Goal: Contribute content: Contribute content

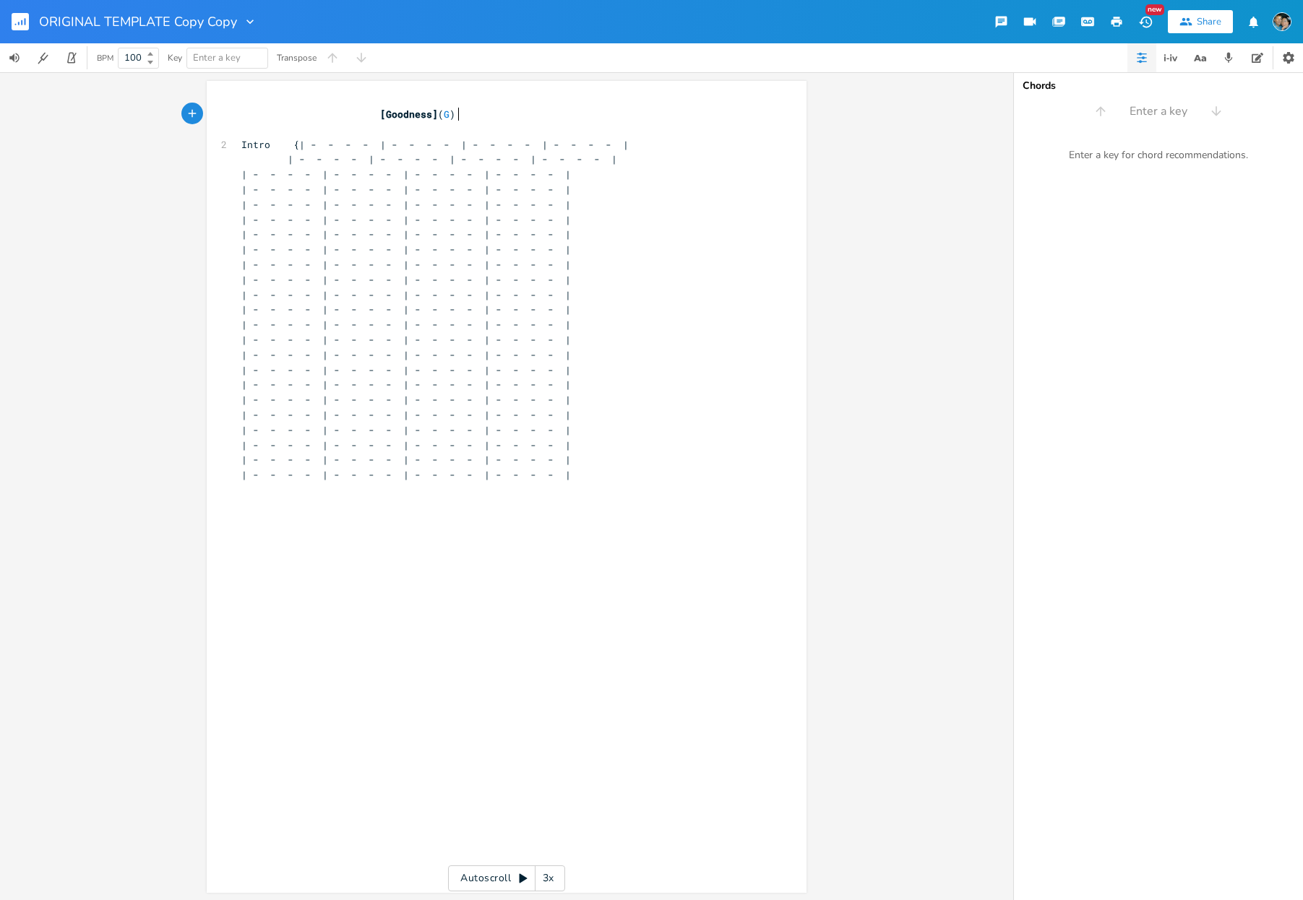
scroll to position [0, 1]
click at [389, 108] on span "[Goodness]" at bounding box center [409, 114] width 58 height 13
type textarea "[PERSON_NAME]"
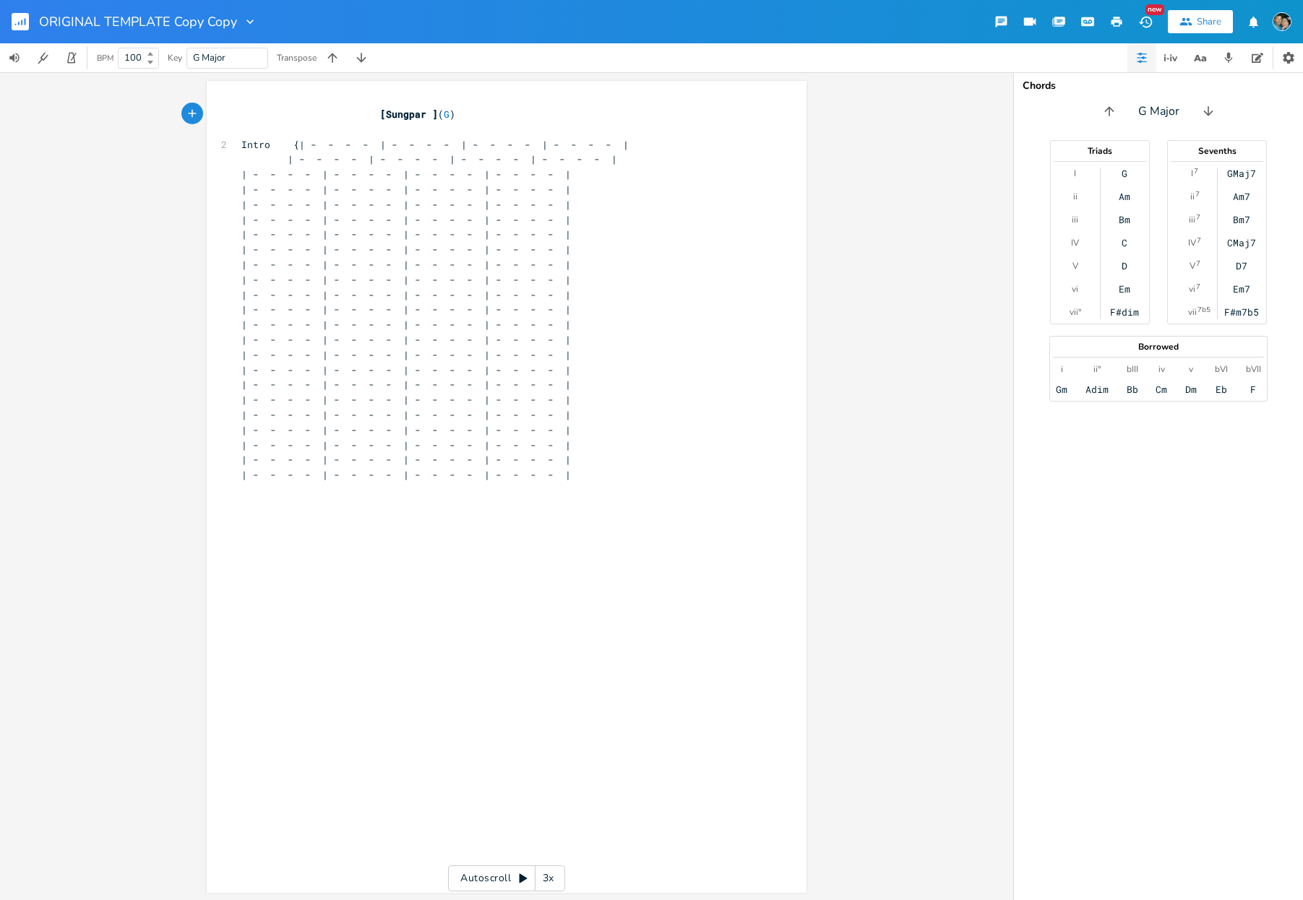
click at [380, 111] on span "[Sungpar ]" at bounding box center [409, 114] width 58 height 13
click at [387, 111] on span "[Sungpar ]" at bounding box center [409, 114] width 58 height 13
type textarea "Siangpahrang Lu"
type textarea "chin Cinh U"
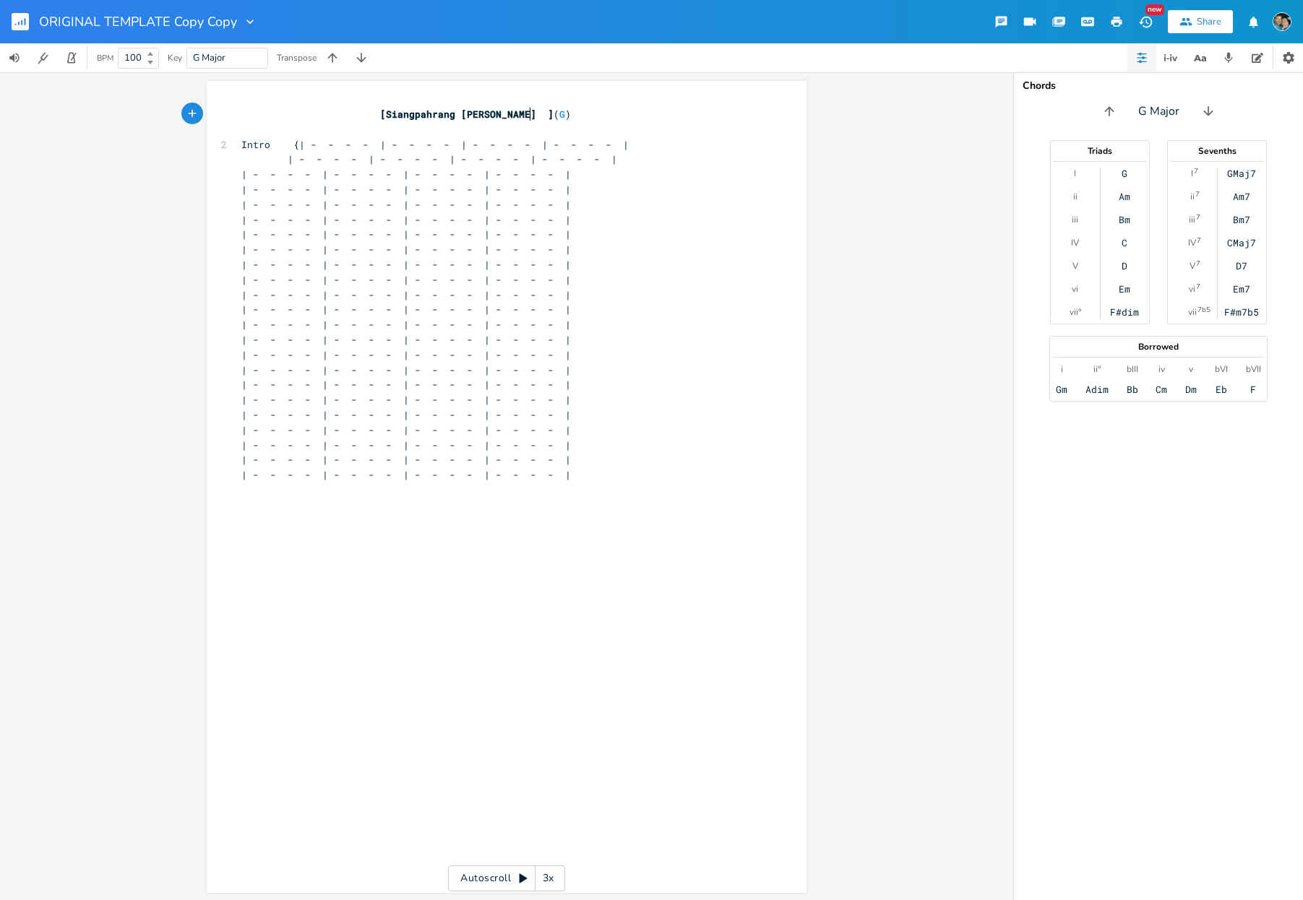
scroll to position [0, 40]
type textarea "hin U"
click at [308, 144] on span "Intro {| - - - - | - - - - | - - - - | - - - - |" at bounding box center [434, 144] width 387 height 13
type textarea "G"
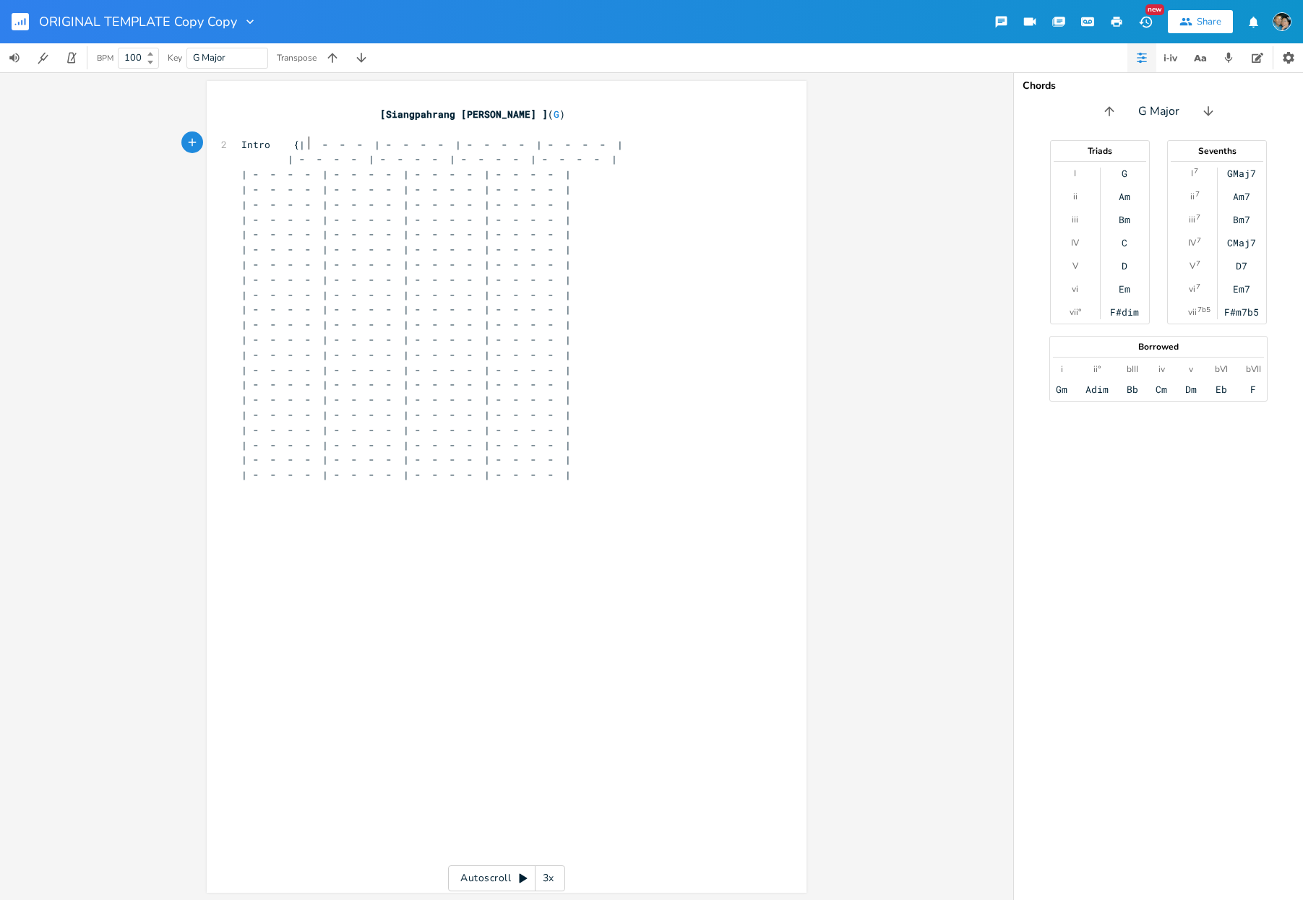
scroll to position [0, 5]
click at [387, 143] on span "Intro {| G - - - | - - - - | - - - - | - - - - |" at bounding box center [426, 144] width 370 height 13
type textarea "G"
click at [467, 145] on span "Intro {| G - - - | G - - - | - - - - | - - - - |" at bounding box center [417, 144] width 353 height 13
type textarea "D"
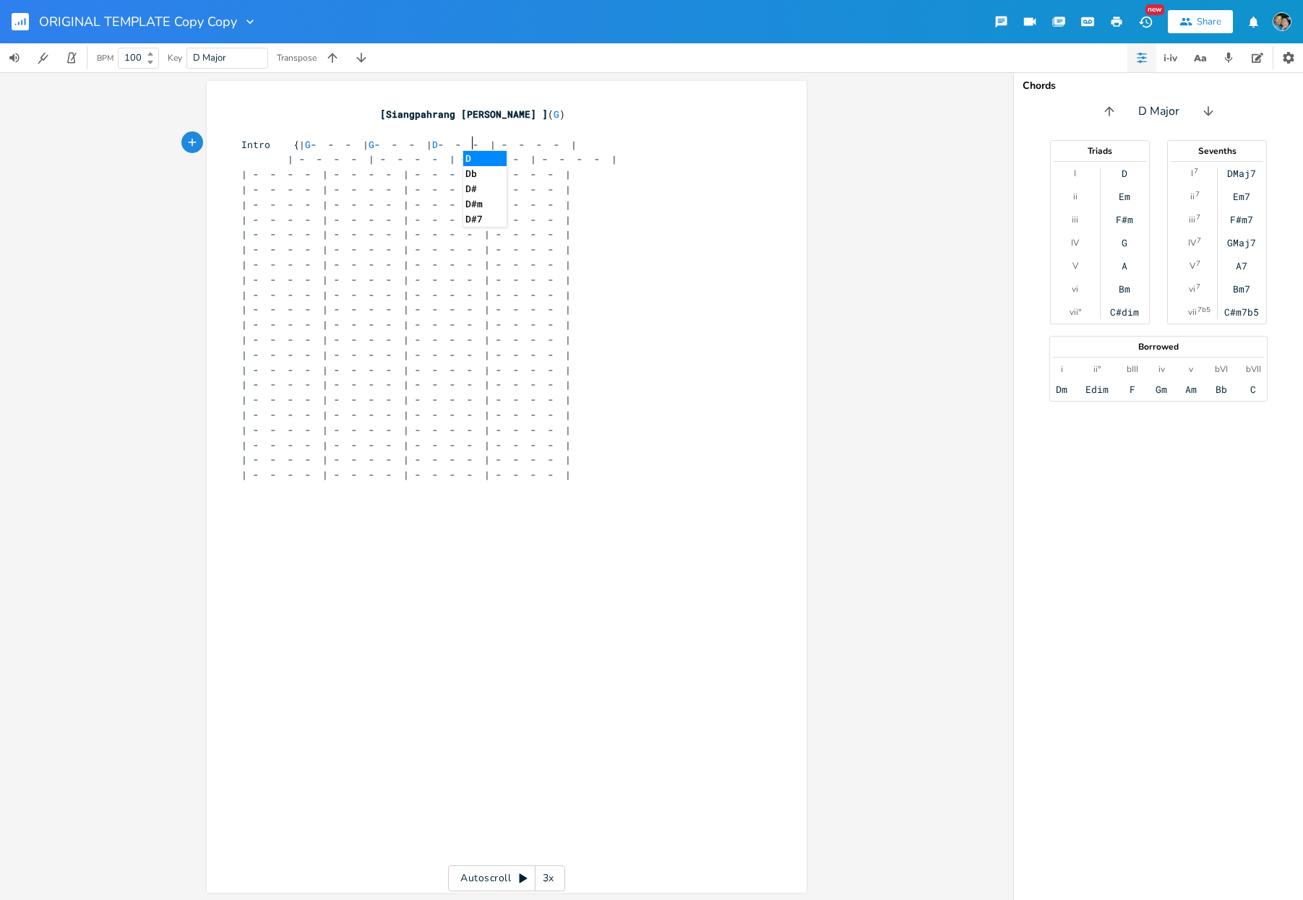
click at [546, 144] on span "Intro {| G - - - | G - - - | D - - - | - - - - |" at bounding box center [408, 144] width 335 height 13
type textarea "G"
click at [623, 145] on pre "Intro {| G - - - | G - - - | D - - - | G - - - |" at bounding box center [499, 144] width 522 height 15
type textarea "}"
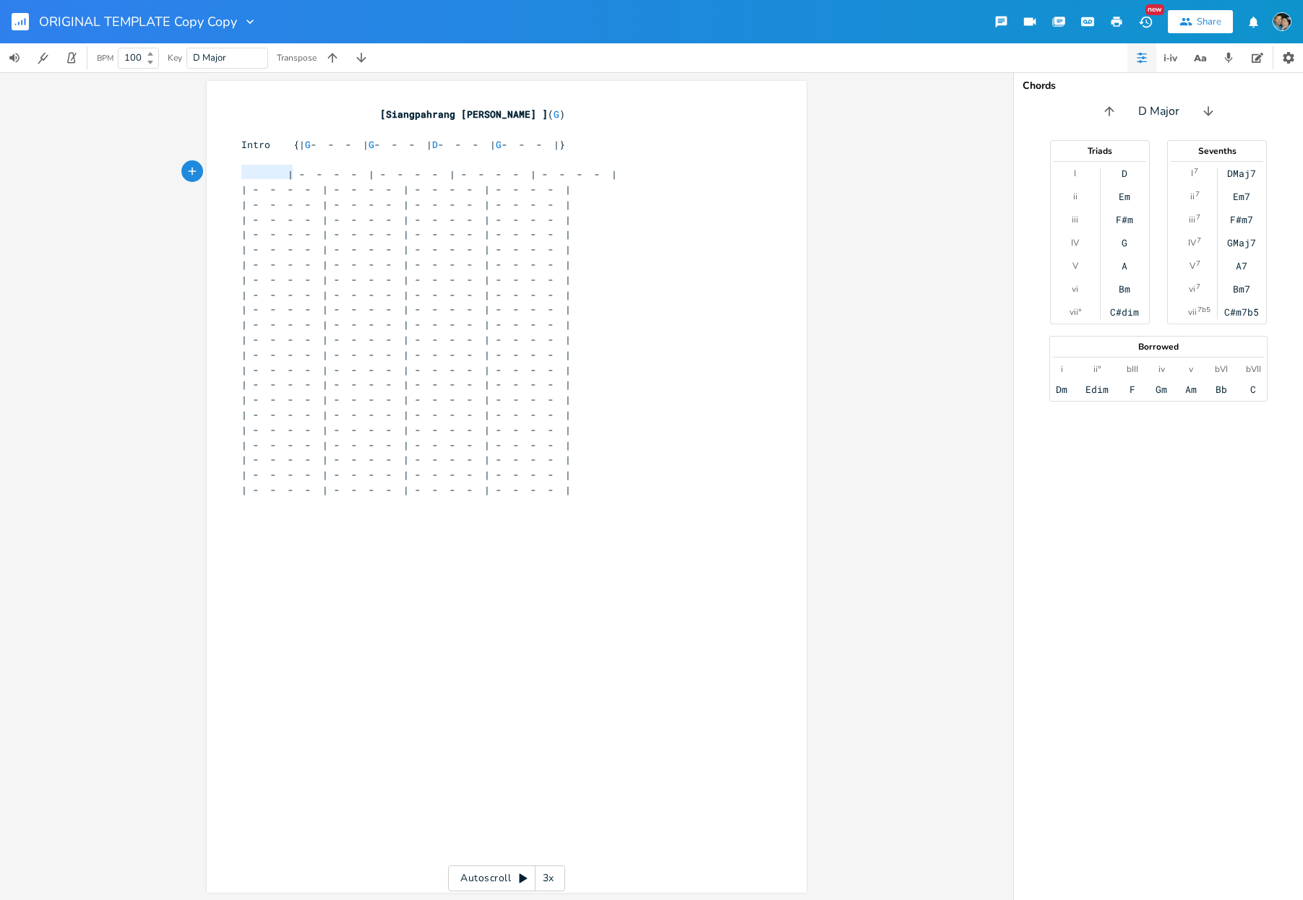
drag, startPoint x: 290, startPoint y: 174, endPoint x: 203, endPoint y: 175, distance: 86.7
click at [207, 175] on div "x [[PERSON_NAME] ] ( G ) ​ Intro {| G - - - | G - - - | D - - - | G - - - |} ​ …" at bounding box center [507, 487] width 600 height 812
type textarea "Verse"
type textarea "{"
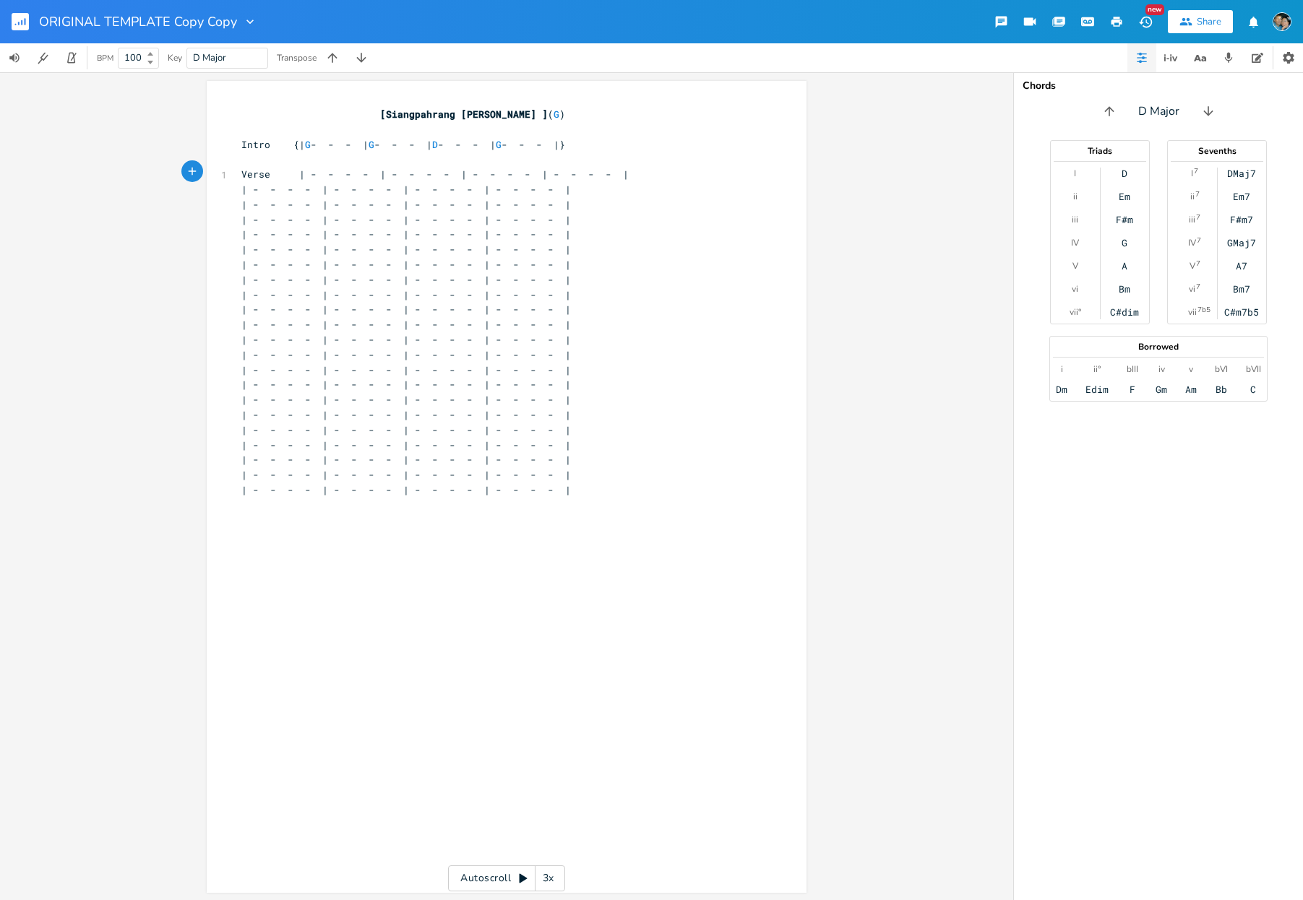
scroll to position [0, 2]
click at [309, 170] on span "Verse {| - - - - | - - - - | - - - - | - - - - |" at bounding box center [434, 174] width 387 height 13
type textarea "G"
click at [392, 173] on span "Verse {| G - - - | - - - - | - - - - | - - - - |" at bounding box center [426, 174] width 370 height 13
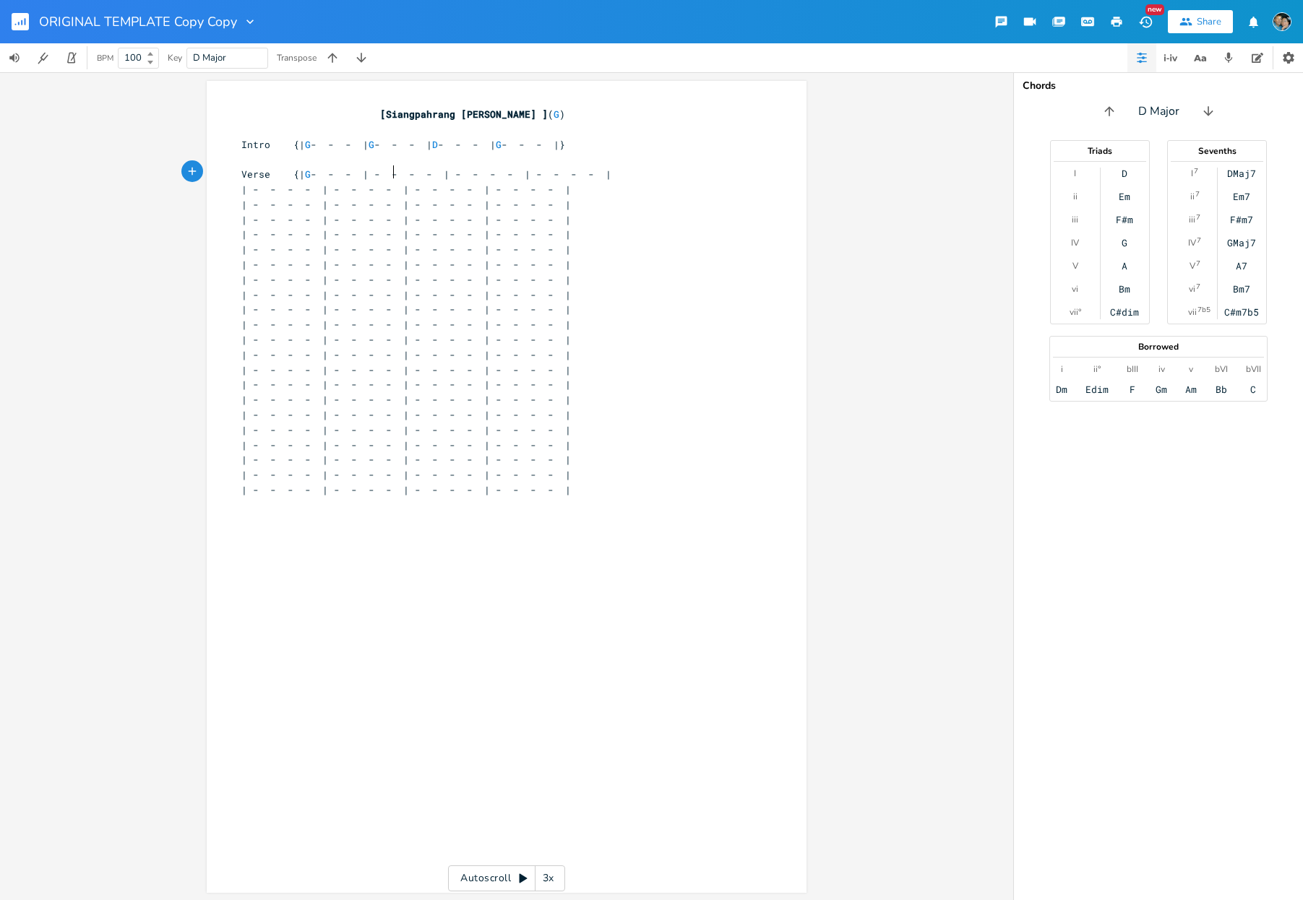
type textarea "G"
click at [467, 172] on span "Verse {| G - - - | G - - - | - - - - | - - - - |" at bounding box center [417, 174] width 353 height 13
type textarea "D"
click at [547, 171] on span "Verse {| G - - - | G - - - | D - - - | - - - - |" at bounding box center [408, 174] width 335 height 13
type textarea "D"
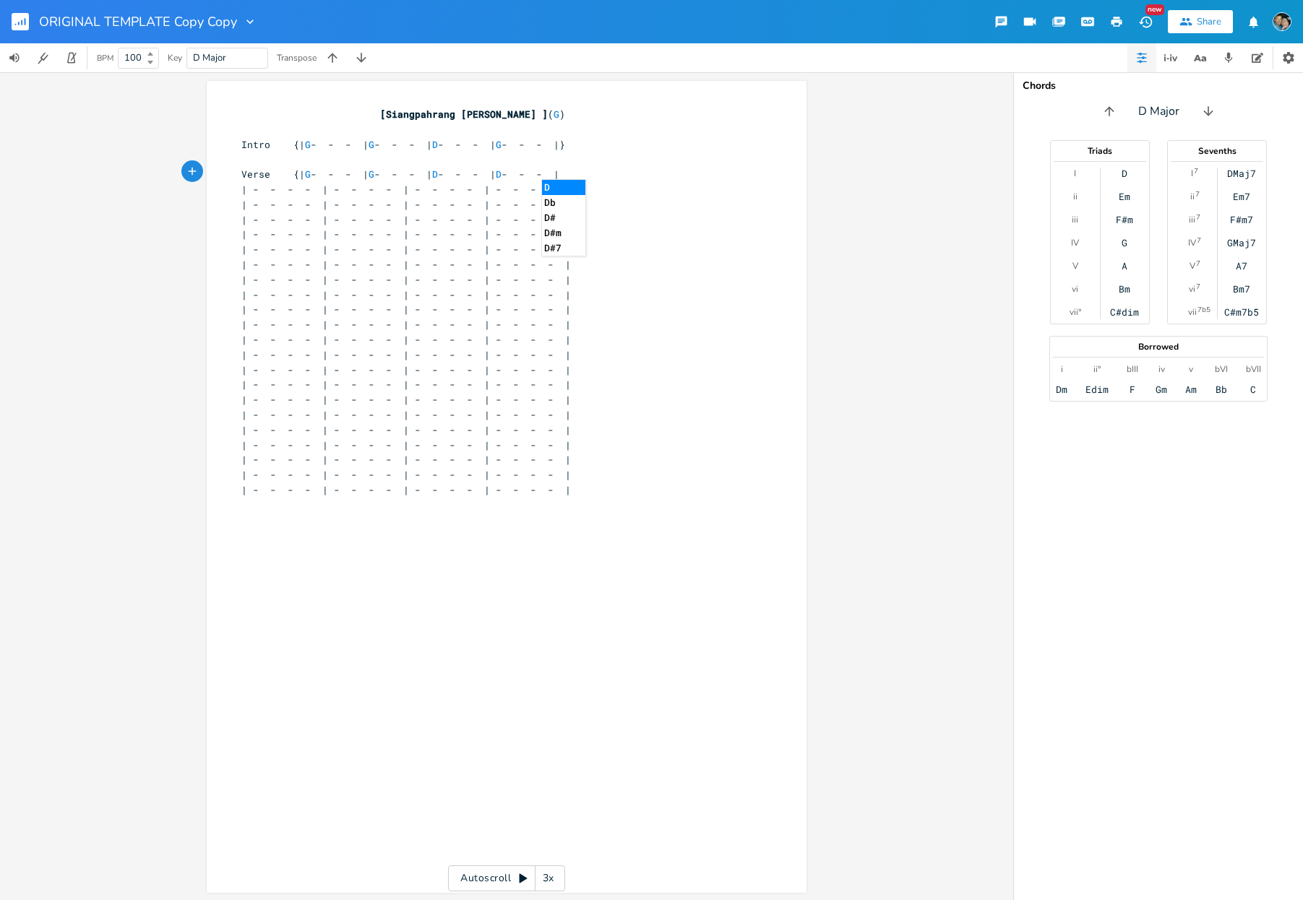
click at [499, 171] on span "Verse {| G - - - | G - - - | D - - - | D - - - |" at bounding box center [400, 174] width 318 height 13
type textarea "G"
click at [311, 186] on span "| - - - - | - - - - | - - - - | - - - - |" at bounding box center [405, 189] width 329 height 13
type textarea "G"
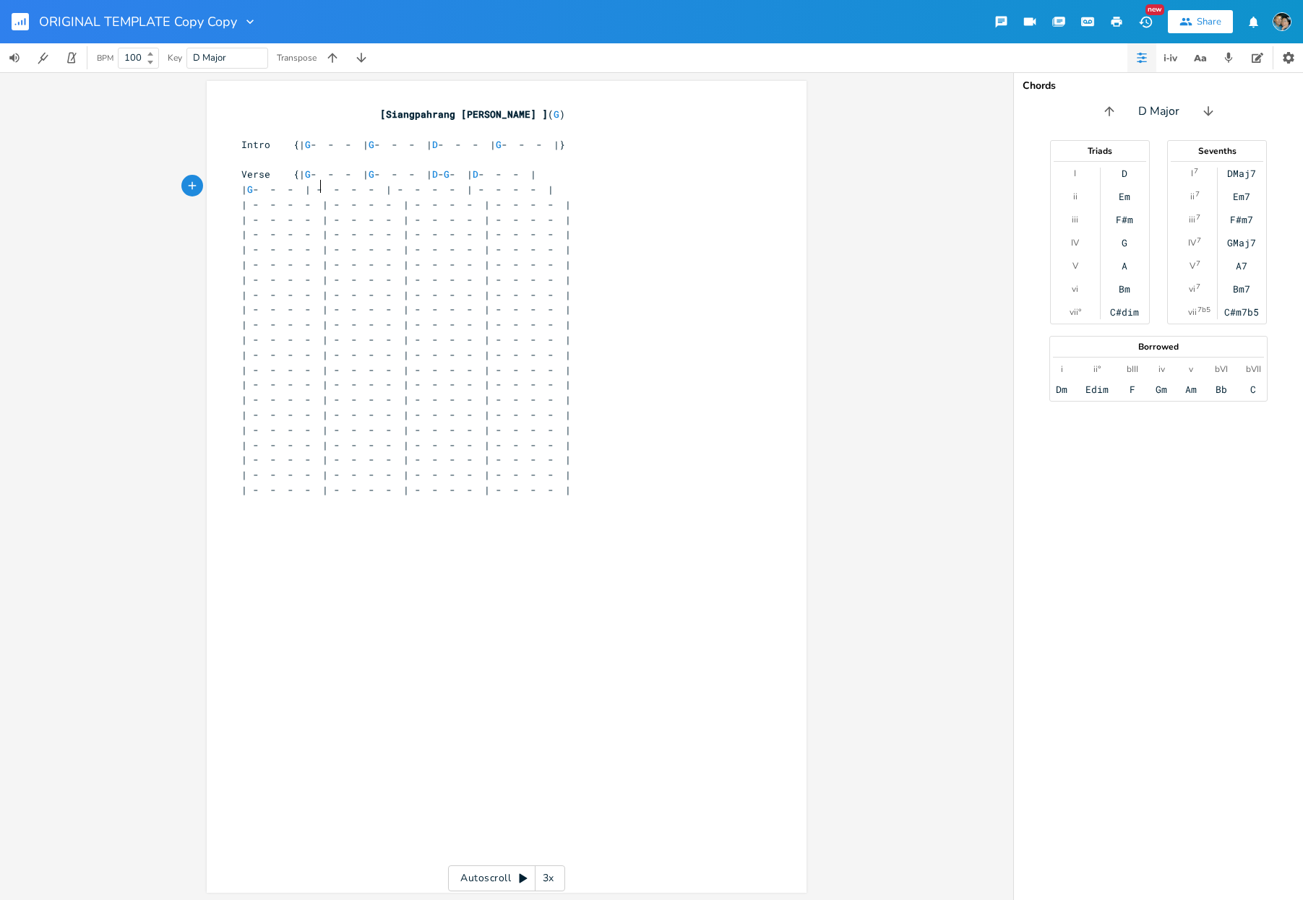
scroll to position [0, 8]
click at [390, 186] on span "| G - - - | - - - - | - - - - | - - - - |" at bounding box center [397, 189] width 312 height 13
type textarea "G"
click at [466, 188] on span "| G - - - | G - - - | - - - - | - - - - |" at bounding box center [388, 189] width 295 height 13
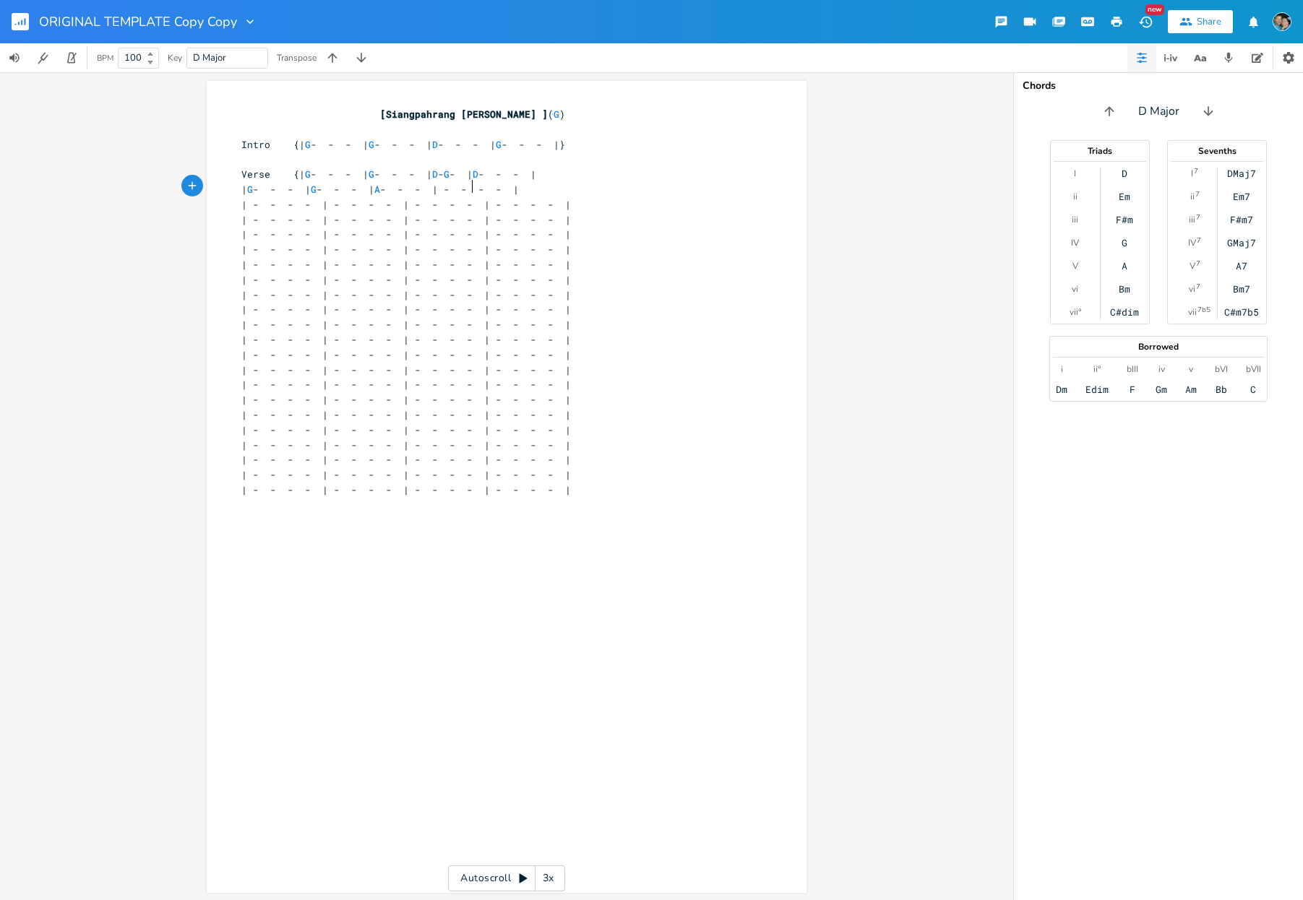
type textarea "Am"
click at [500, 186] on span "| G - - - | G - - - | Am - - - | - - - - |" at bounding box center [382, 189] width 283 height 13
type textarea "D"
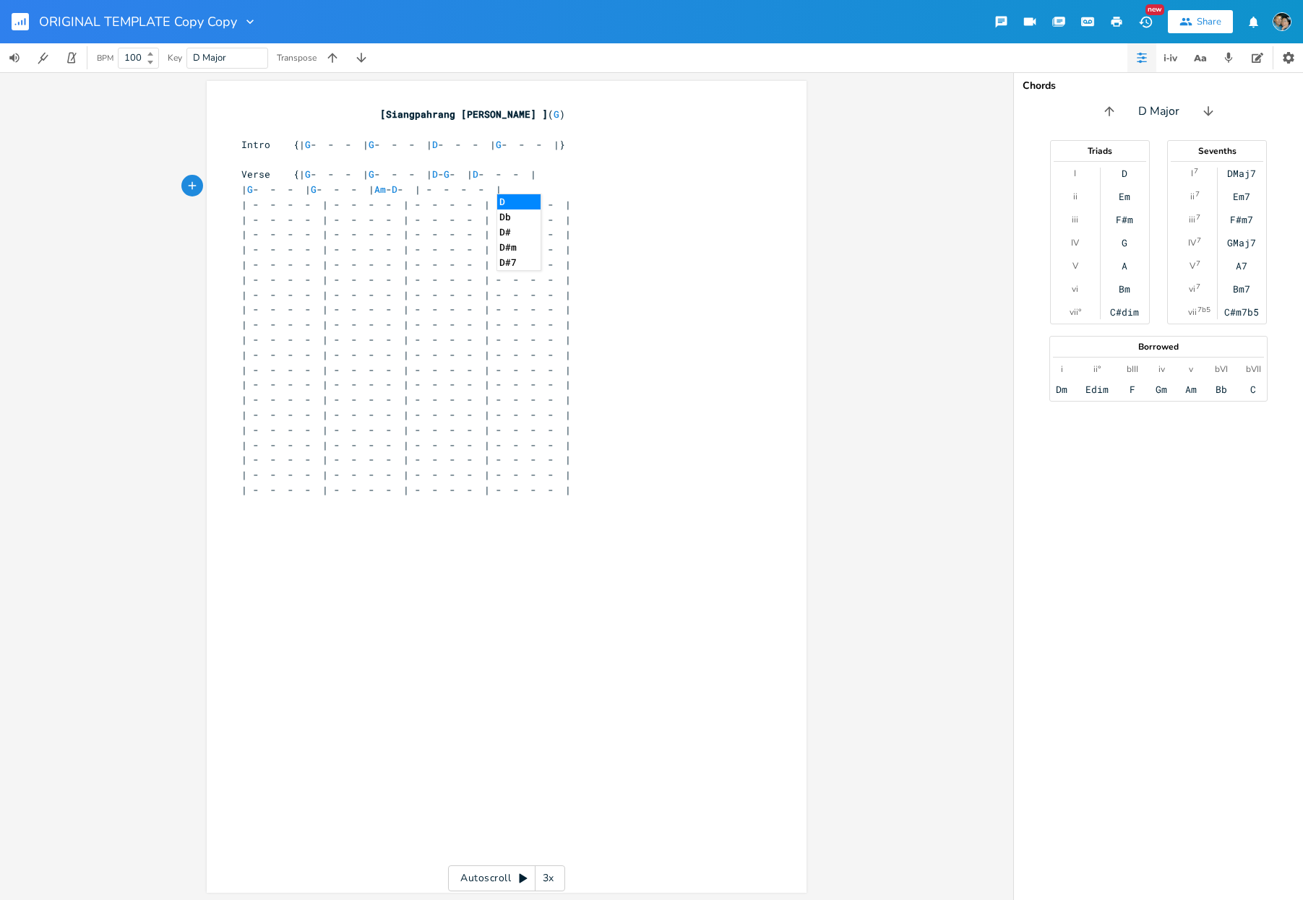
type textarea "-"
click at [501, 190] on span "| G - - - | G - - - | Am - D - | - - - - |" at bounding box center [371, 189] width 260 height 13
type textarea "G"
click at [626, 189] on pre "| G - - - | G - - - | Am - D - | G - - - |" at bounding box center [499, 189] width 522 height 15
type textarea "}"
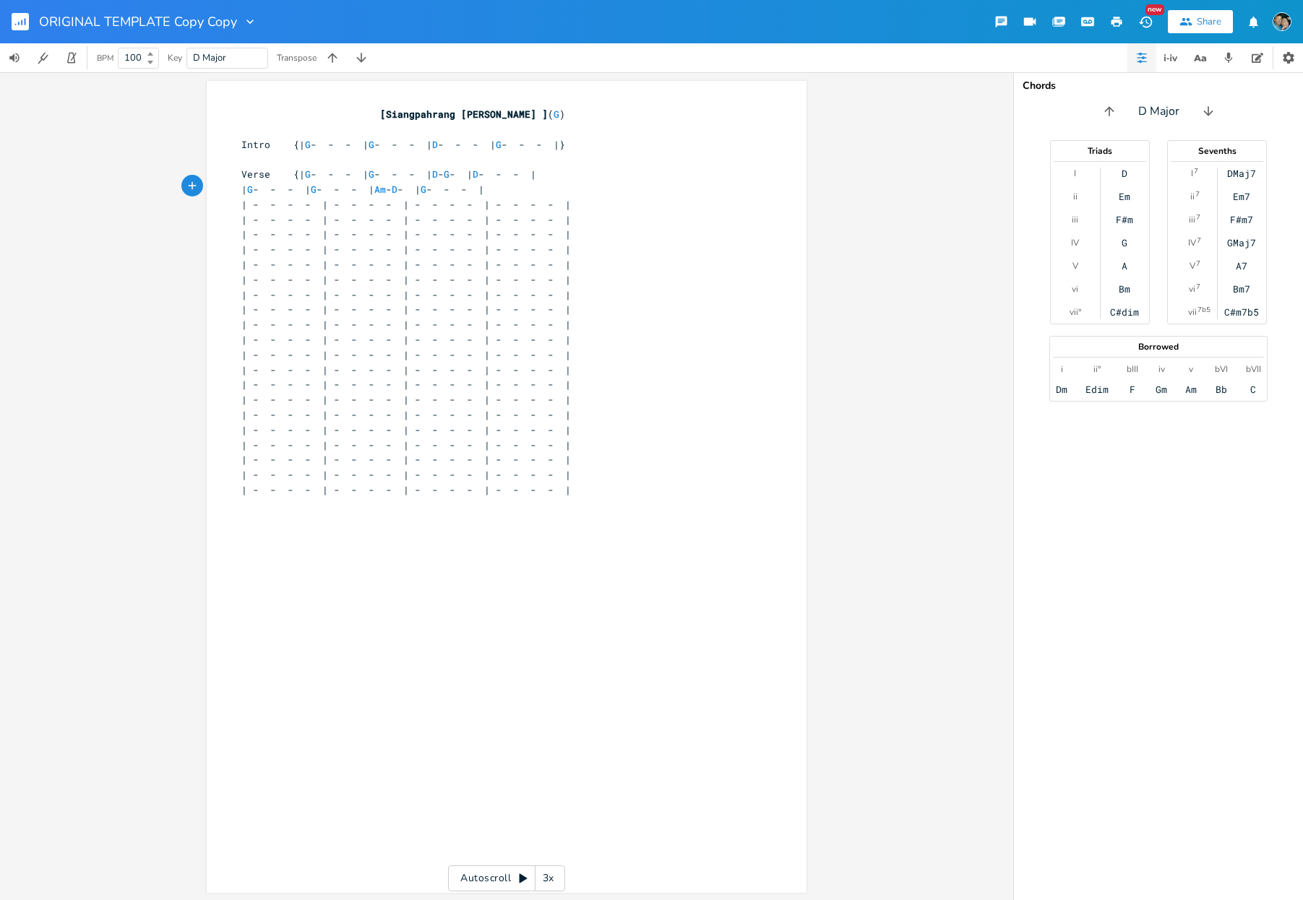
scroll to position [0, 3]
drag, startPoint x: 288, startPoint y: 215, endPoint x: 191, endPoint y: 211, distance: 96.9
click at [191, 211] on div "x [[PERSON_NAME] ] ( G ) ​ Intro {| G - - - | G - - - | D - - - | G - - - |} ​ …" at bounding box center [506, 486] width 1013 height 828
type textarea "Cho"
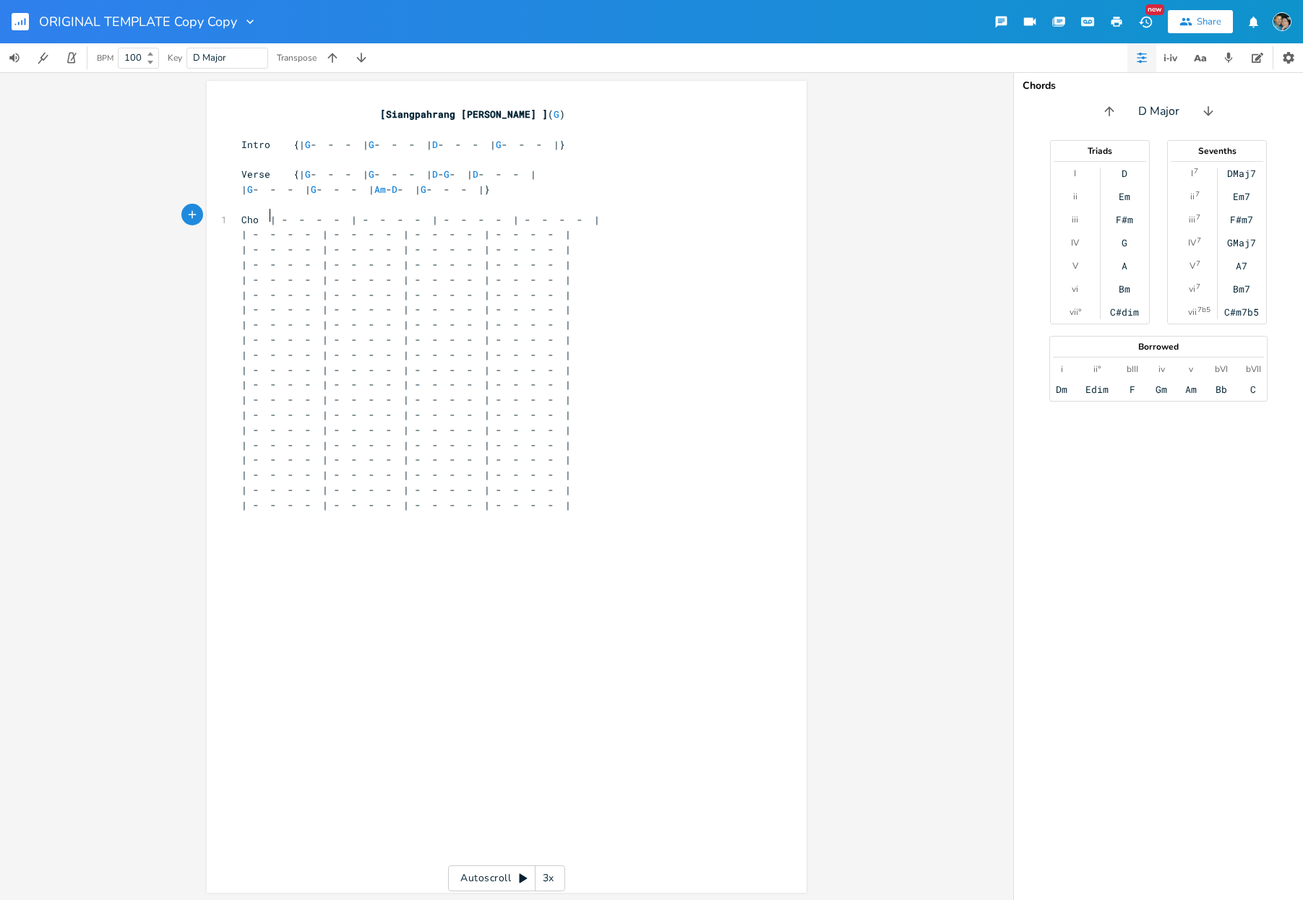
type textarea "{"
type textarea "G"
click at [390, 216] on span "Cho {| G - - - | - - - - | - - - - | - - - - |" at bounding box center [426, 219] width 370 height 13
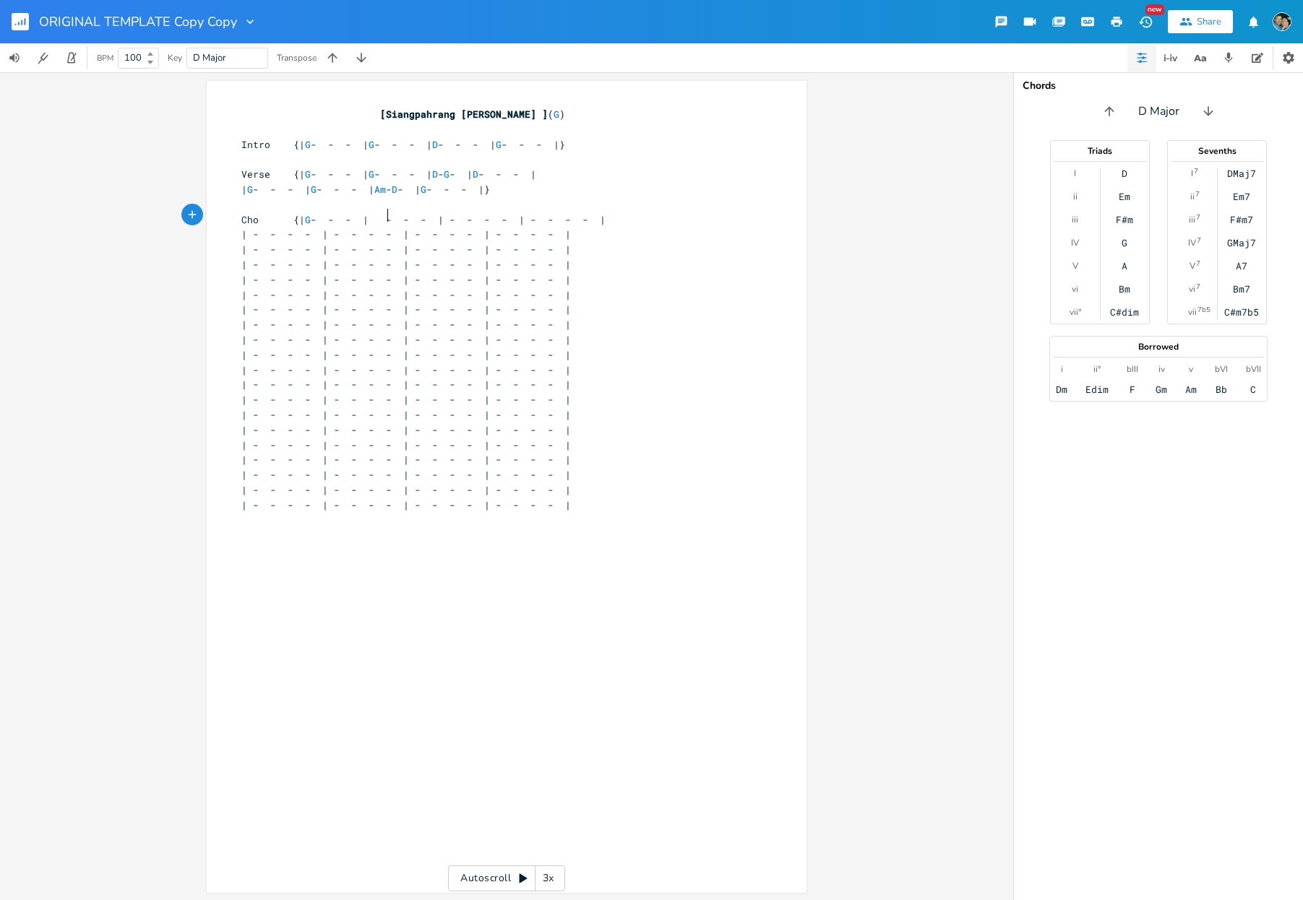
type textarea "G"
click at [468, 217] on span "Cho {| G - - - | G - - - | - - - - | - - - - |" at bounding box center [417, 219] width 353 height 13
type textarea "D"
click at [547, 216] on span "Cho {| G - - - | G - - - | D - - - | - - - - |" at bounding box center [408, 219] width 335 height 13
type textarea "G"
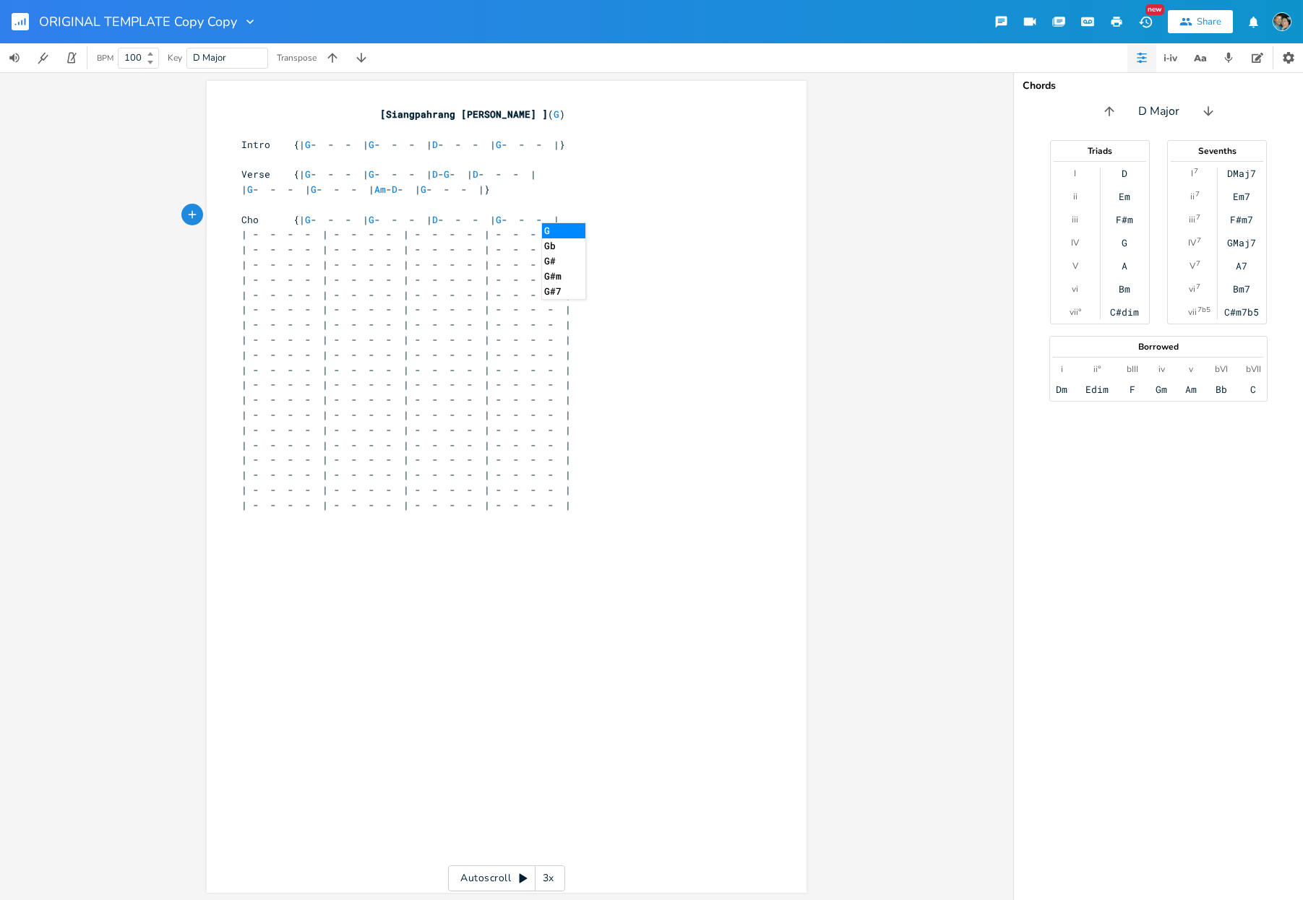
click at [310, 230] on span "| - - - - | - - - - | - - - - | - - - - |" at bounding box center [405, 234] width 329 height 13
type textarea "G"
click at [390, 229] on span "| G - - - | - - - - | - - - - | - - - - |" at bounding box center [397, 234] width 312 height 13
type textarea "G"
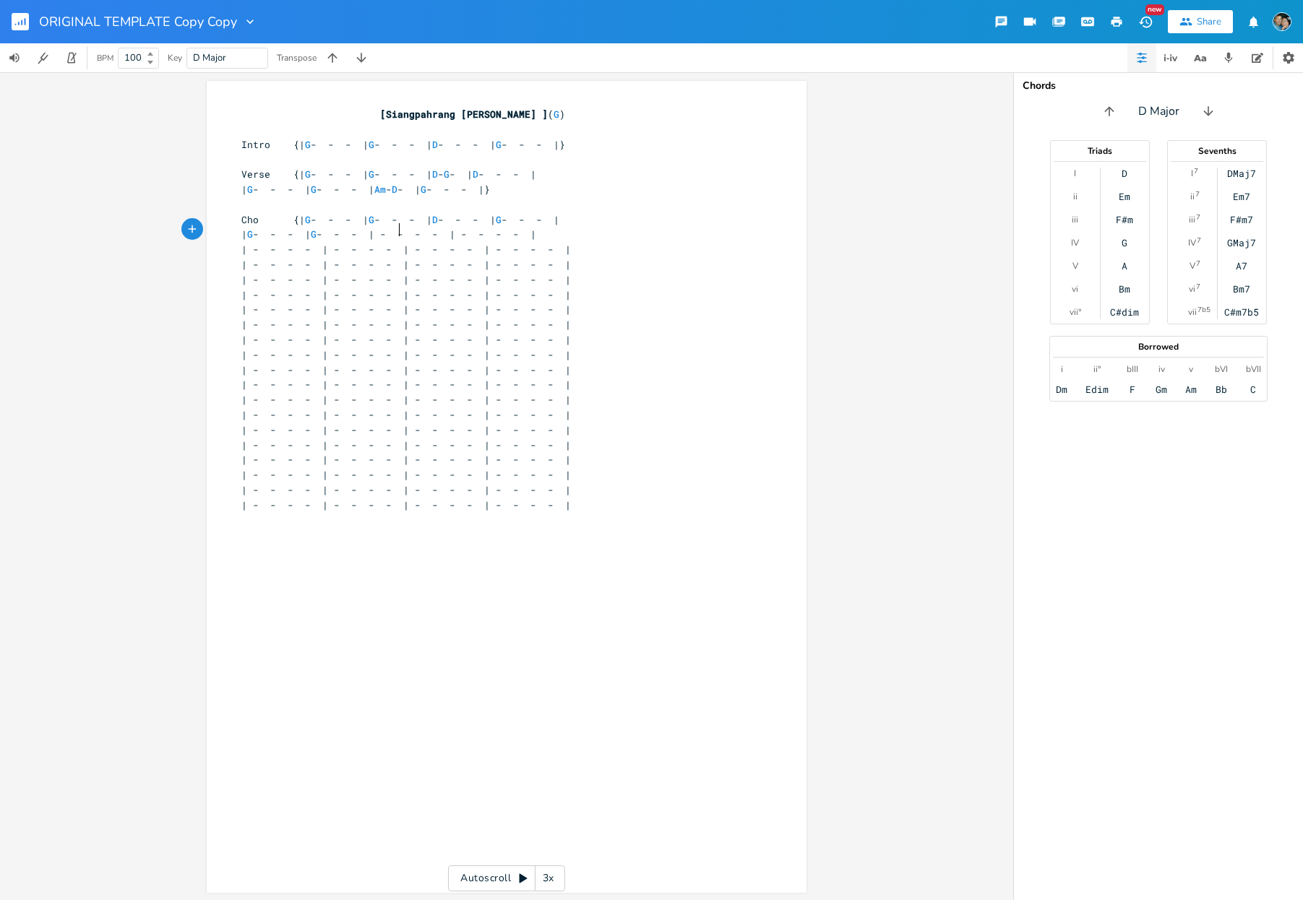
click at [469, 231] on span "| G - - - | G - - - | - - - - | - - - - |" at bounding box center [388, 234] width 295 height 13
type textarea "Am"
click at [503, 231] on span "| G - - - | G - - - | Am - - - | - - - - |" at bounding box center [382, 234] width 283 height 13
type textarea "D"
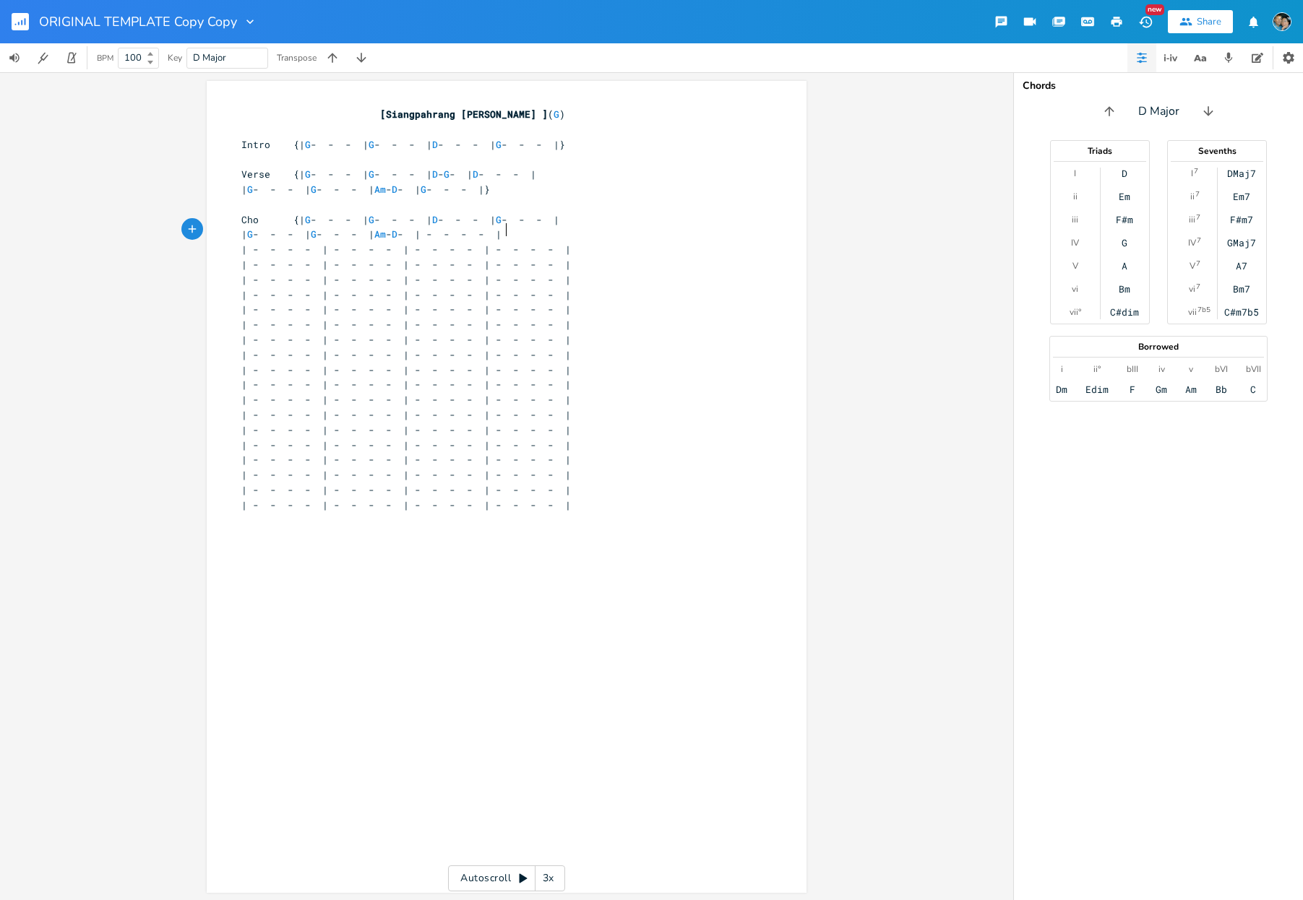
scroll to position [0, 5]
click at [501, 229] on span "| G - - - | G - - - | Am - D - | - - - - |" at bounding box center [371, 234] width 260 height 13
type textarea "G"
click at [636, 231] on pre "| G - - - | G - - - | Am - D - | G - - - |" at bounding box center [499, 234] width 522 height 15
type textarea "}"
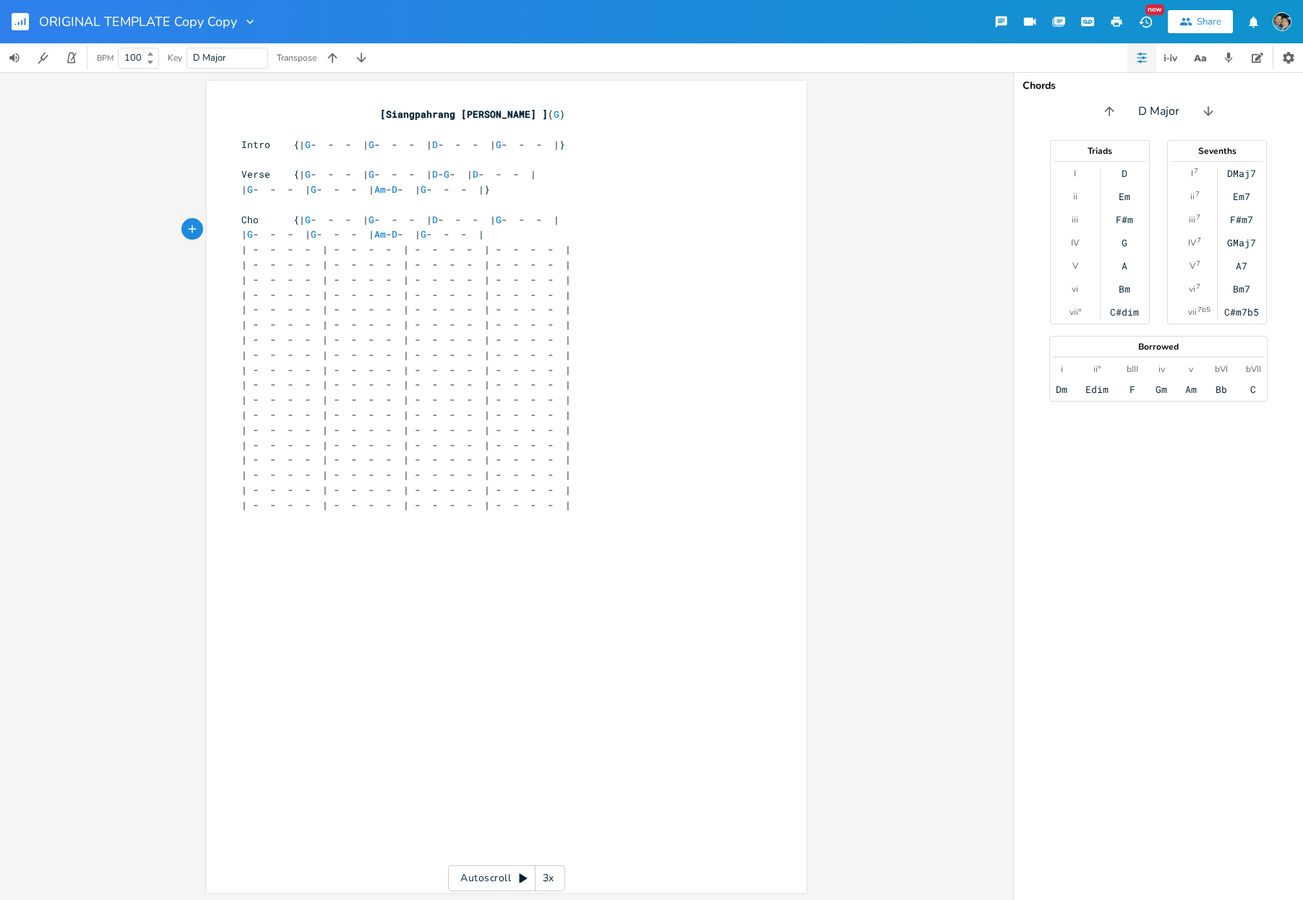
scroll to position [0, 3]
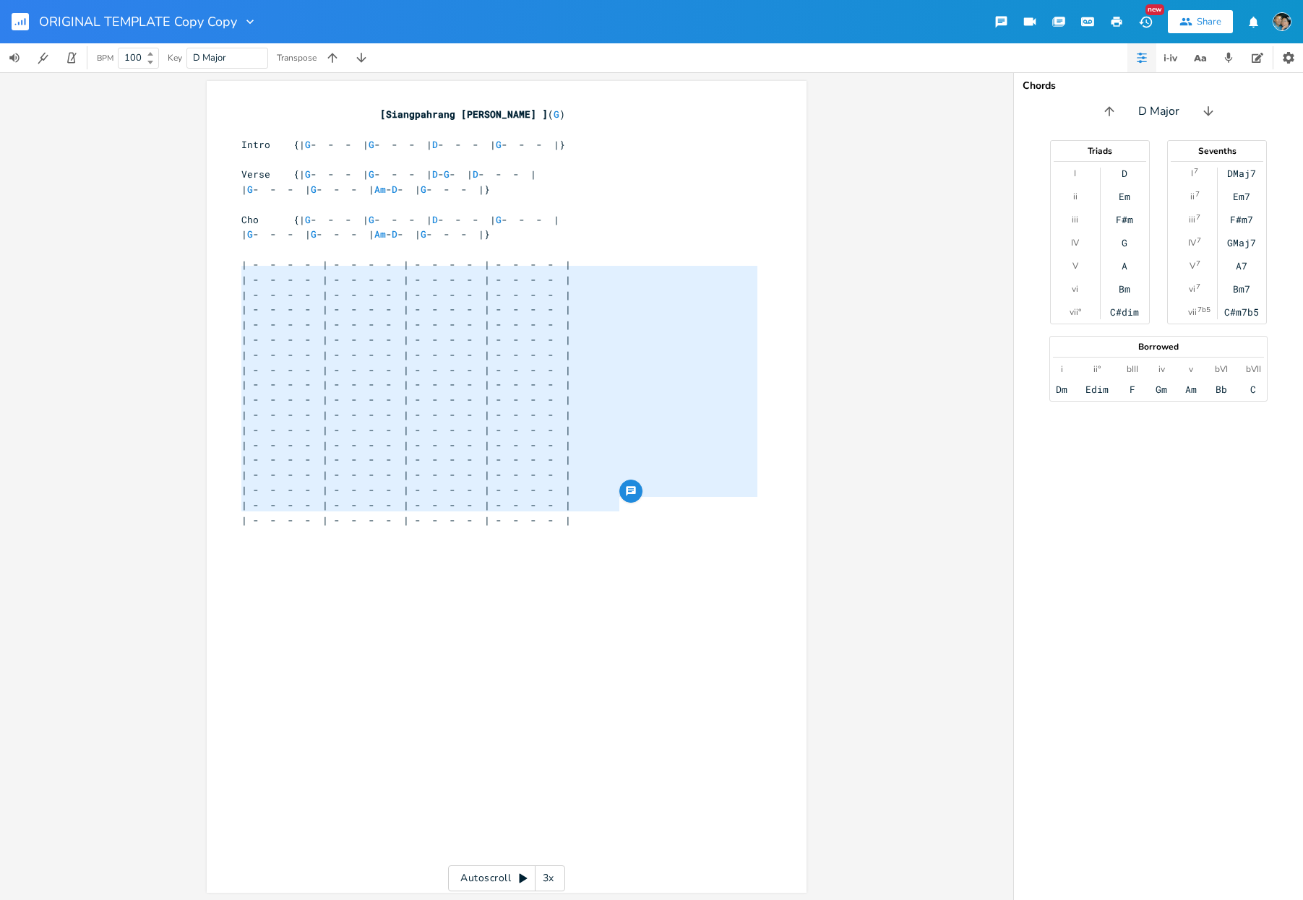
type textarea "| - - - - | - - - - | - - - - | - - - - | | - - - - | - - - - | - - - - | - - -…"
drag, startPoint x: 619, startPoint y: 501, endPoint x: 197, endPoint y: 261, distance: 485.4
click at [197, 261] on div "x [Siangpahrang [PERSON_NAME] ] ( G ) ​ Intro {| G - - - | G - - - | D - - - | …" at bounding box center [506, 486] width 1013 height 828
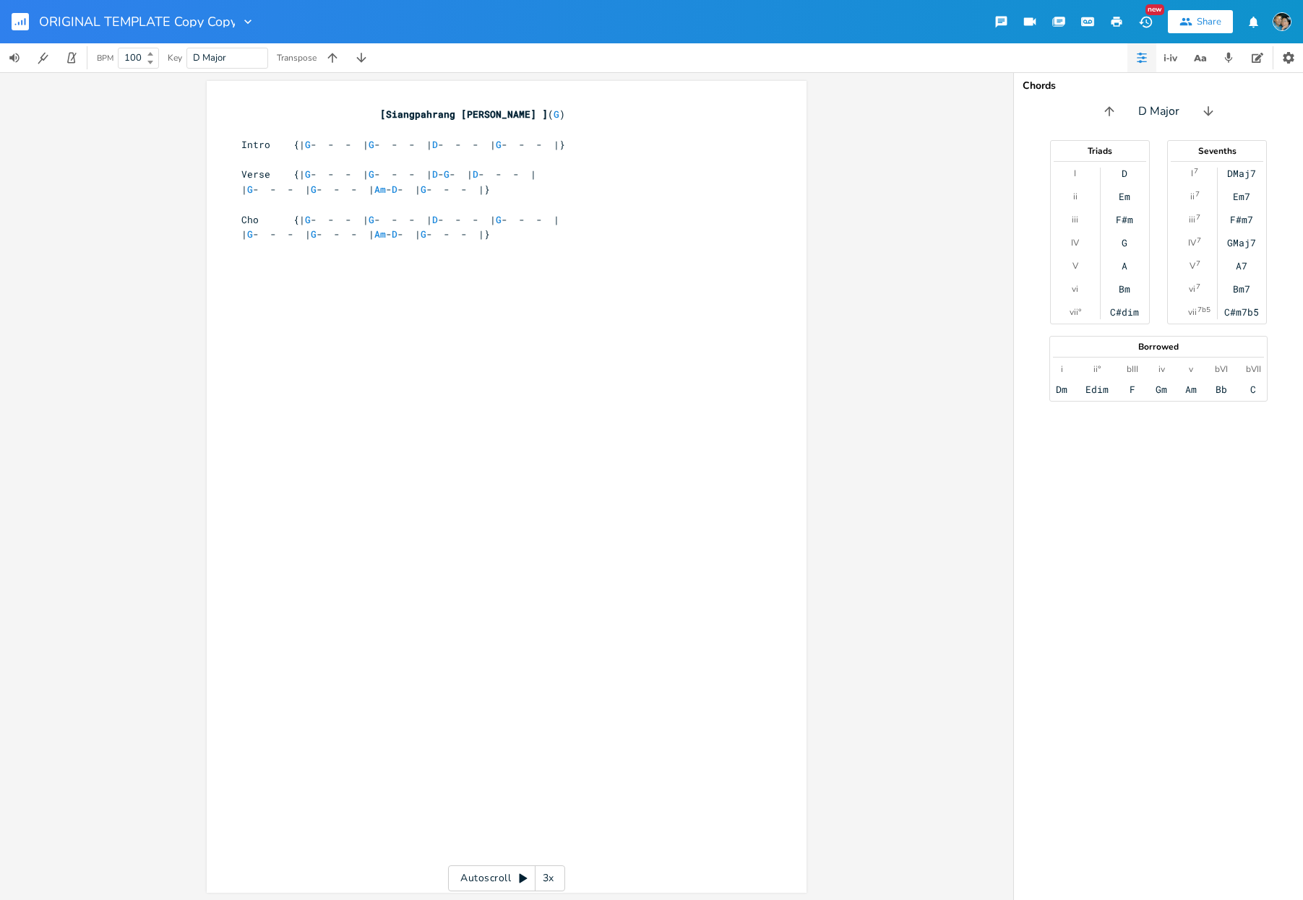
scroll to position [0, 1]
type input "KH 14"
click at [25, 19] on icon "button" at bounding box center [25, 21] width 1 height 7
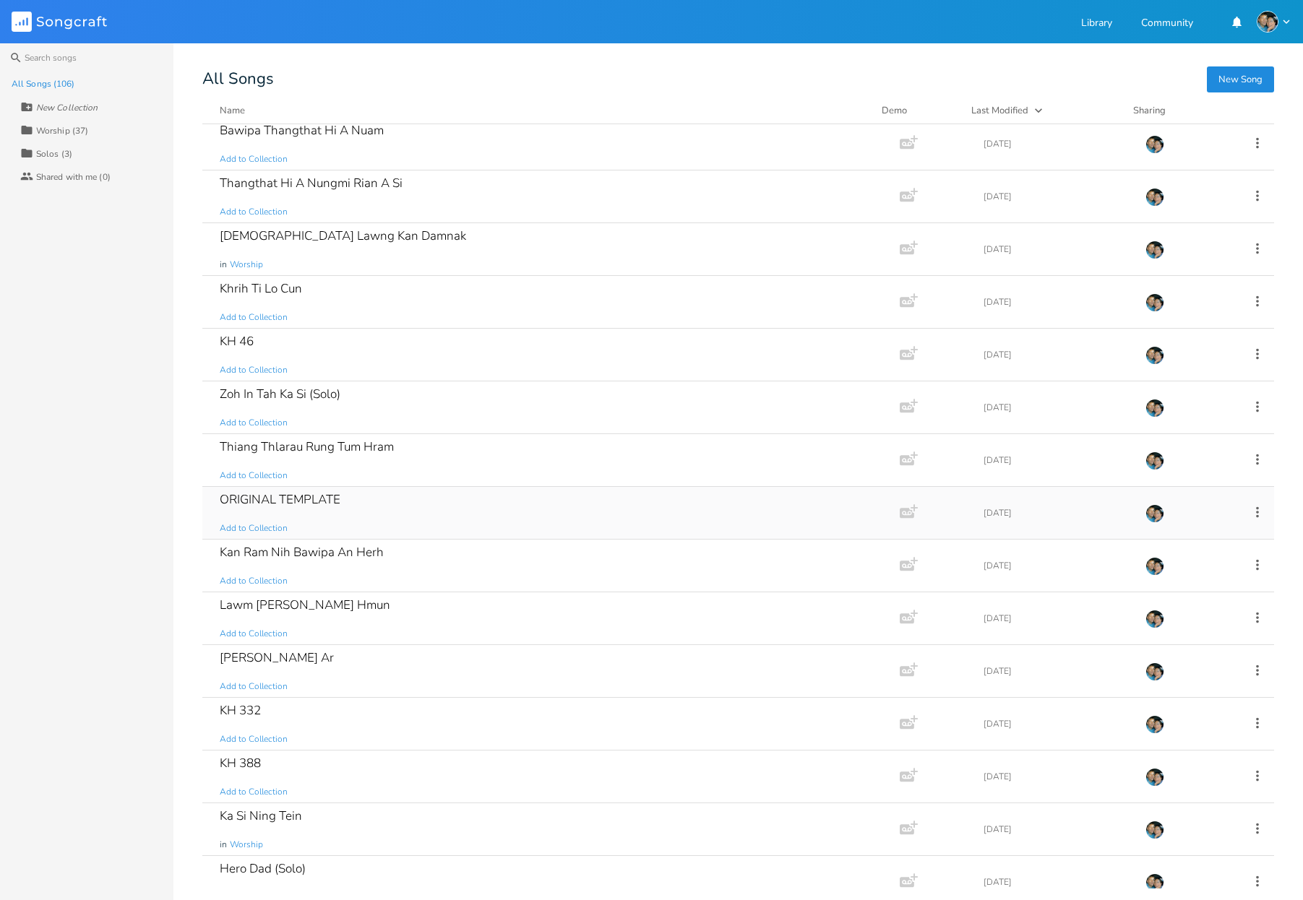
scroll to position [905, 0]
click at [1249, 509] on icon at bounding box center [1257, 510] width 16 height 16
click at [1192, 561] on span "Duplicate Make a Copy" at bounding box center [1170, 557] width 64 height 10
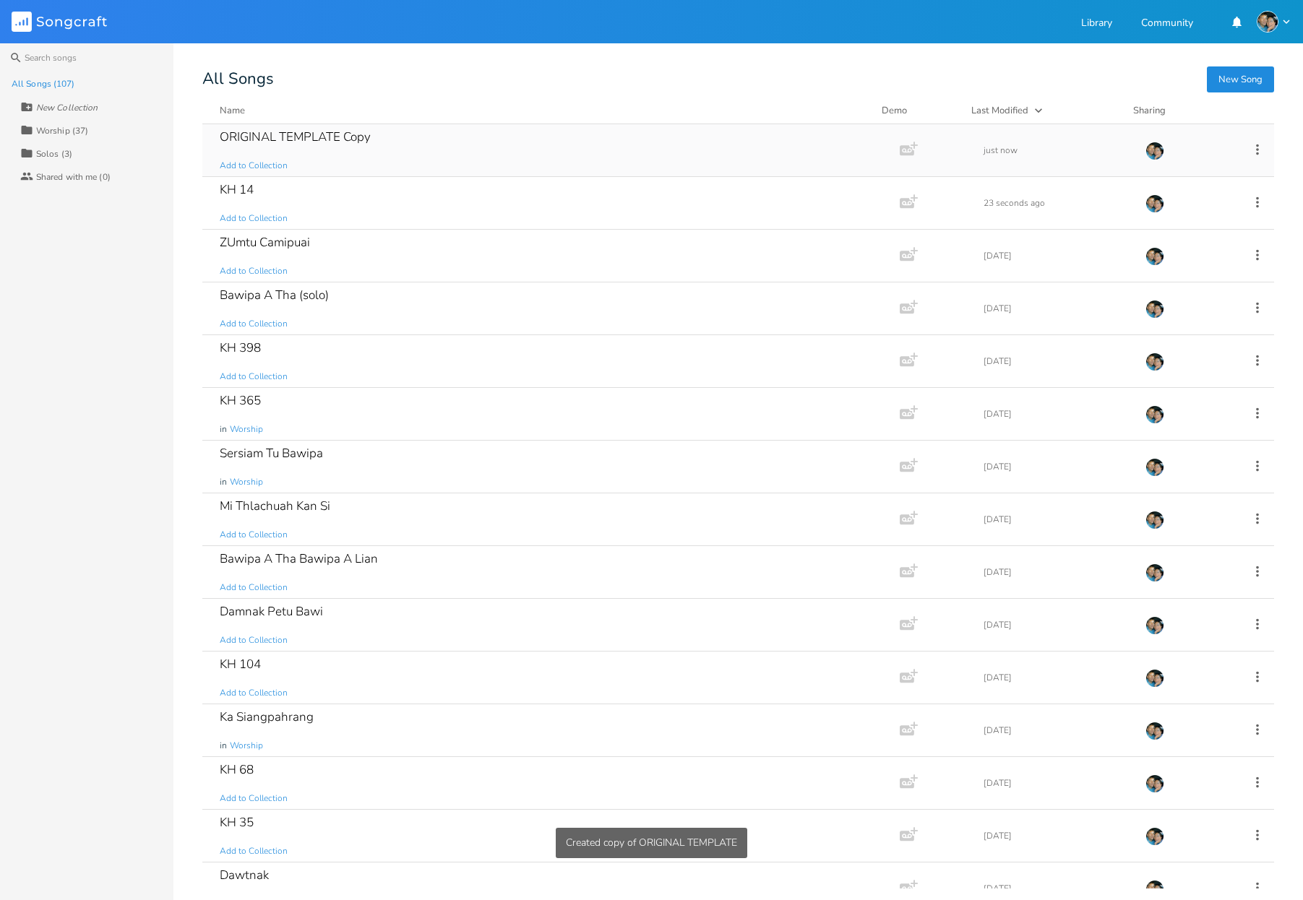
scroll to position [0, 0]
click at [333, 139] on div "ORIGINAL TEMPLATE Copy" at bounding box center [295, 137] width 151 height 12
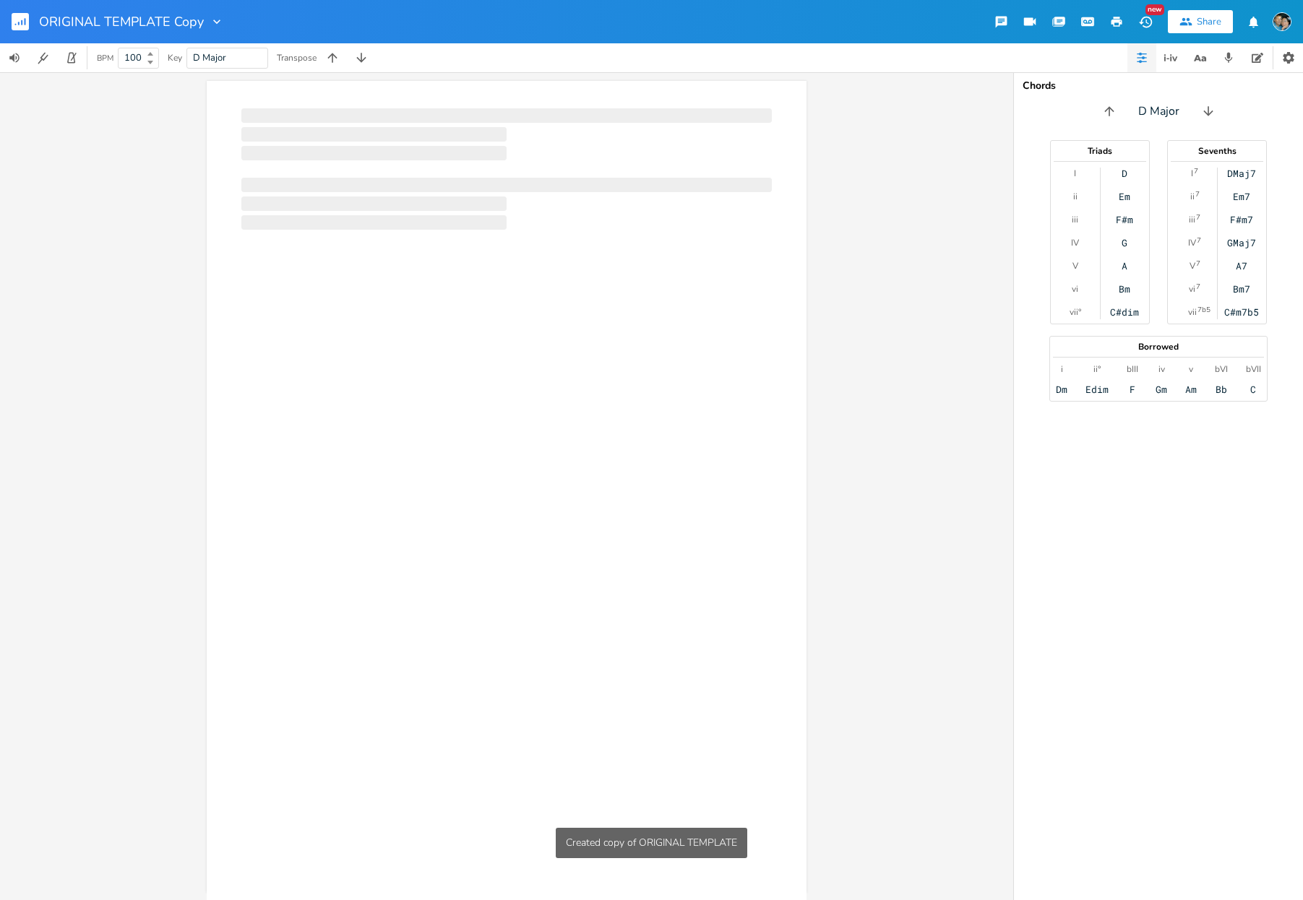
scroll to position [0, 1]
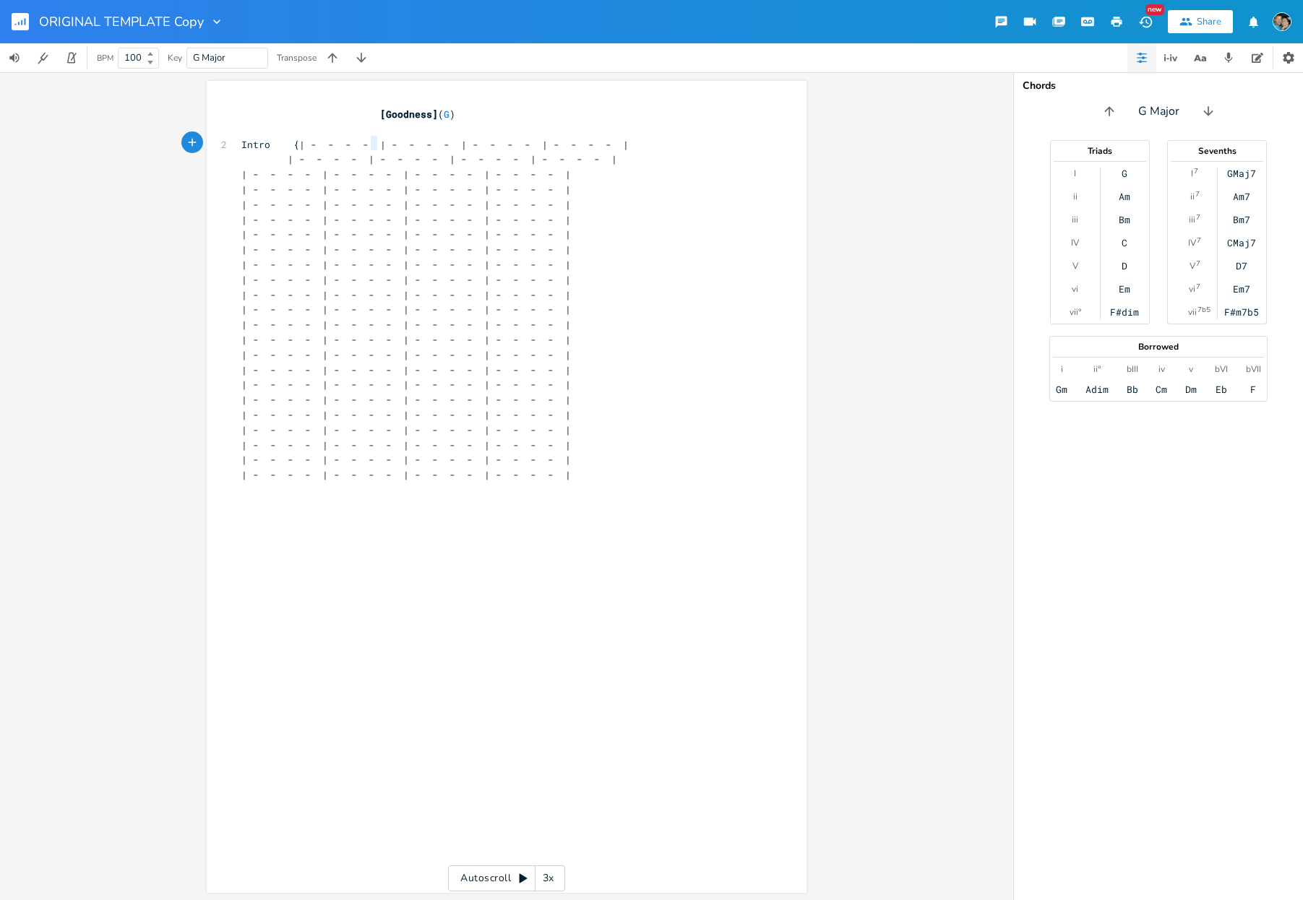
type textarea "-"
drag, startPoint x: 371, startPoint y: 143, endPoint x: 355, endPoint y: 142, distance: 16.0
click at [355, 142] on span "Intro {| - - - - | - - - - | - - - - | - - - - |" at bounding box center [434, 144] width 387 height 13
type textarea "-"
drag, startPoint x: 433, startPoint y: 143, endPoint x: 416, endPoint y: 142, distance: 16.6
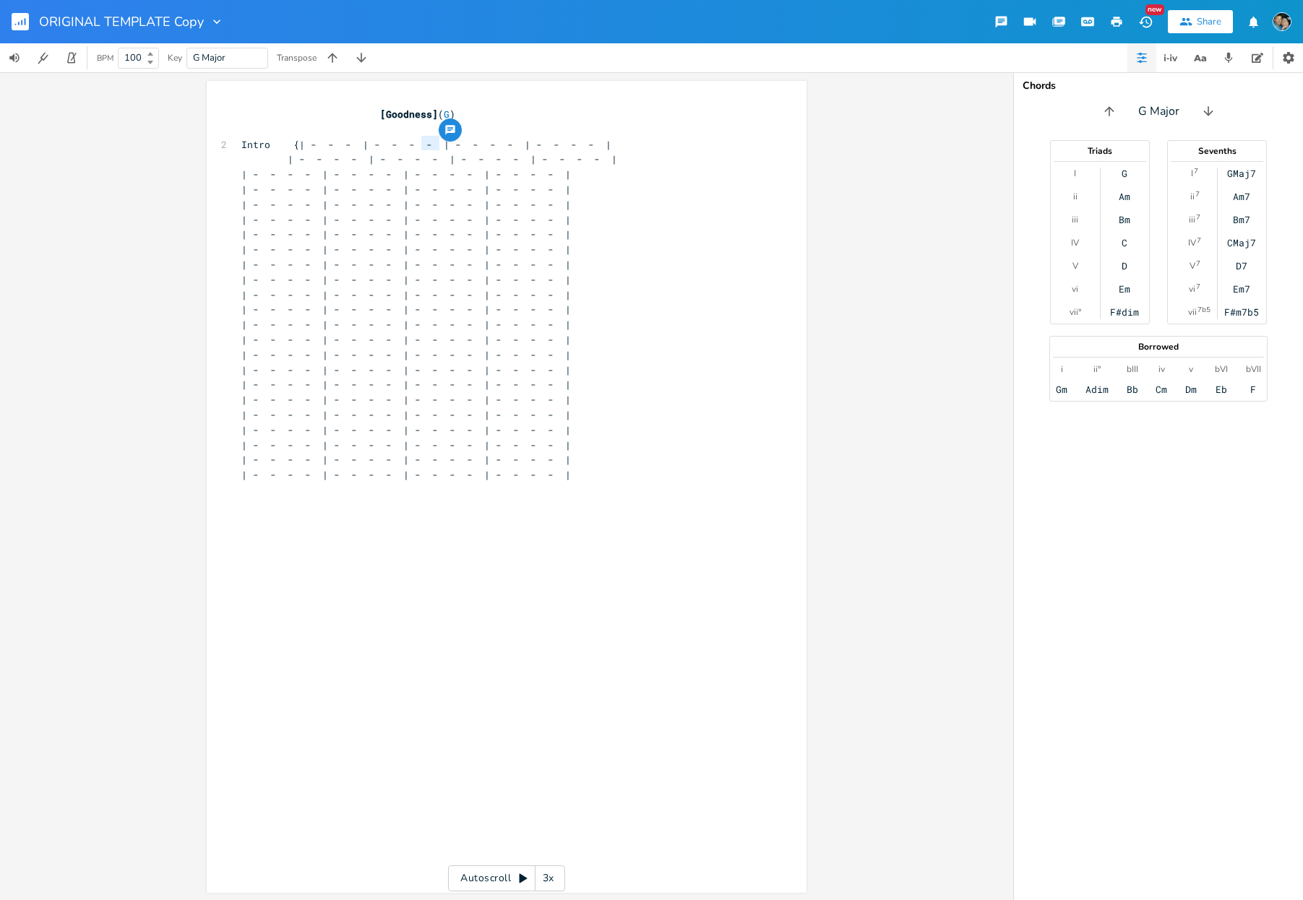
click at [416, 142] on span "Intro {| - - - | - - - - | - - - - | - - - - |" at bounding box center [426, 144] width 370 height 13
type textarea "-"
drag, startPoint x: 496, startPoint y: 144, endPoint x: 481, endPoint y: 141, distance: 15.4
click at [481, 141] on span "Intro {| - - - | - - - | - - - - | - - - - |" at bounding box center [417, 144] width 353 height 13
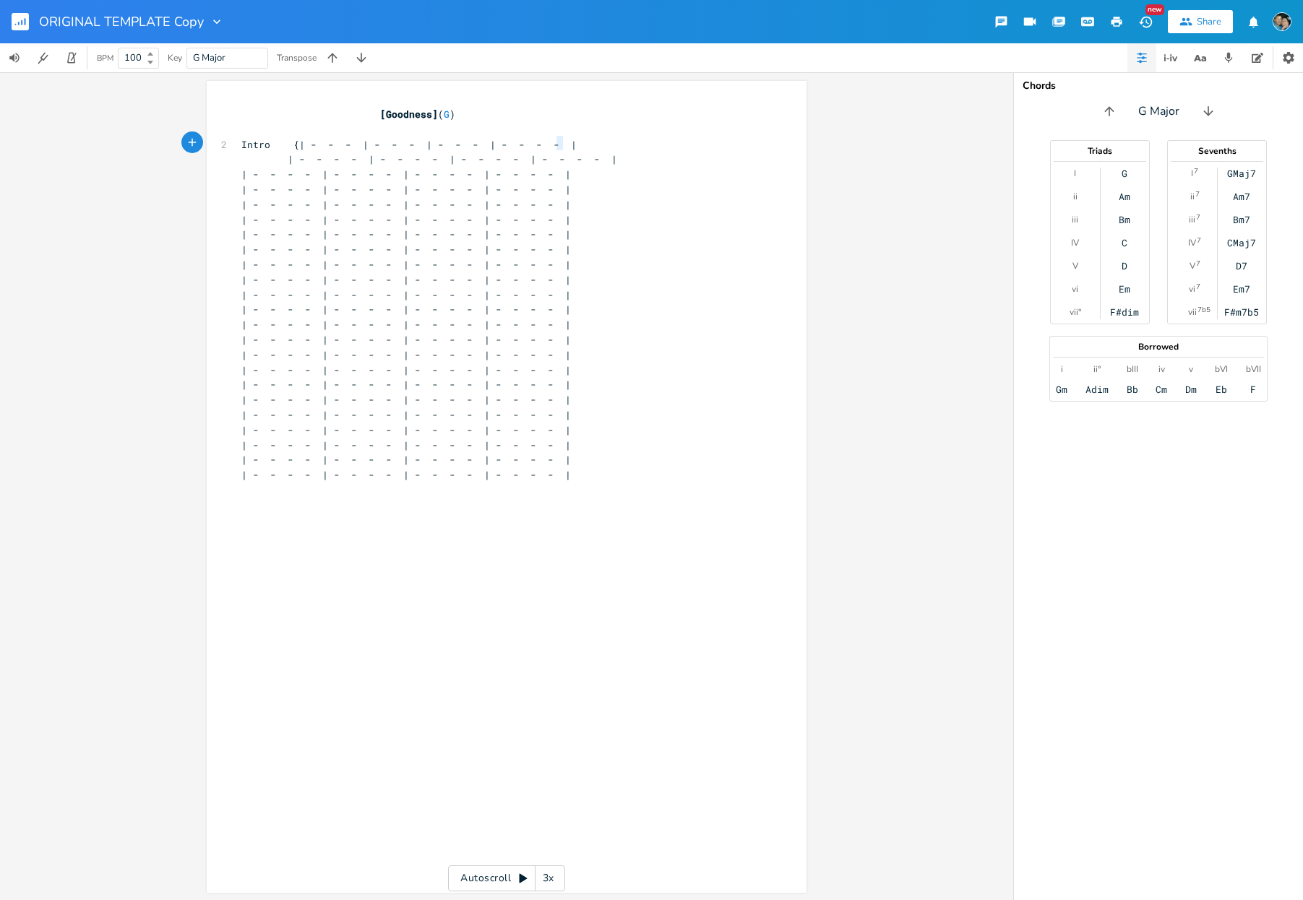
type textarea "-"
drag, startPoint x: 557, startPoint y: 145, endPoint x: 543, endPoint y: 145, distance: 14.5
click at [543, 145] on span "Intro {| - - - | - - - | - - - | - - - - |" at bounding box center [408, 144] width 335 height 13
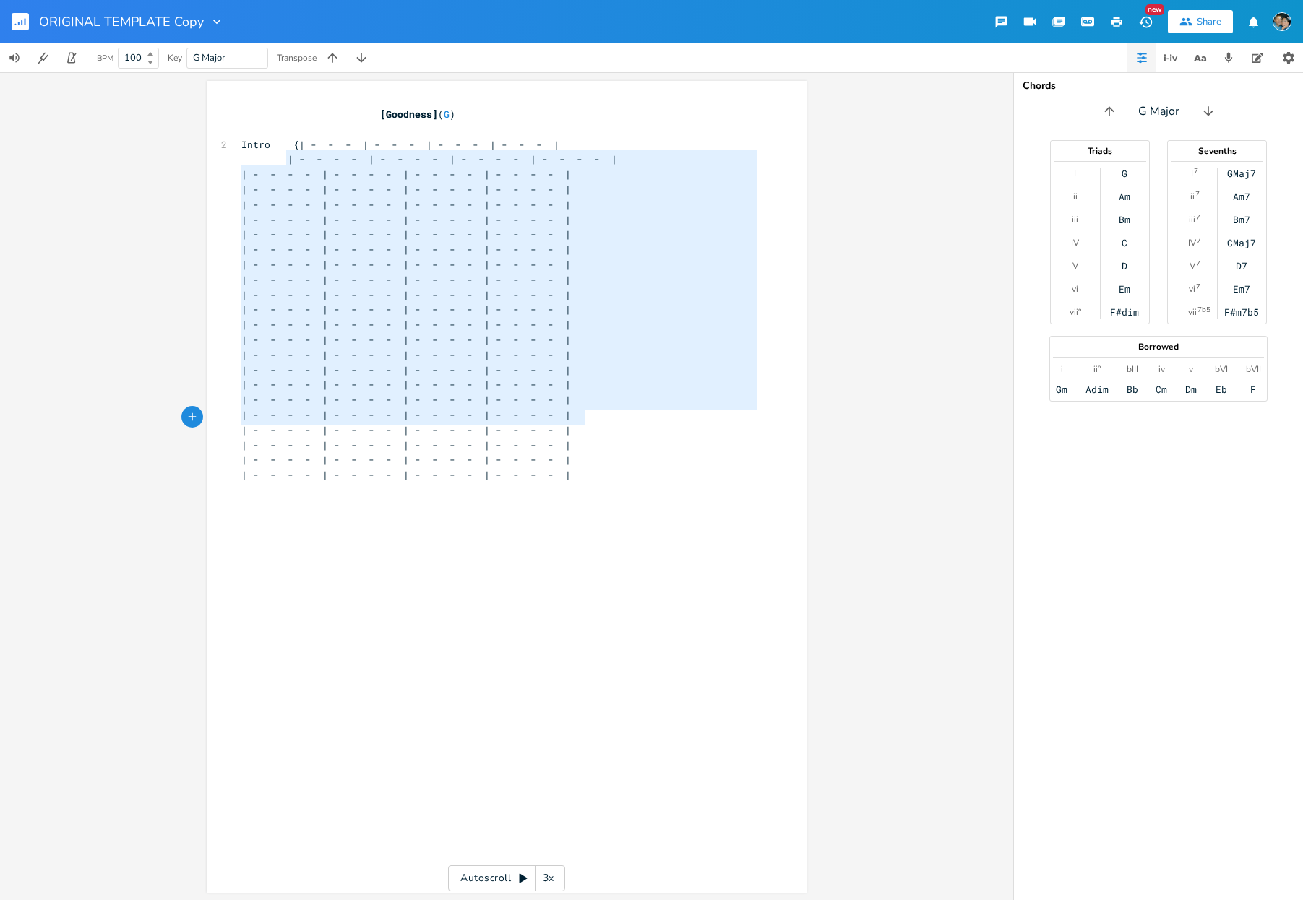
type textarea "| - - - - | - - - - | - - - - | - - - - | | - - - - | - - - - | - - - - | - - -…"
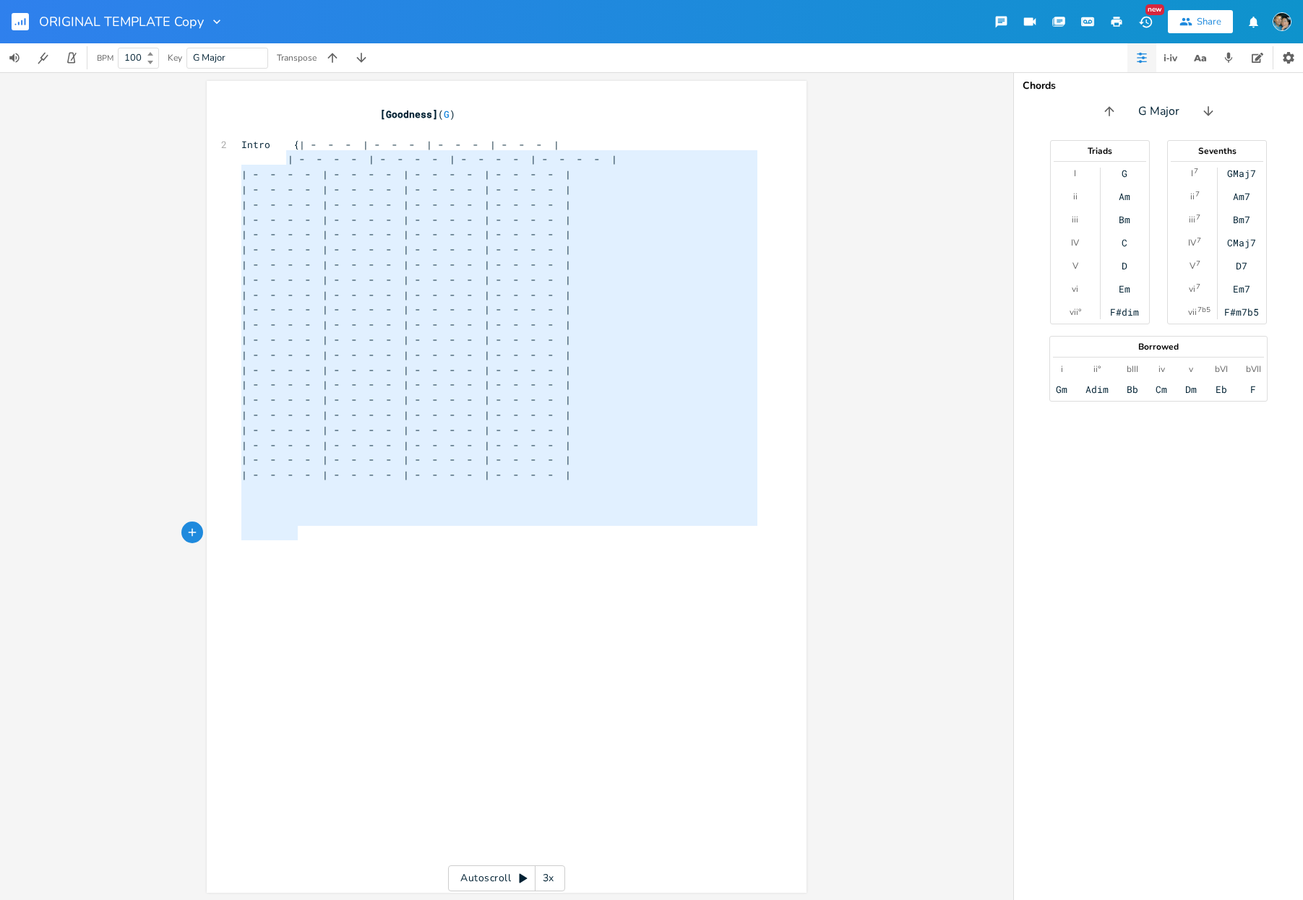
drag, startPoint x: 276, startPoint y: 159, endPoint x: 674, endPoint y: 528, distance: 543.0
click at [674, 528] on div "[Goodness] ( G ) ​ 2 Intro {| - - - | - - - | - - - | - - - | | - - - - | - - -…" at bounding box center [499, 355] width 522 height 496
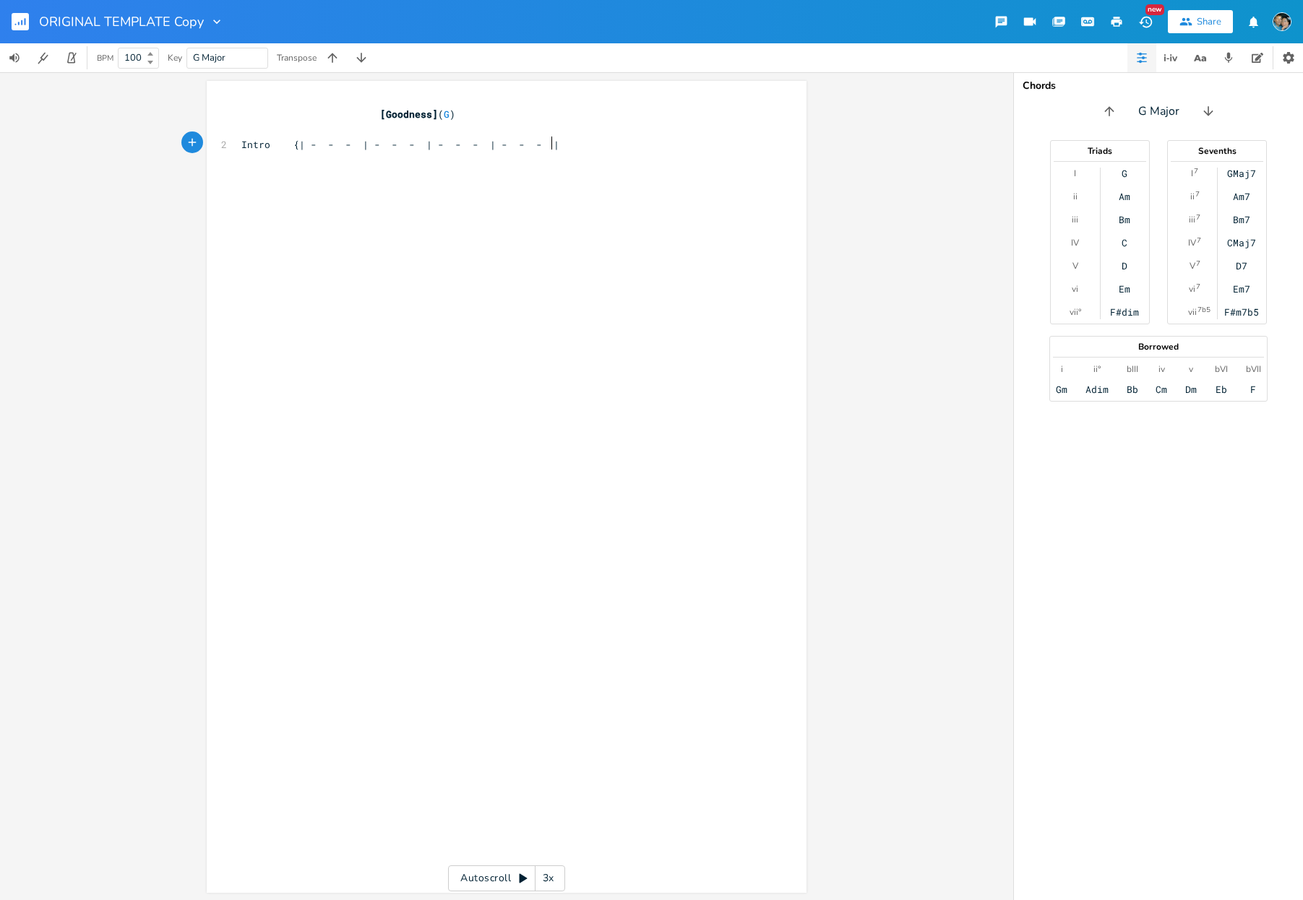
click at [556, 145] on pre "Intro {| - - - | - - - | - - - | - - - |" at bounding box center [499, 144] width 522 height 15
type textarea "| - - - | - - - | - - - | - - - |"
drag, startPoint x: 570, startPoint y: 142, endPoint x: 293, endPoint y: 142, distance: 277.5
click at [293, 142] on pre "Intro {| - - - | - - - | - - - | - - - |" at bounding box center [499, 144] width 522 height 15
click at [611, 152] on pre at bounding box center [499, 159] width 522 height 15
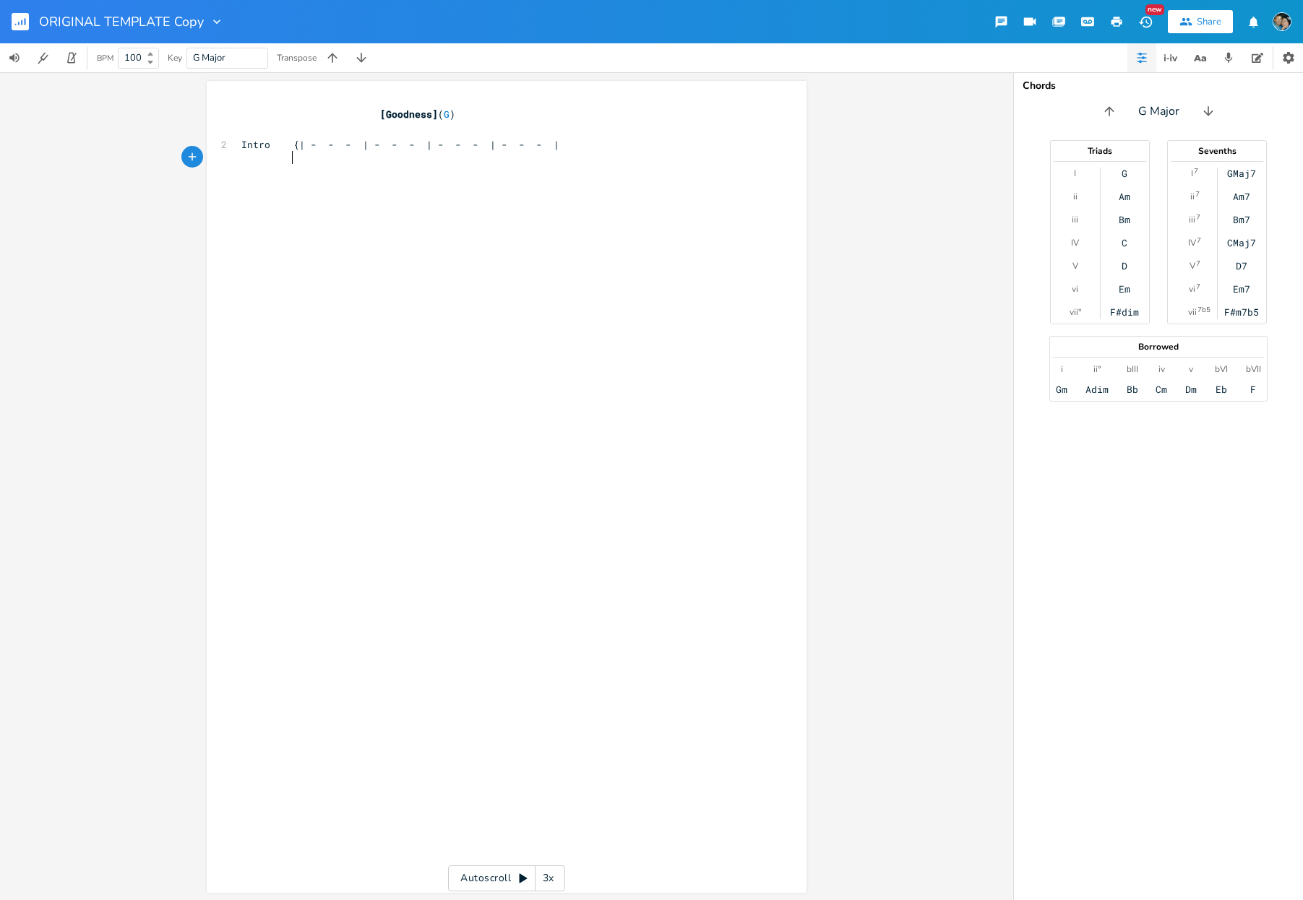
scroll to position [0, 4]
paste textarea
click at [311, 142] on span "Intro {| - - - | - - - | - - - | - - - |" at bounding box center [400, 144] width 318 height 13
type textarea "F"
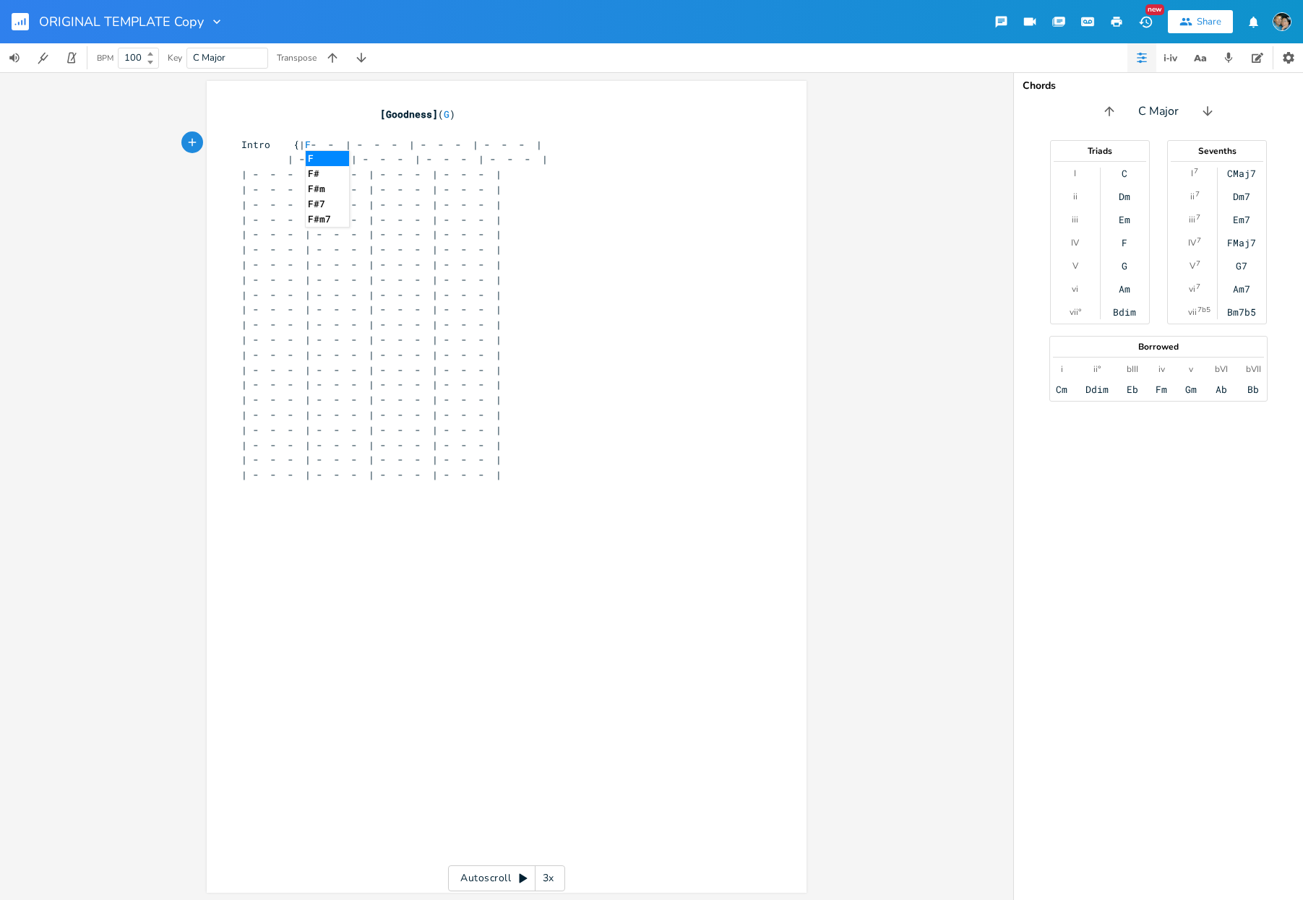
click at [371, 144] on span "Intro {| F - - | - - - | - - - | - - - |" at bounding box center [391, 144] width 301 height 13
type textarea "C"
click at [435, 142] on span "Intro {| F - - | C - - | - - - | - - - |" at bounding box center [382, 143] width 283 height 13
type textarea "F"
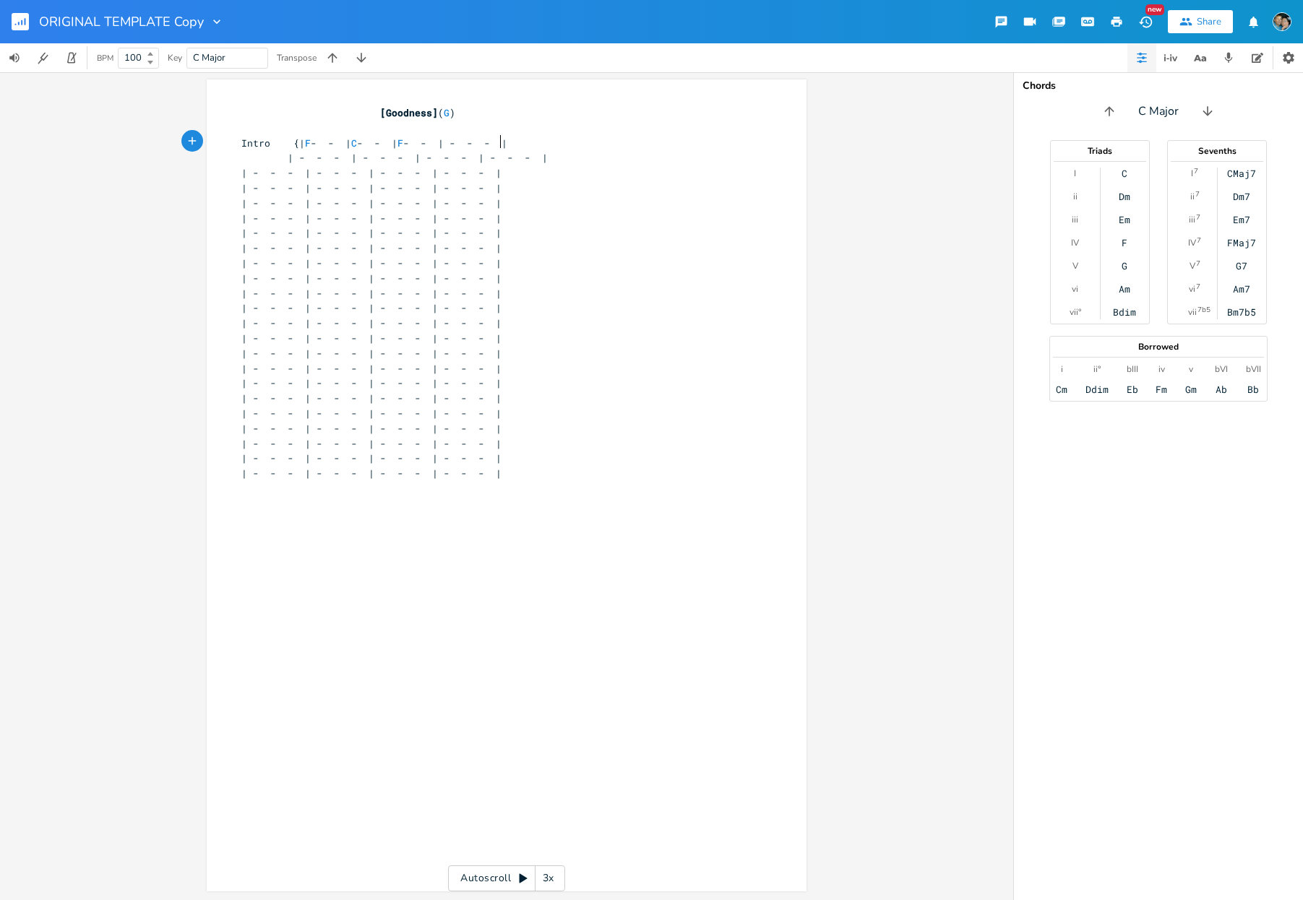
click at [496, 141] on span "Intro {| F - - | C - - | F - - | - - - |" at bounding box center [374, 143] width 266 height 13
type textarea "Bb"
click at [311, 157] on span "| - - - | - - - | - - - | - - - |" at bounding box center [394, 157] width 306 height 13
type textarea "F"
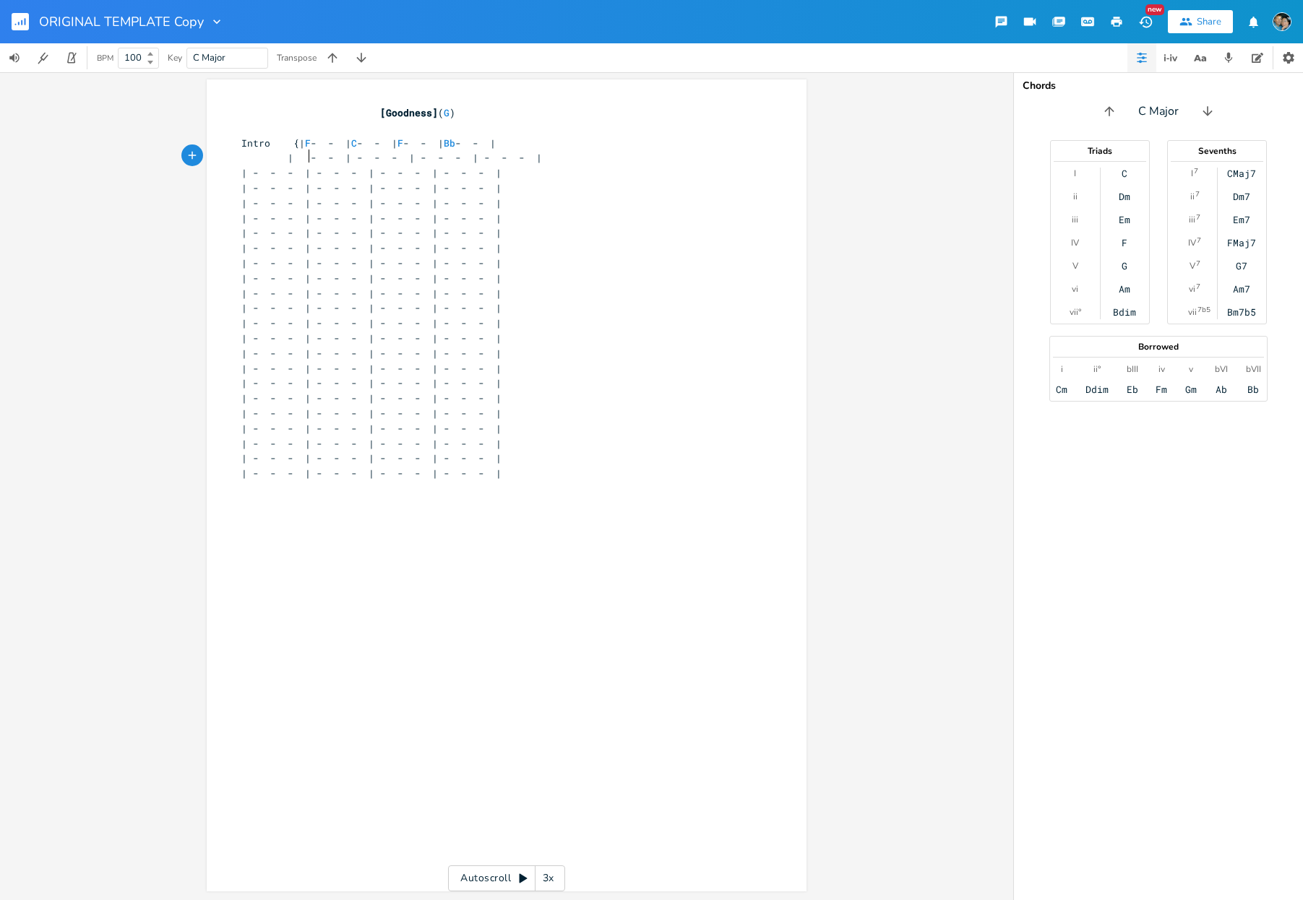
scroll to position [0, 4]
click at [372, 158] on span "| F - - | - - - | - - - | - - - |" at bounding box center [385, 157] width 289 height 13
type textarea "C"
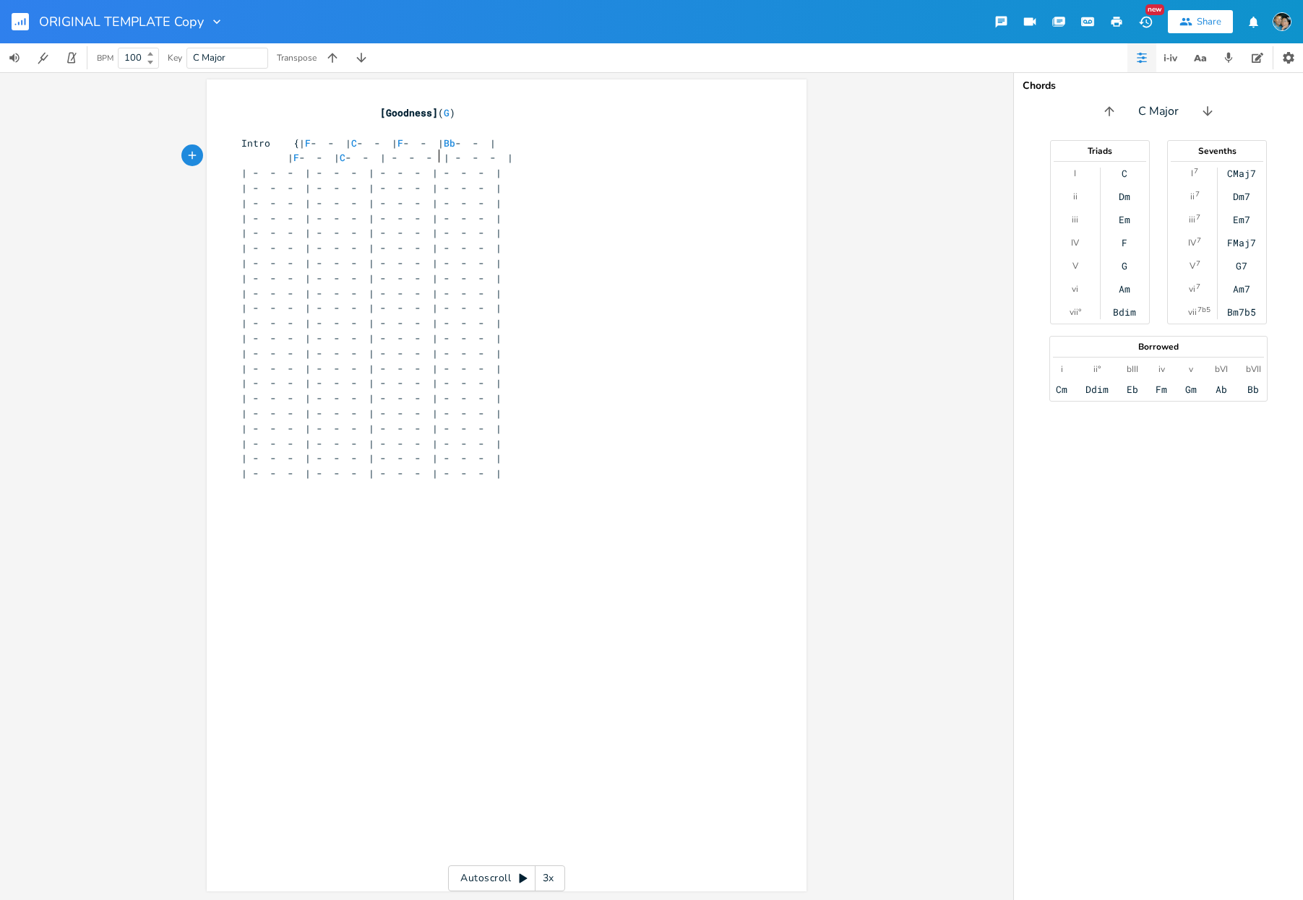
click at [435, 158] on span "| F - - | C - - | - - - | - - - |" at bounding box center [377, 157] width 272 height 13
type textarea "C"
click at [496, 158] on span "| F - - | C - - | C - - | - - - |" at bounding box center [368, 157] width 254 height 13
type textarea "F"
click at [392, 158] on span "C" at bounding box center [389, 158] width 6 height 14
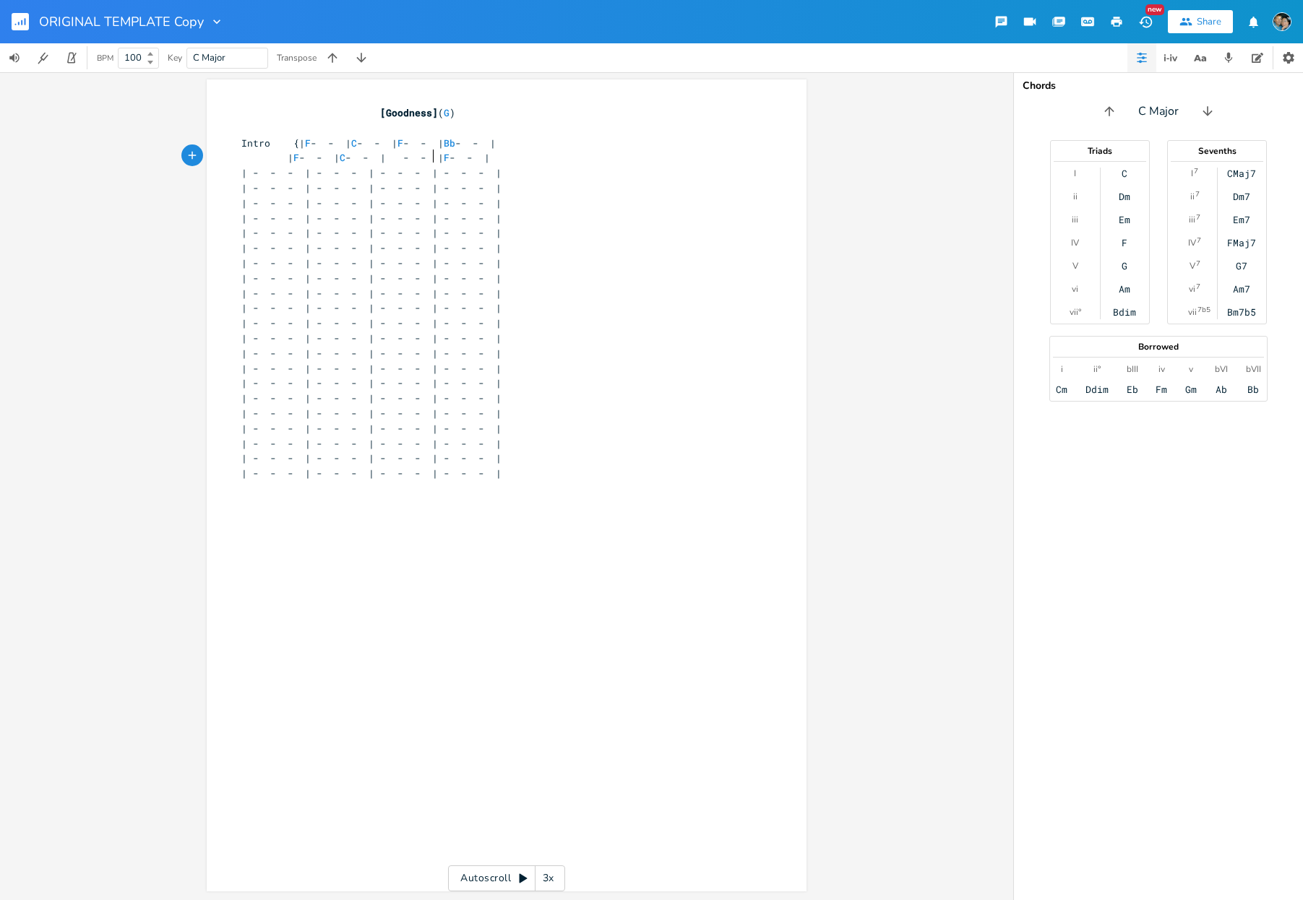
type textarea "F"
click at [552, 159] on pre "| F - - | C - - | F - - | F - - |" at bounding box center [499, 157] width 522 height 15
type textarea "}"
drag, startPoint x: 286, startPoint y: 186, endPoint x: 193, endPoint y: 189, distance: 93.3
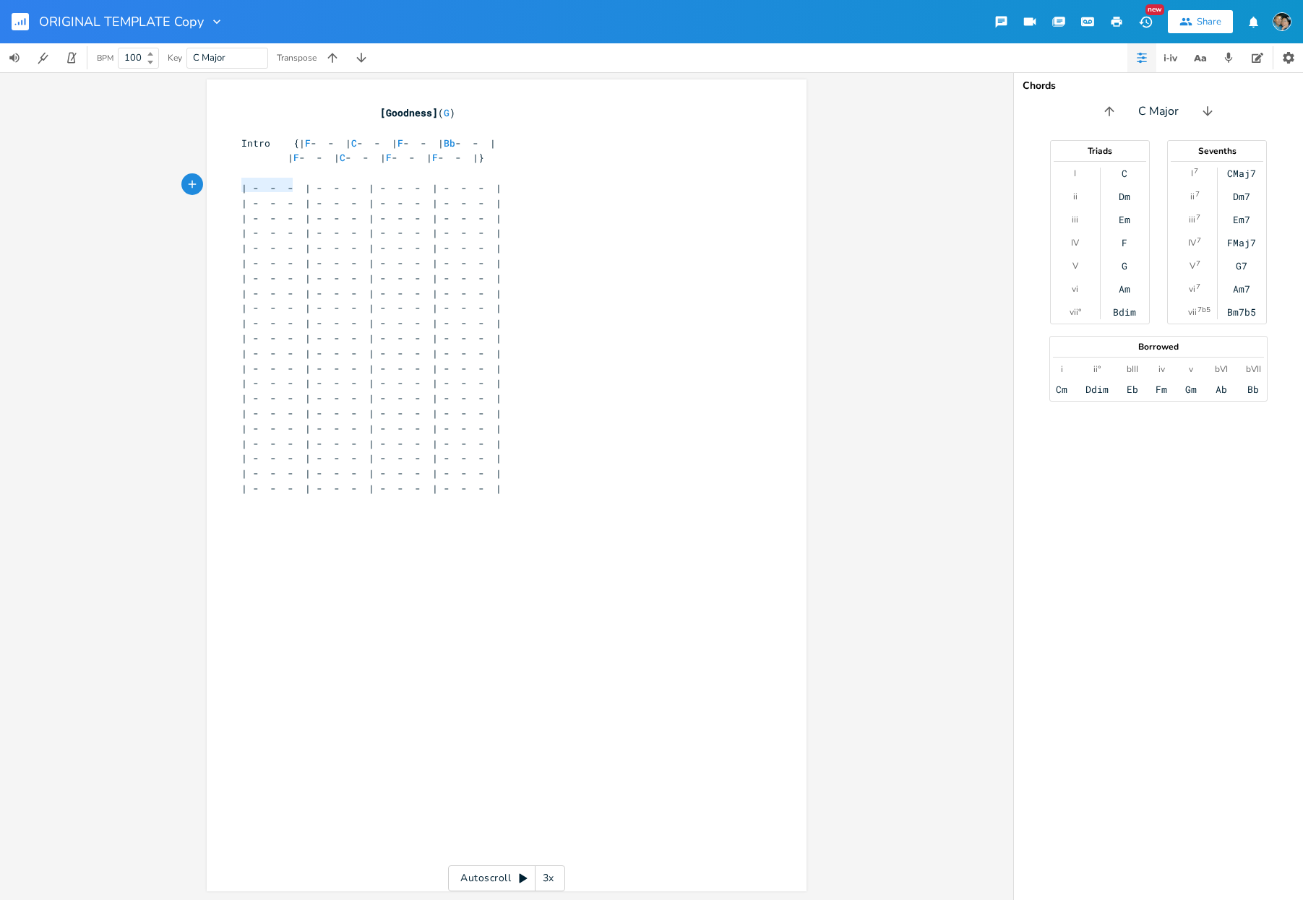
click at [193, 189] on div "x [Goodness] ( G ) ​ Intro {| F - - | C - - | F - - | Bb - - | | F - - | C - - …" at bounding box center [506, 486] width 1013 height 828
type textarea "Verse"
type textarea "{"
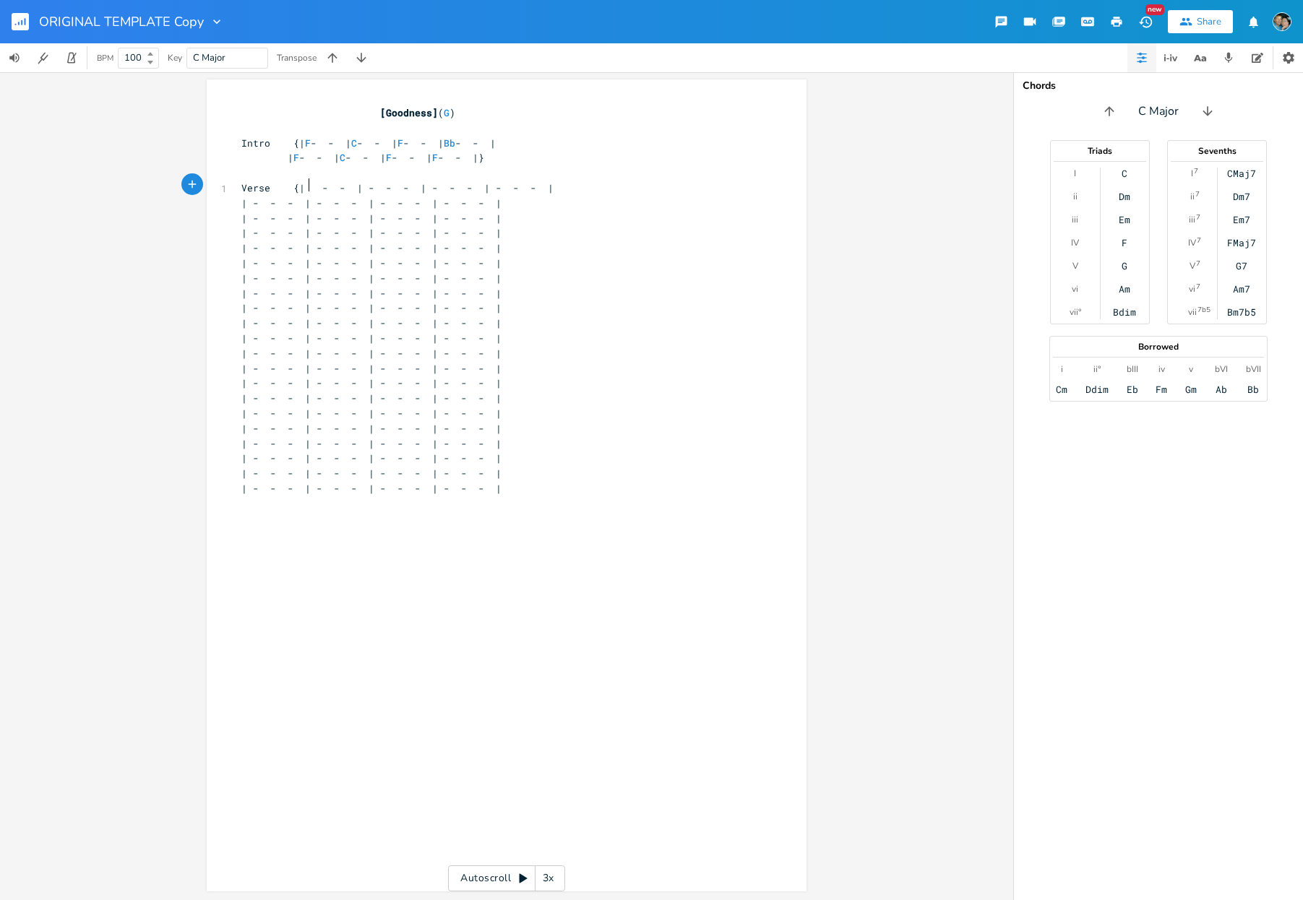
type textarea "F"
click at [373, 183] on span "Verse {| F - - | - - - | - - - | - - - |" at bounding box center [391, 187] width 301 height 13
type textarea "C"
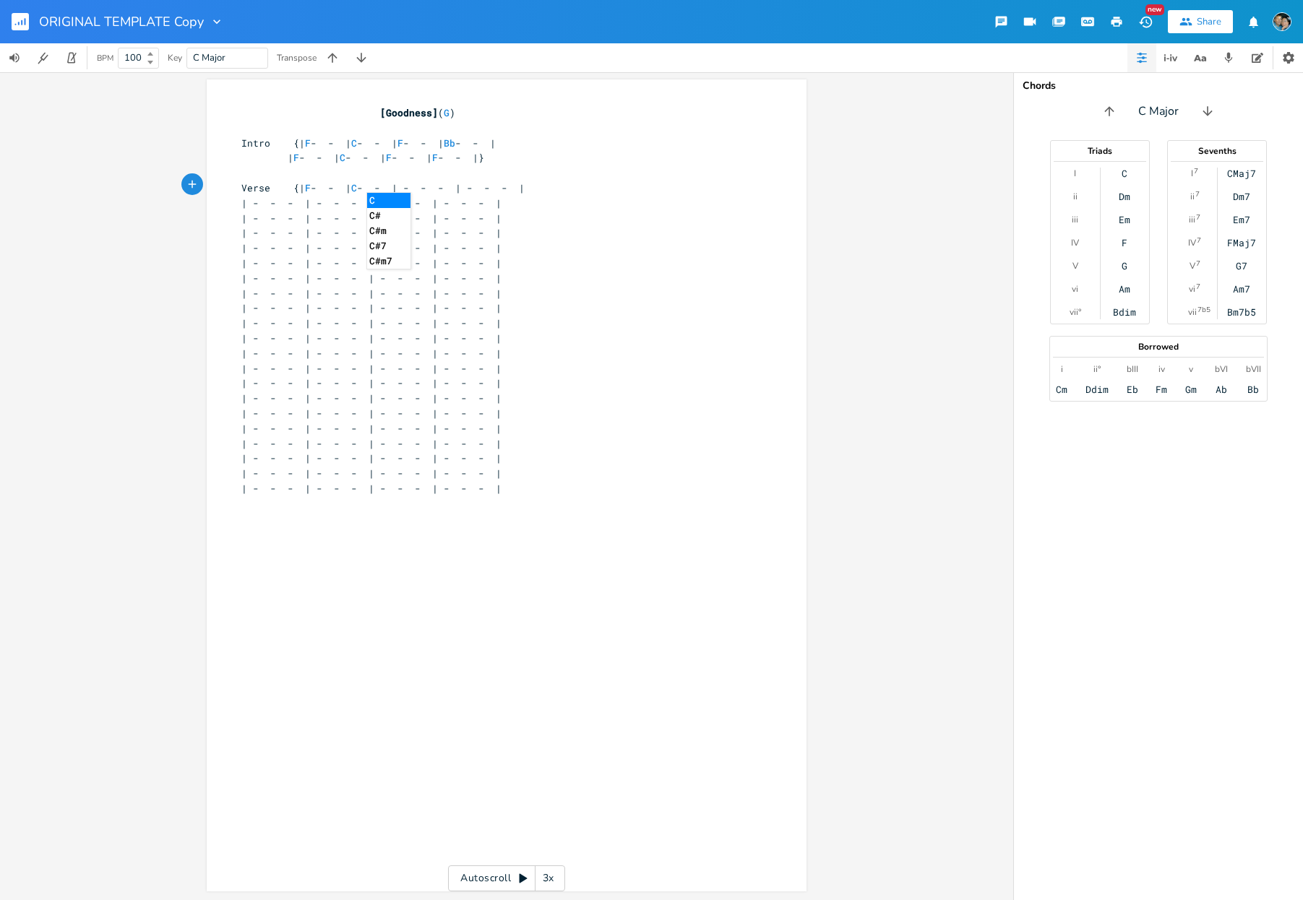
click at [434, 185] on span "Verse {| F - - | C - - | - - - | - - - |" at bounding box center [382, 187] width 283 height 13
type textarea "F"
click at [497, 186] on span "Verse {| F - - | C - - | F - - | - - - |" at bounding box center [374, 187] width 266 height 13
type textarea "Bb"
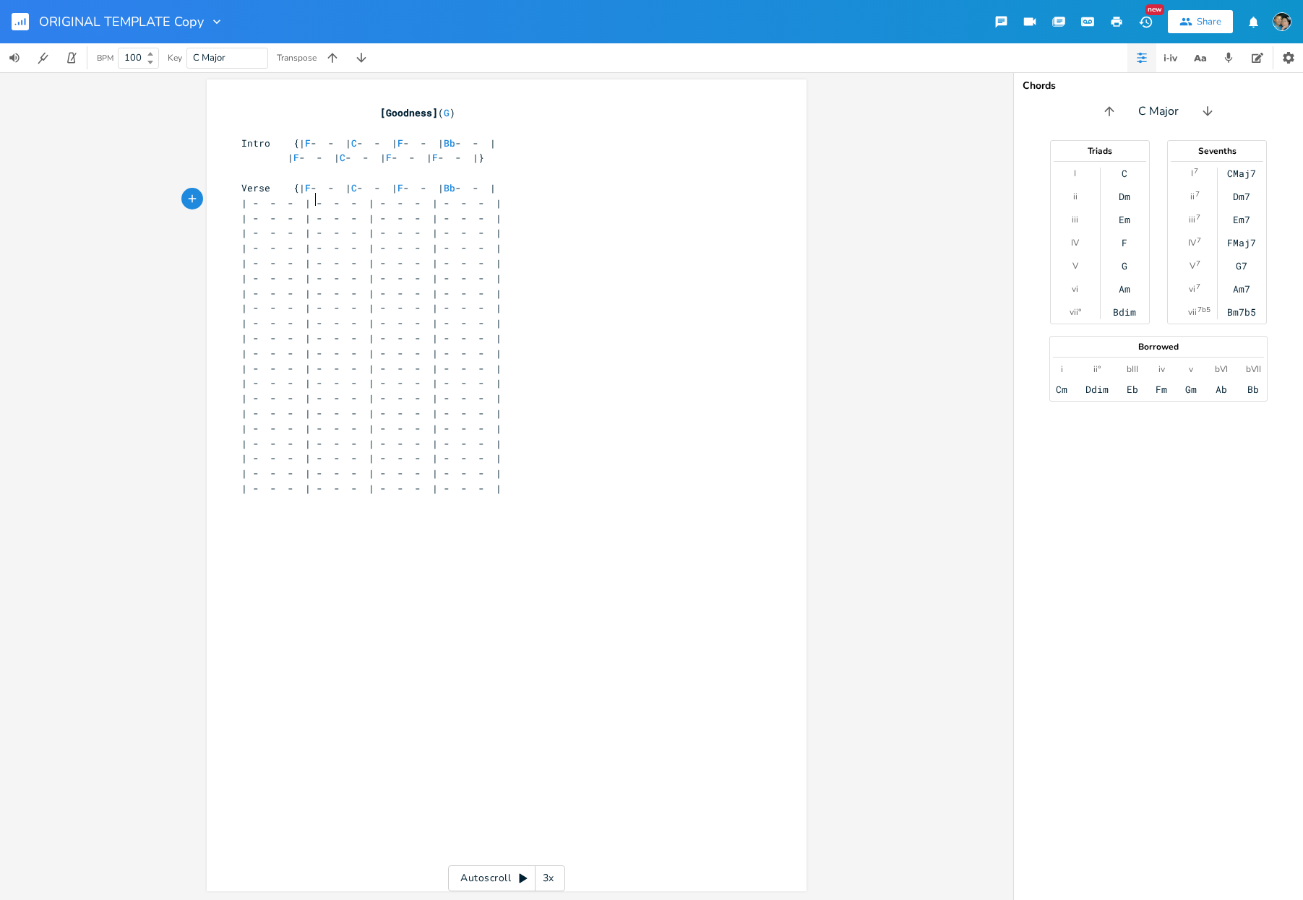
click at [308, 201] on span "| - - - | - - - | - - - | - - - |" at bounding box center [371, 203] width 260 height 13
type textarea "F"
click at [372, 199] on span "| F - - | - - - | - - - | - - - |" at bounding box center [362, 203] width 243 height 13
type textarea "C"
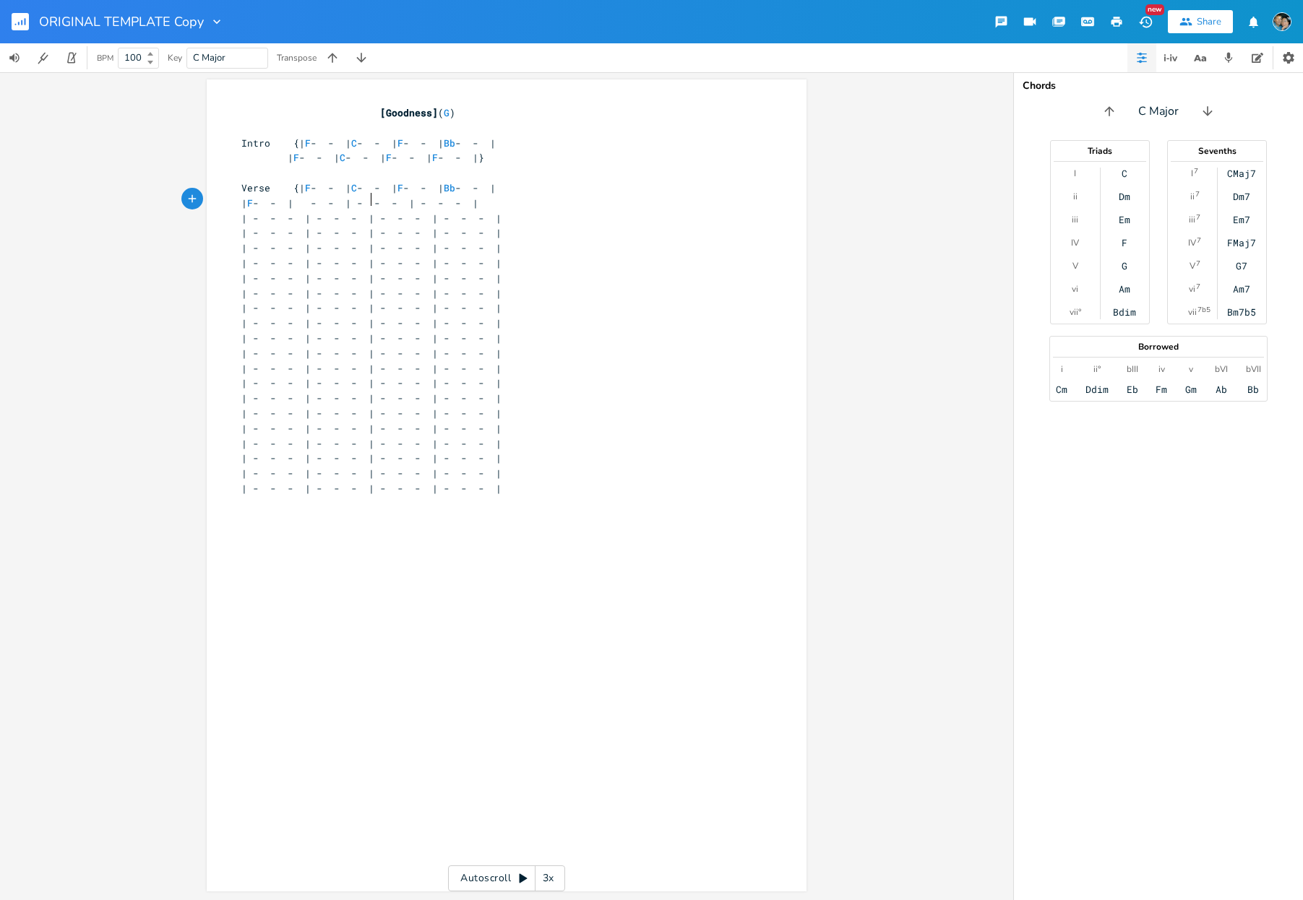
scroll to position [0, 4]
click at [435, 199] on span "| F - - | C - - | - - - | - - - |" at bounding box center [353, 203] width 225 height 13
type textarea "C"
click at [449, 200] on span "| F - - | C - - | C - - | - - - |" at bounding box center [345, 203] width 208 height 13
type textarea "F"
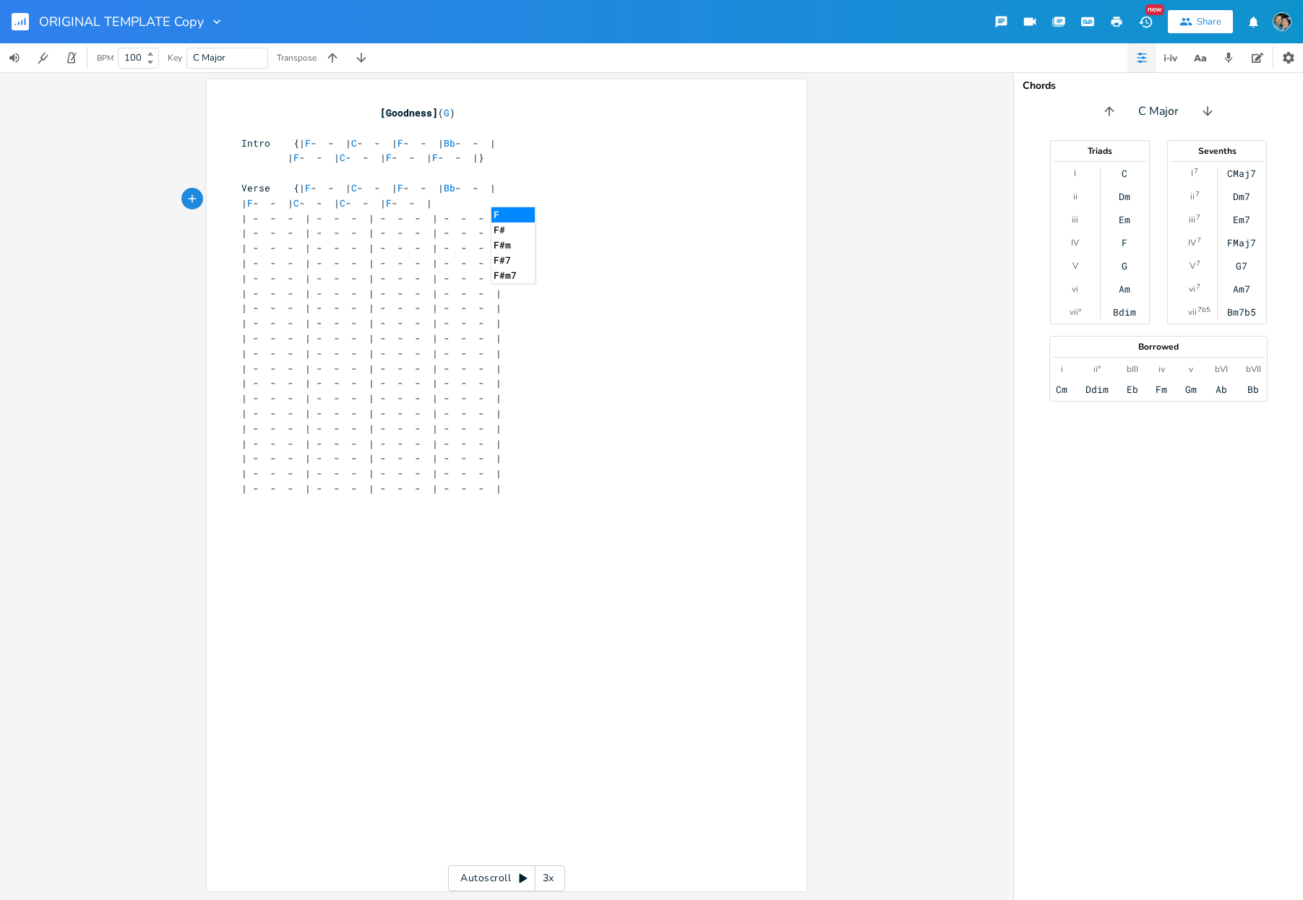
click at [310, 215] on span "| - - - | - - - | - - - | - - - |" at bounding box center [371, 218] width 260 height 13
type textarea "C"
click at [378, 215] on span "| C - - | - - - | - - - | - - - |" at bounding box center [362, 218] width 243 height 13
click at [374, 214] on span "| C - - | - - - | - - - | - - - |" at bounding box center [362, 218] width 243 height 13
type textarea "F"
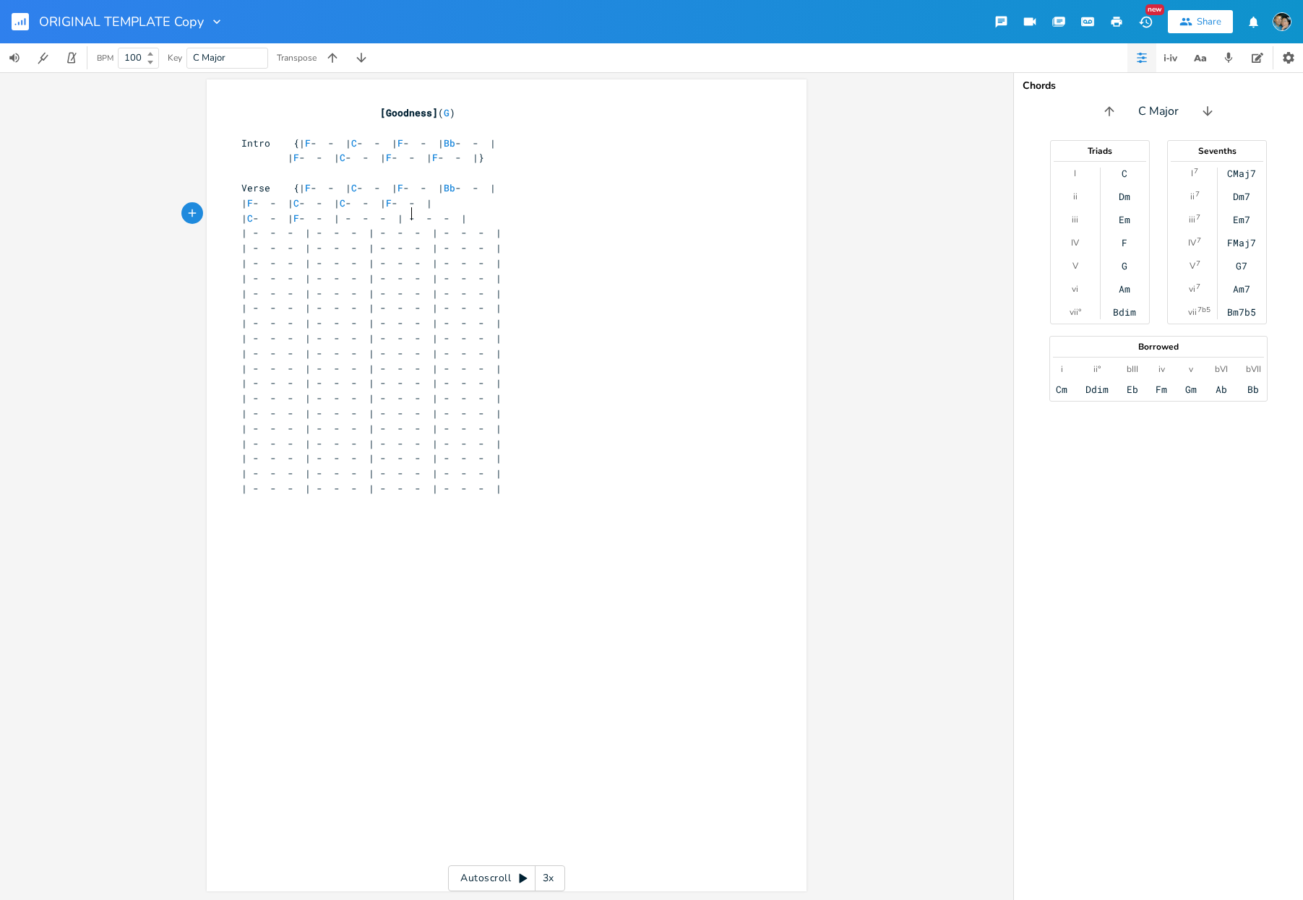
click at [406, 214] on span "| C - - | F - - | - - - | - - - |" at bounding box center [353, 218] width 225 height 13
type textarea "b"
type textarea "Bb"
click at [436, 212] on span "| C - - | F - Bb | - - - | - - - |" at bounding box center [345, 218] width 208 height 13
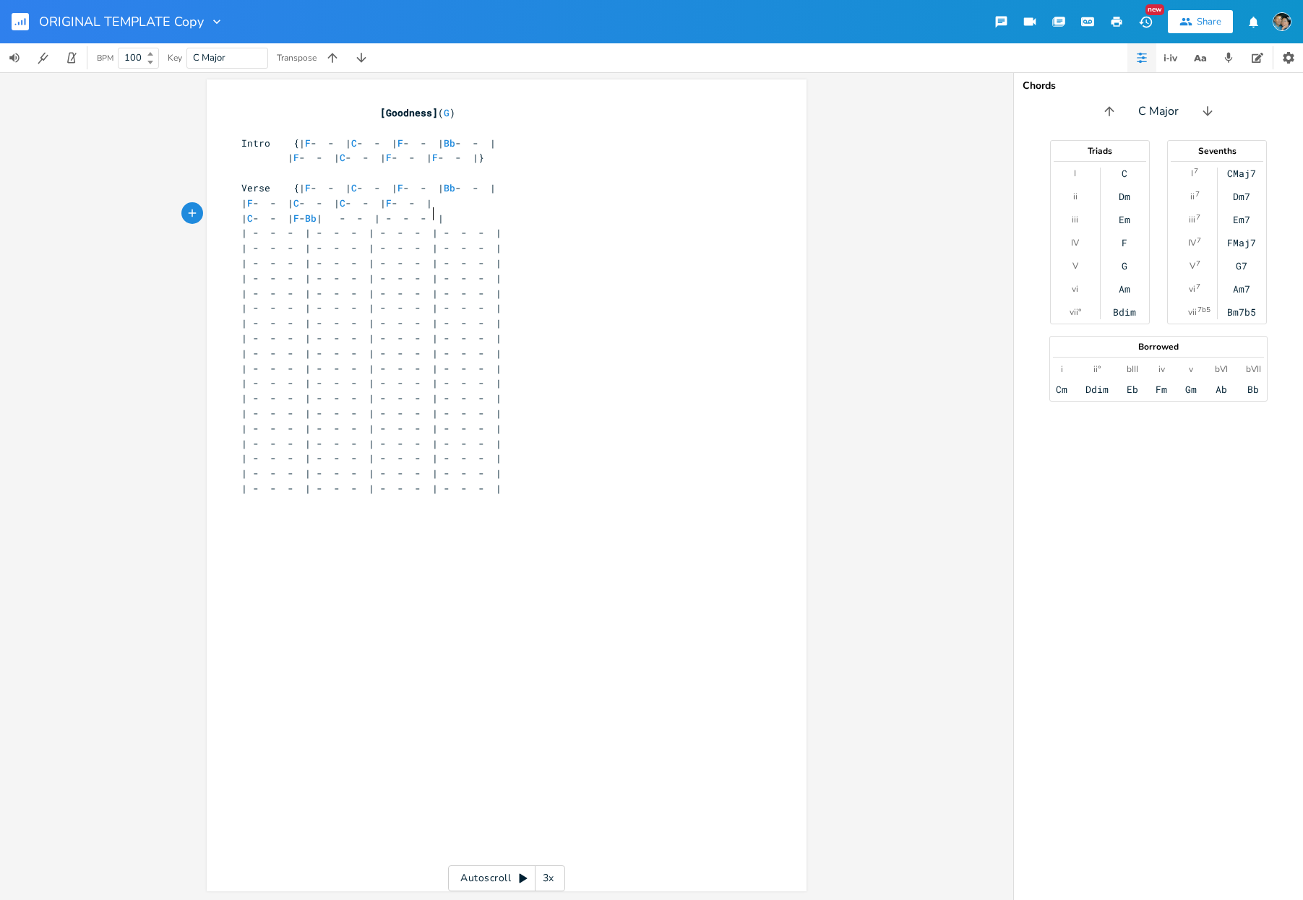
type textarea "F"
click at [432, 215] on span "| C - - | F - Bb | F - - | - - - |" at bounding box center [336, 218] width 191 height 13
click at [432, 212] on span "| C - - | F - Bb | F - - | - - - |" at bounding box center [336, 218] width 191 height 13
type textarea "B"
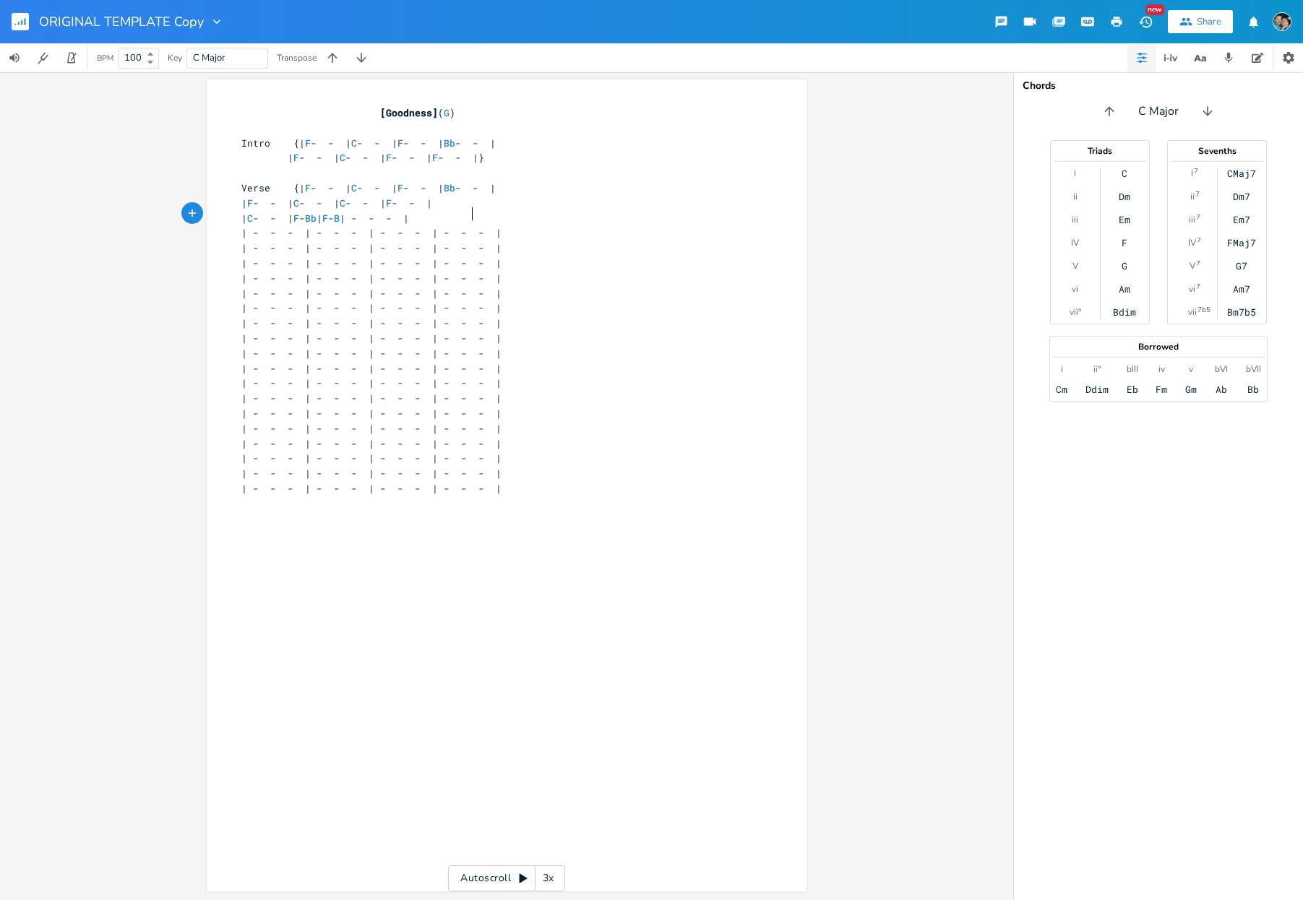
scroll to position [0, 4]
type textarea "b"
click at [415, 212] on span "| C - - | F - Bb | F - Bb | - - - |" at bounding box center [327, 218] width 173 height 13
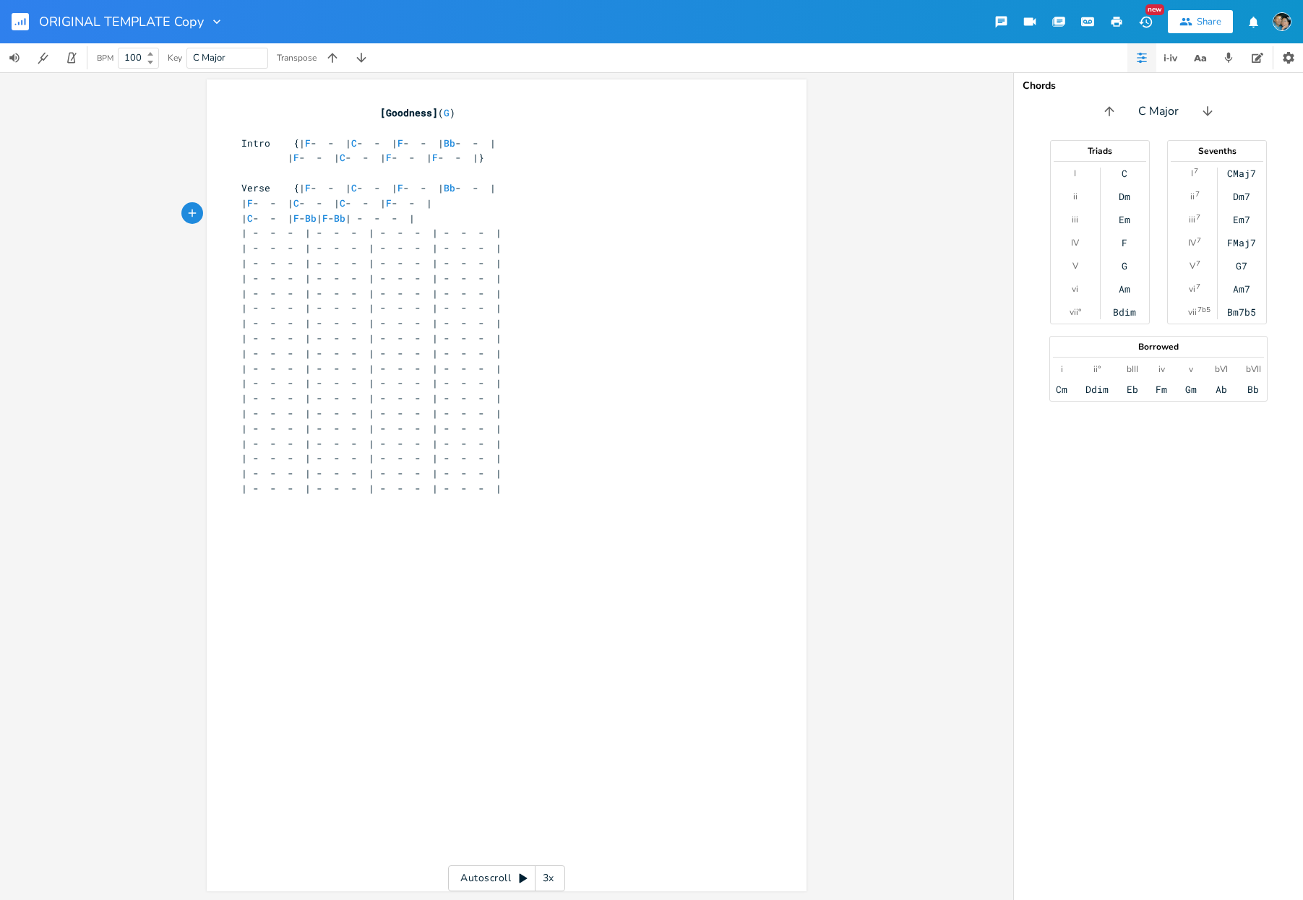
type textarea "F"
click at [397, 215] on span "| C - - | F - Bb | F - Bb | F - - |" at bounding box center [319, 218] width 156 height 13
type textarea "C"
click at [309, 228] on span "| - - - | - - - | - - - | - - - |" at bounding box center [371, 232] width 260 height 13
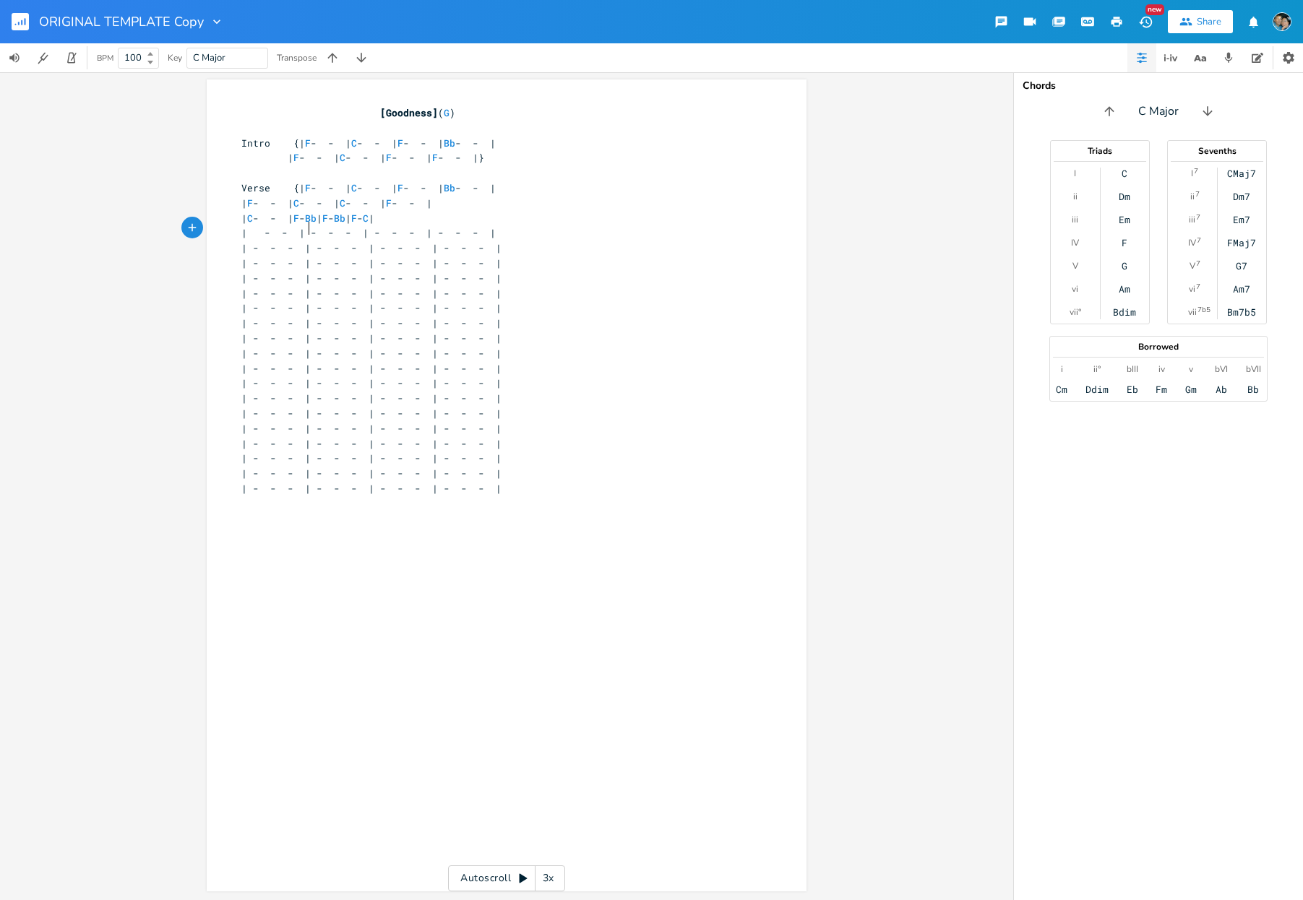
type textarea "F"
click at [371, 229] on span "| F - - | - - - | - - - | - - - |" at bounding box center [362, 232] width 243 height 13
drag, startPoint x: 361, startPoint y: 229, endPoint x: 569, endPoint y: 225, distance: 208.1
click at [569, 225] on div "- - - | - - - | - - - | x [Goodness] ( G ) ​ Intro {| F - - | C - - | F - - | B…" at bounding box center [507, 485] width 600 height 812
type textarea "}"
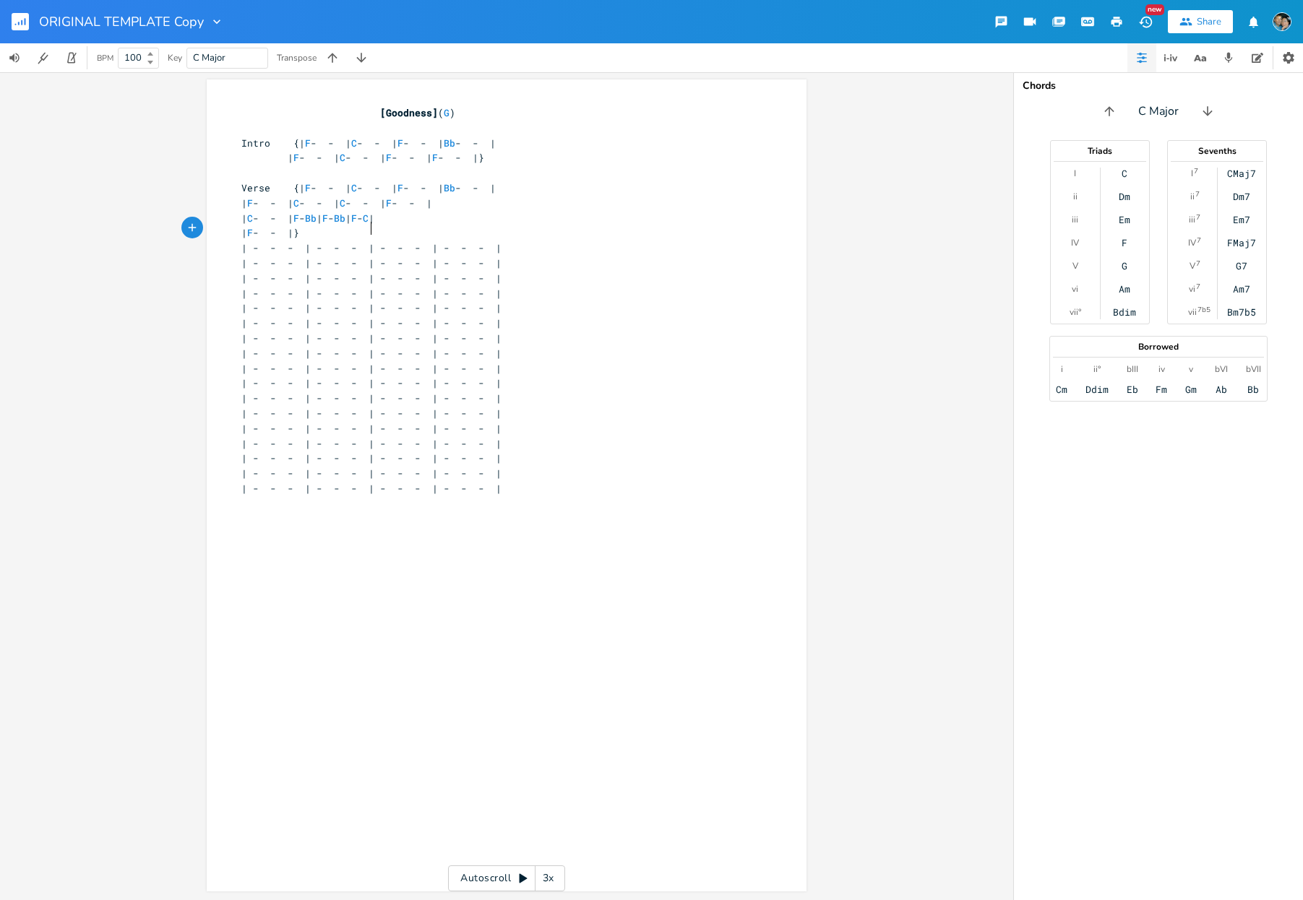
scroll to position [0, 3]
drag, startPoint x: 291, startPoint y: 259, endPoint x: 224, endPoint y: 256, distance: 67.2
click at [224, 256] on div "x [Goodness] ( G ) ​ Intro {| F - - | C - - | F - - | Bb - - | | F - - | C - - …" at bounding box center [507, 485] width 600 height 812
type textarea "Musci"
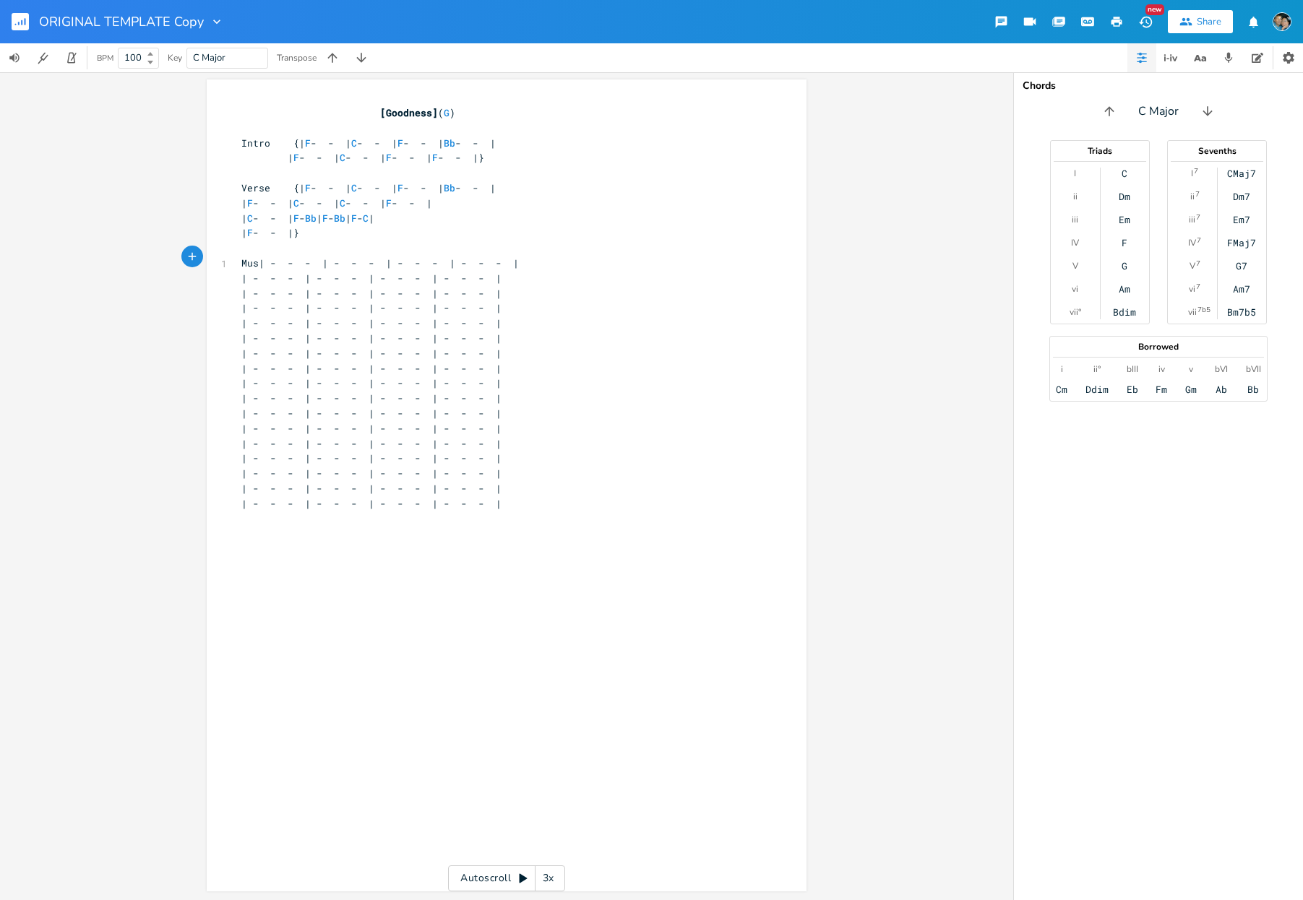
type textarea "s"
type textarea "c"
type textarea "ic ""
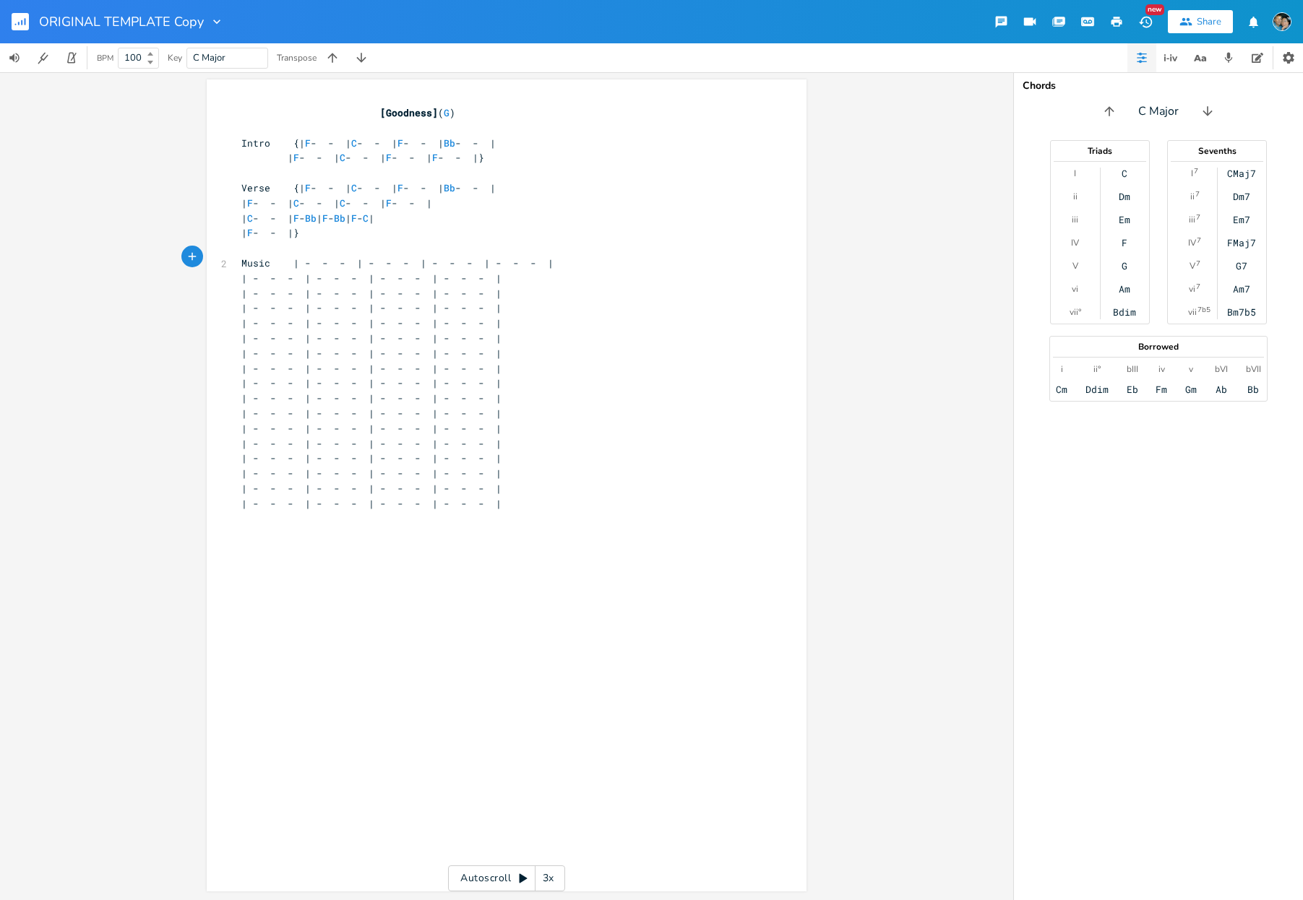
type textarea "{"
type textarea "F"
click at [370, 257] on span "Music {| F - - | - - - | - - - | - - - |" at bounding box center [391, 262] width 301 height 13
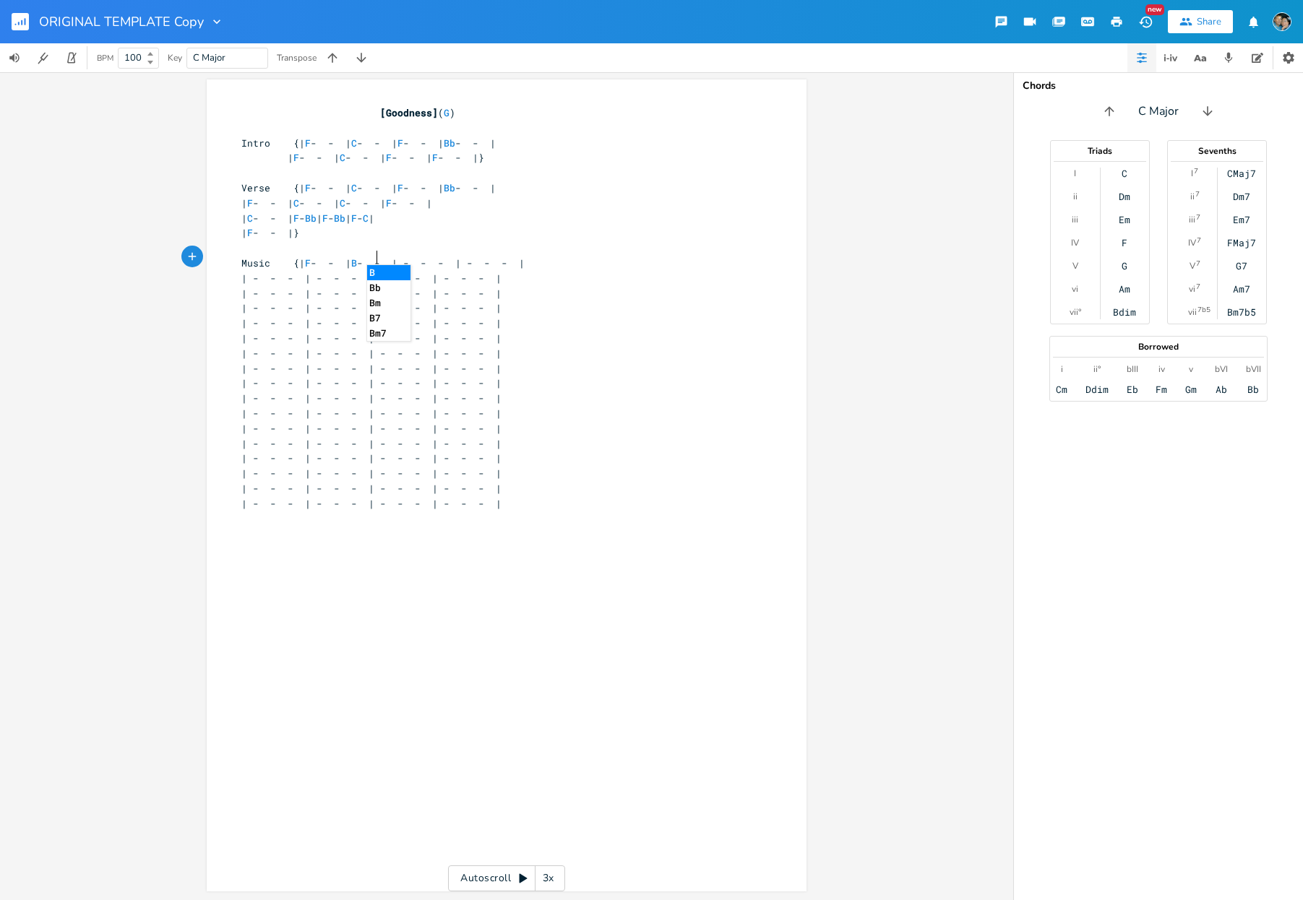
type textarea "Bb"
click at [434, 259] on span "Music {| F - - | Bb - - | - - - | - - - |" at bounding box center [385, 262] width 289 height 13
type textarea "C"
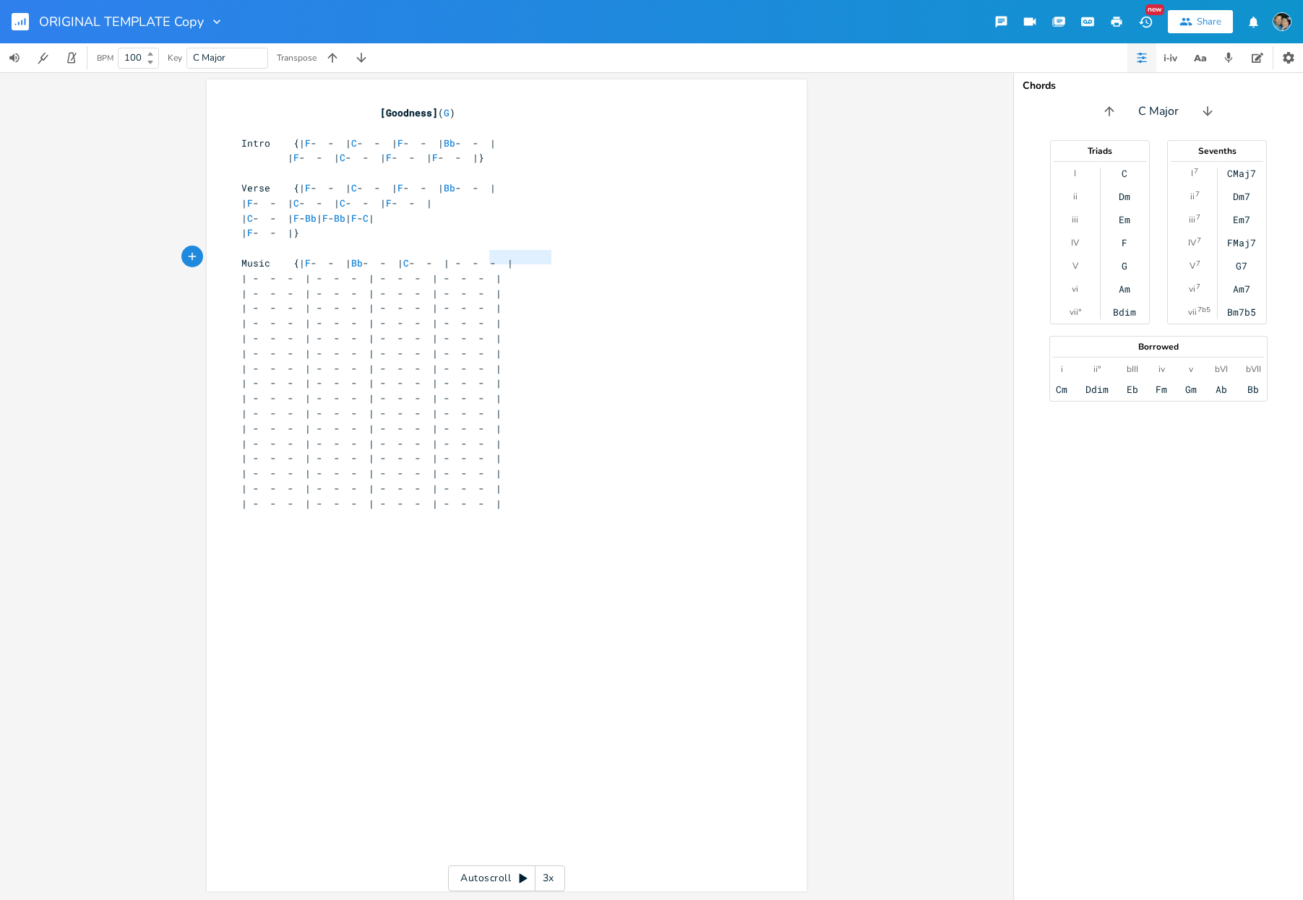
drag, startPoint x: 484, startPoint y: 257, endPoint x: 561, endPoint y: 262, distance: 77.4
click at [561, 262] on pre "Music {| F - - | Bb - - | C - - | - - - |" at bounding box center [499, 263] width 522 height 15
type textarea "}"
type textarea "| F - - |"
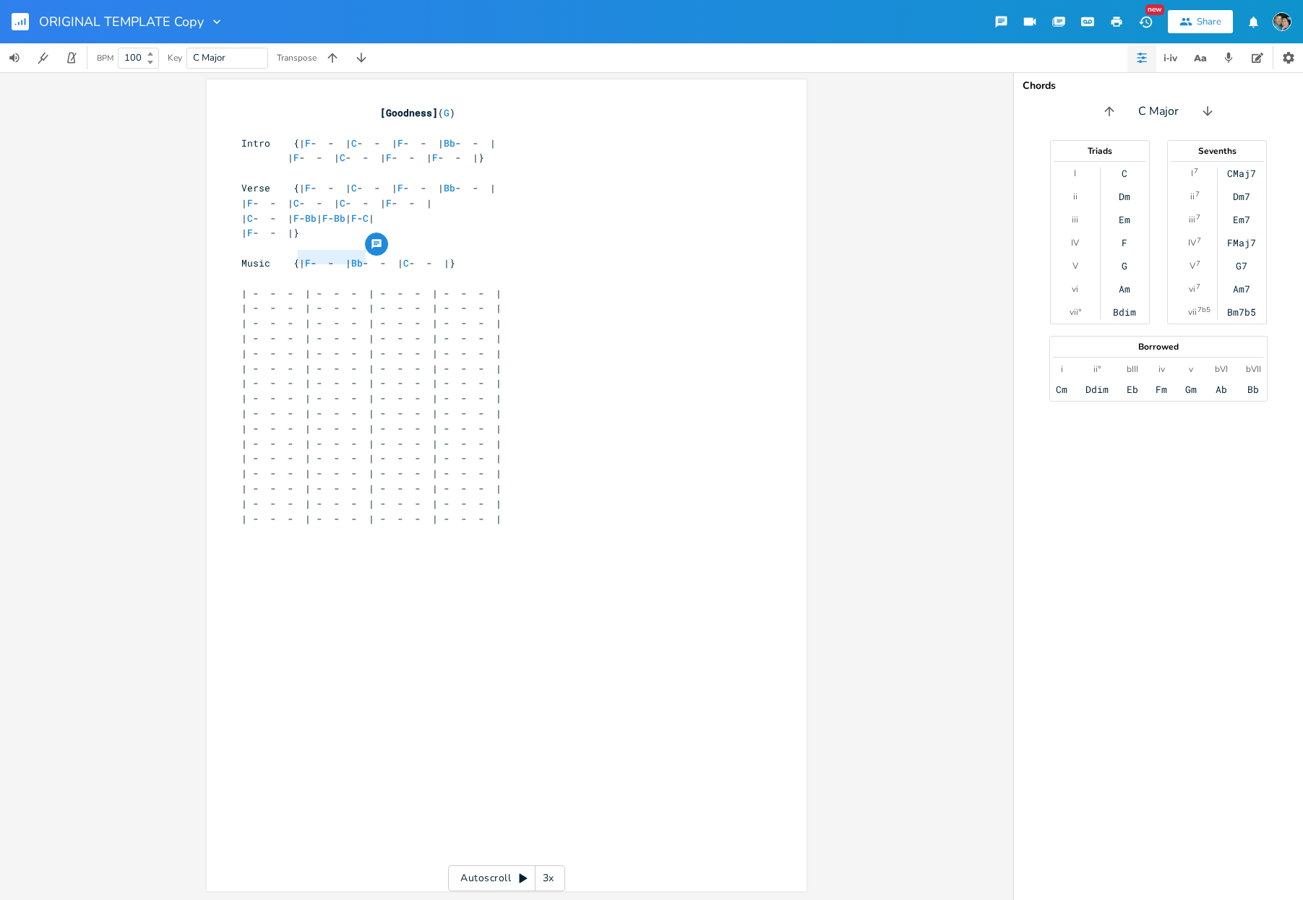
drag, startPoint x: 292, startPoint y: 259, endPoint x: 361, endPoint y: 259, distance: 69.4
click at [361, 259] on span "Music {| F - - | Bb - - | C - - |}" at bounding box center [348, 262] width 214 height 13
click at [383, 232] on pre "| F - - |}" at bounding box center [499, 232] width 522 height 15
paste textarea "}"
type textarea "}"
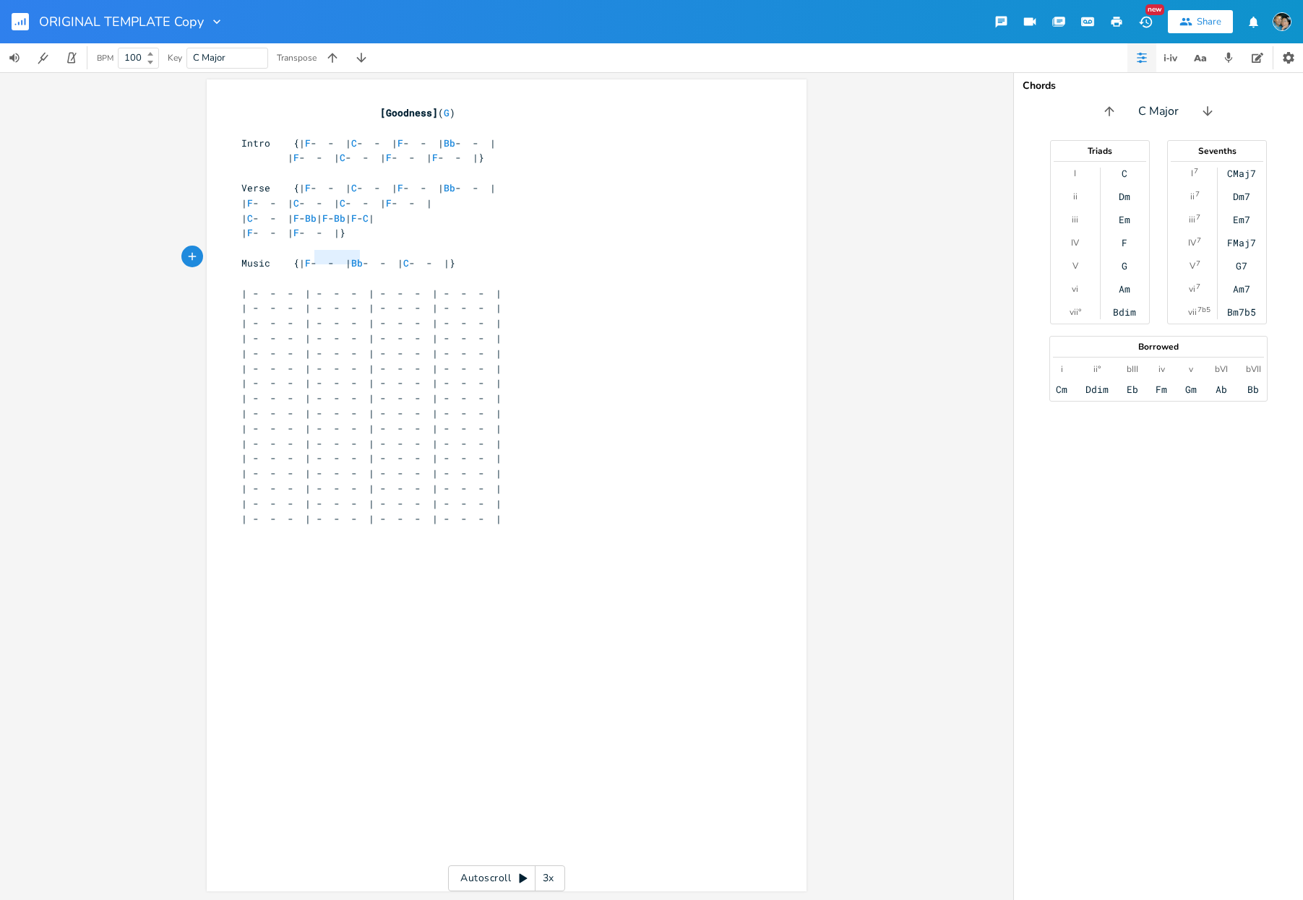
type textarea "| F - -"
drag, startPoint x: 355, startPoint y: 257, endPoint x: 296, endPoint y: 258, distance: 59.3
click at [296, 258] on span "Music {| F - - | Bb - - | C - - |}" at bounding box center [348, 262] width 214 height 13
click at [456, 260] on pre "Music {| Bb - - | C - - |}" at bounding box center [499, 263] width 522 height 15
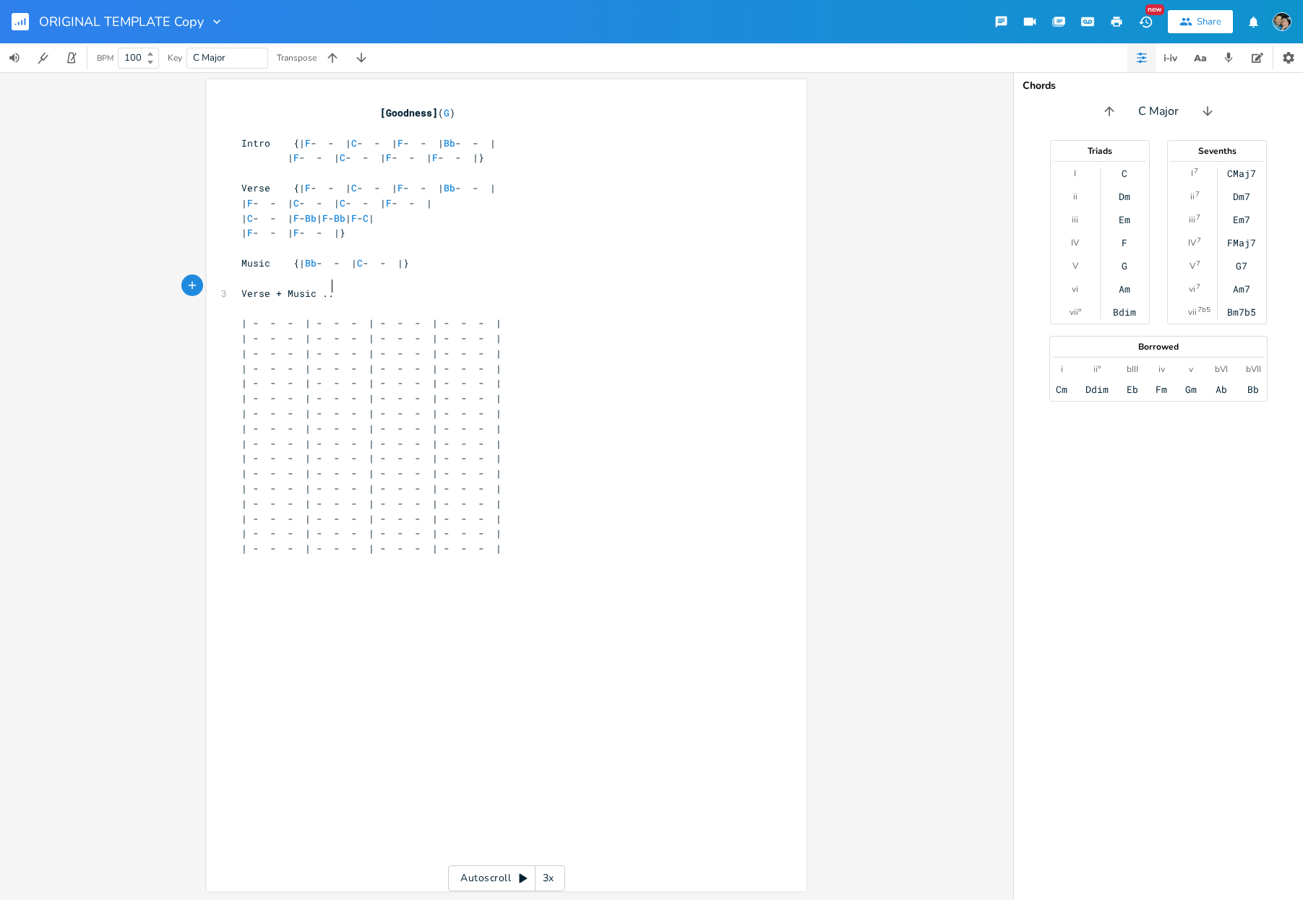
type textarea "Verse + Music ..."
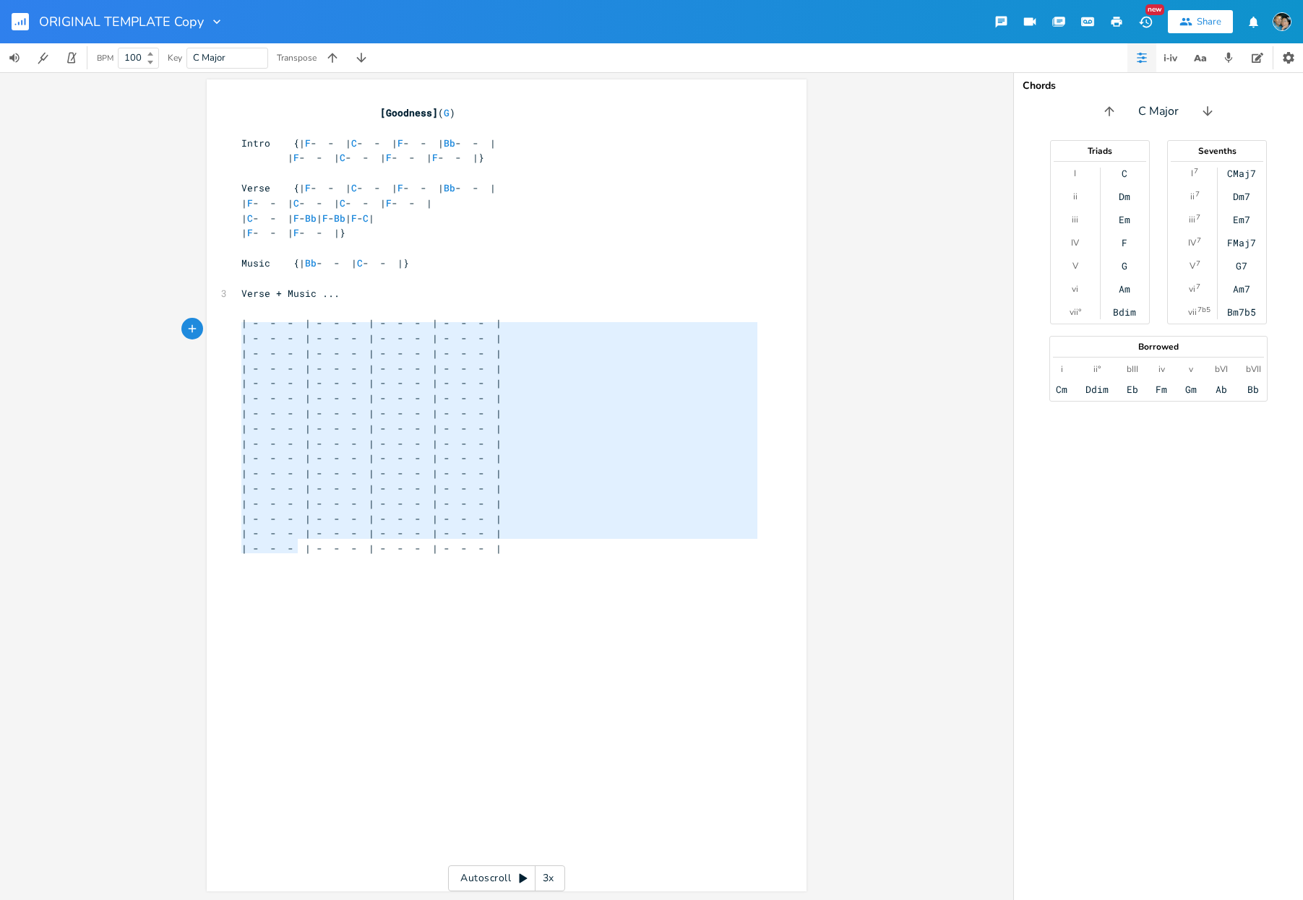
type textarea "| - - - | - - - | - - - | - - - | | - - - | - - - | - - - | - - - | | - - - | -…"
drag, startPoint x: 557, startPoint y: 540, endPoint x: 236, endPoint y: 318, distance: 390.0
click at [238, 318] on div "[Goodness] ( G ) ​ Intro {| F - - | C - - | F - - | Bb - - | | F - - | C - - | …" at bounding box center [499, 353] width 522 height 496
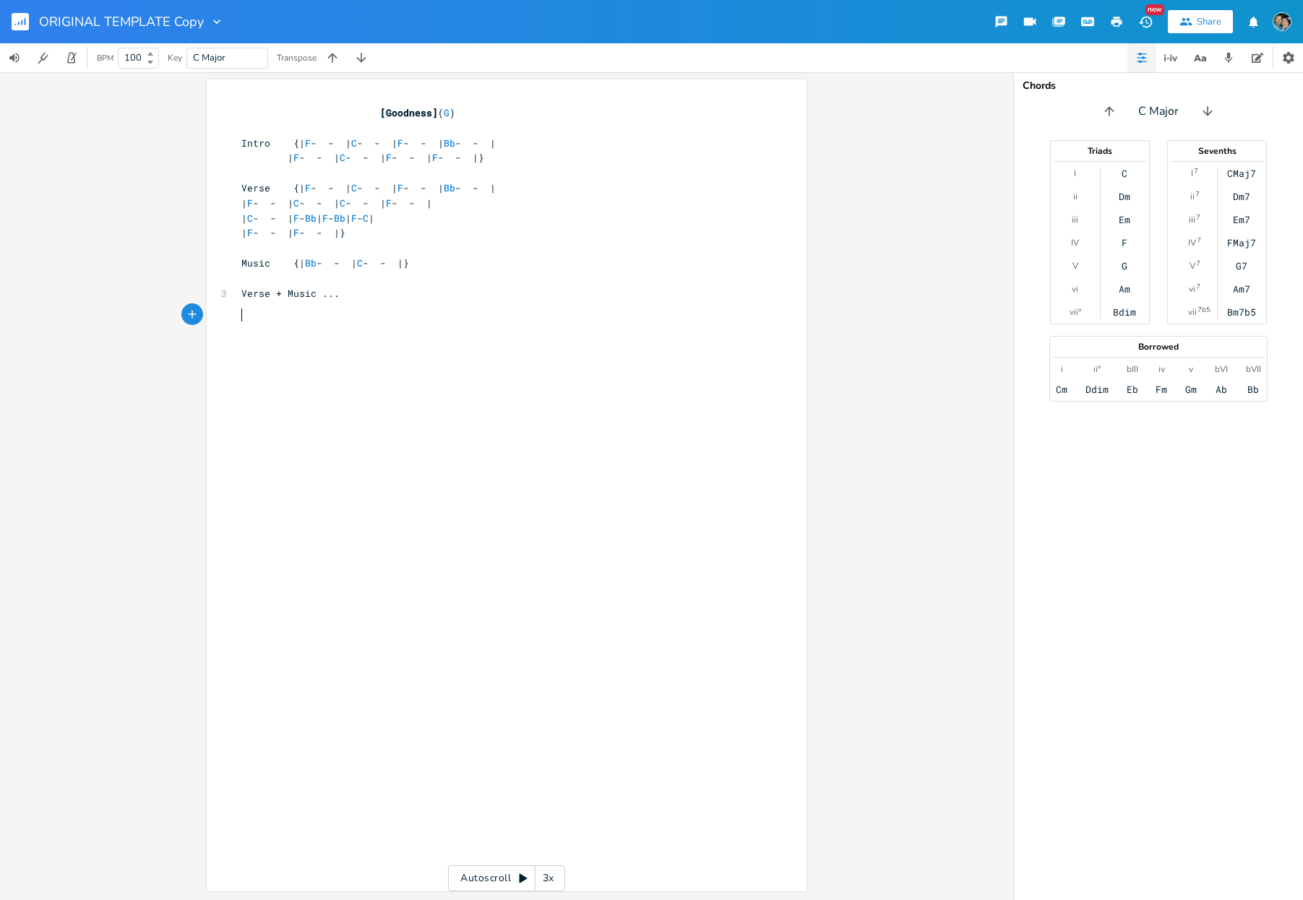
click at [409, 114] on span "[Goodness]" at bounding box center [409, 112] width 58 height 13
type textarea "Zaangfahnak Hri Tlaiin"
type textarea "In"
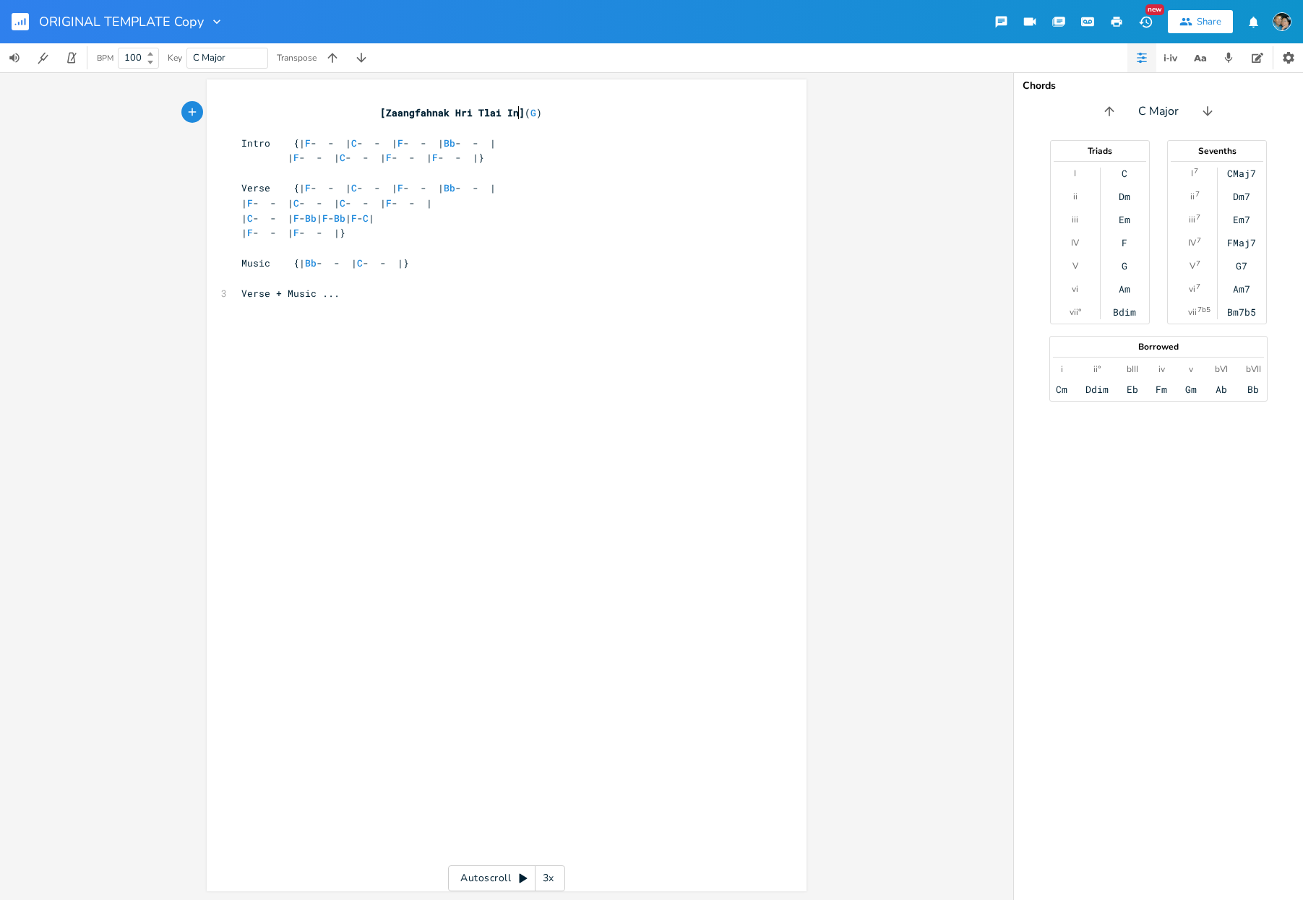
scroll to position [0, 9]
click at [535, 110] on span "G" at bounding box center [533, 113] width 6 height 14
type textarea "F"
click at [162, 27] on input "ORIGINAL TEMPLATE Copy" at bounding box center [120, 21] width 163 height 13
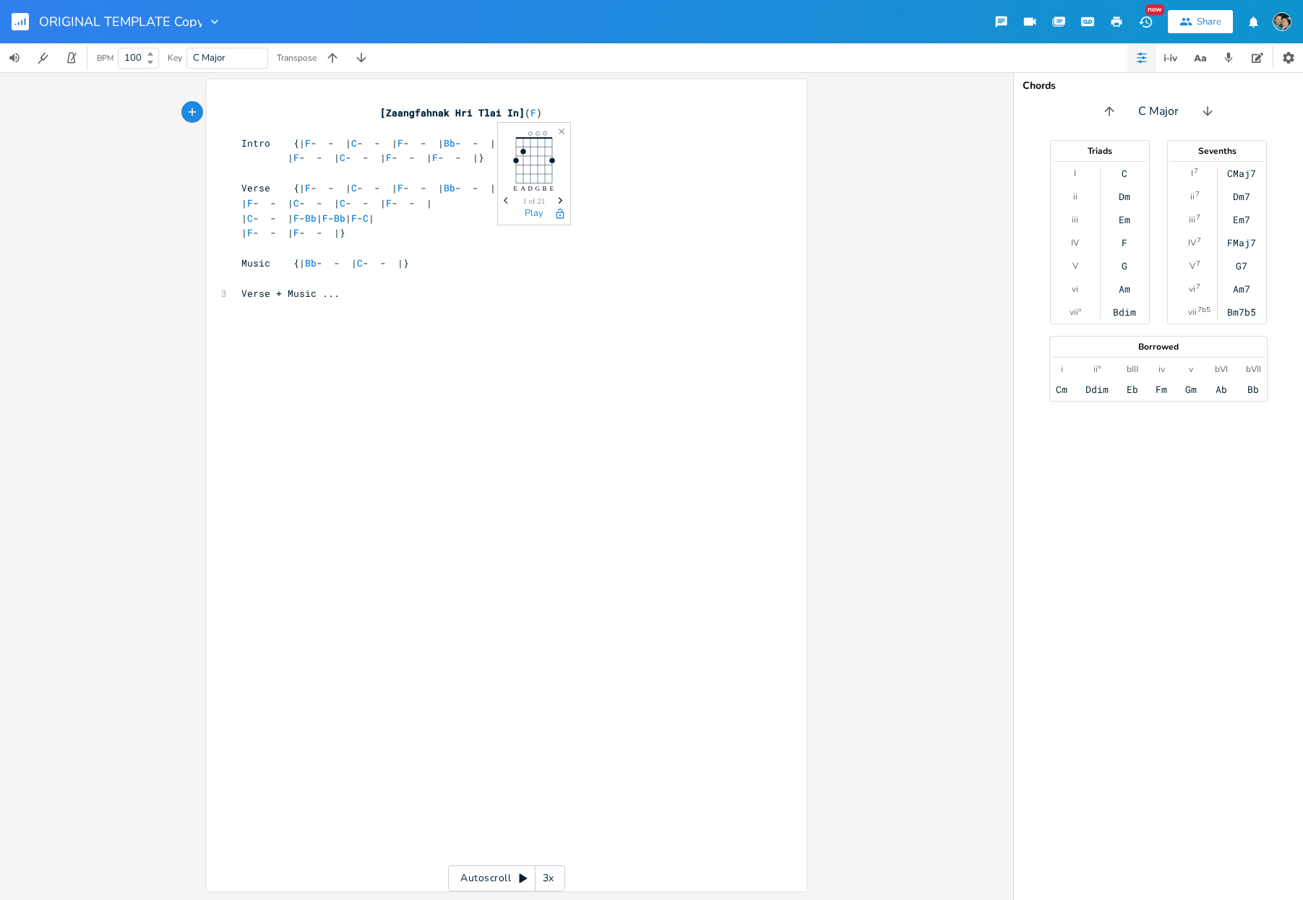
scroll to position [0, 1]
type input "KH 21"
click at [283, 380] on div "x [Zaangfahnak Hri Tlai In] ( F ) ​ Intro {| F - - | C - - | F - - | Bb - - | |…" at bounding box center [517, 499] width 558 height 793
